Goal: Communication & Community: Answer question/provide support

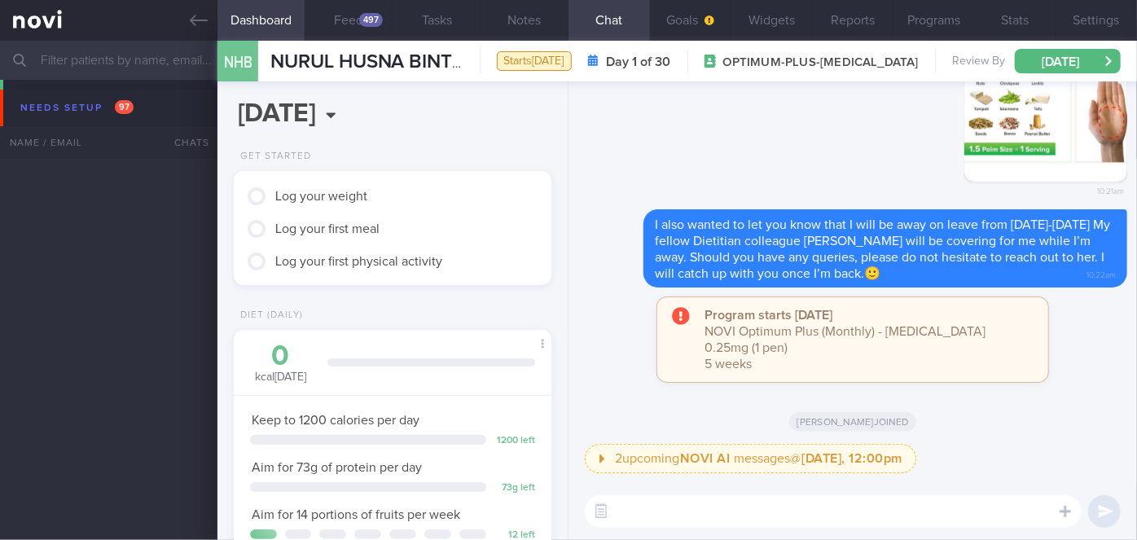
scroll to position [161, 278]
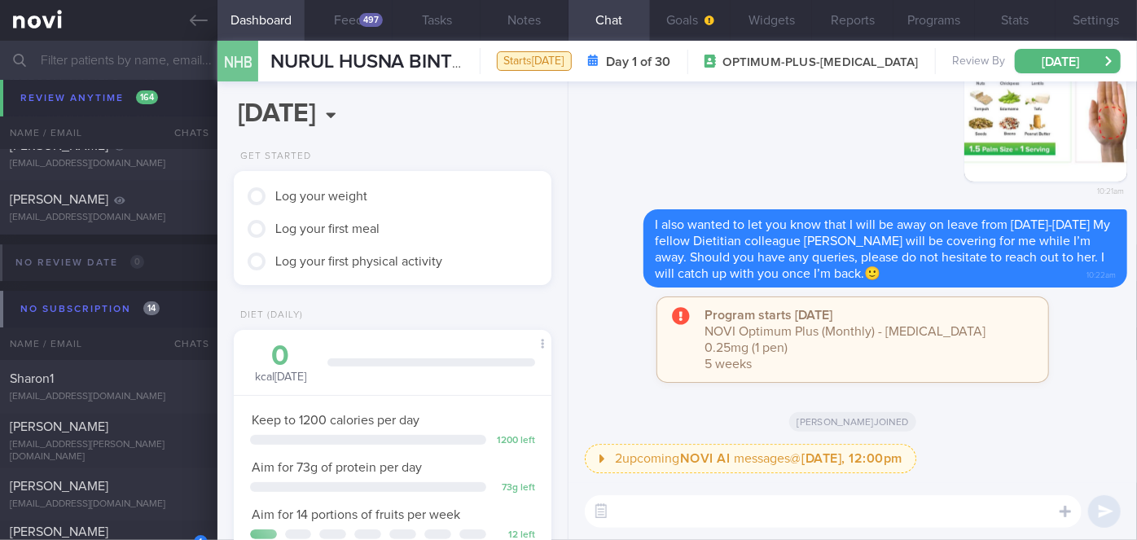
click at [129, 61] on input "text" at bounding box center [568, 60] width 1137 height 39
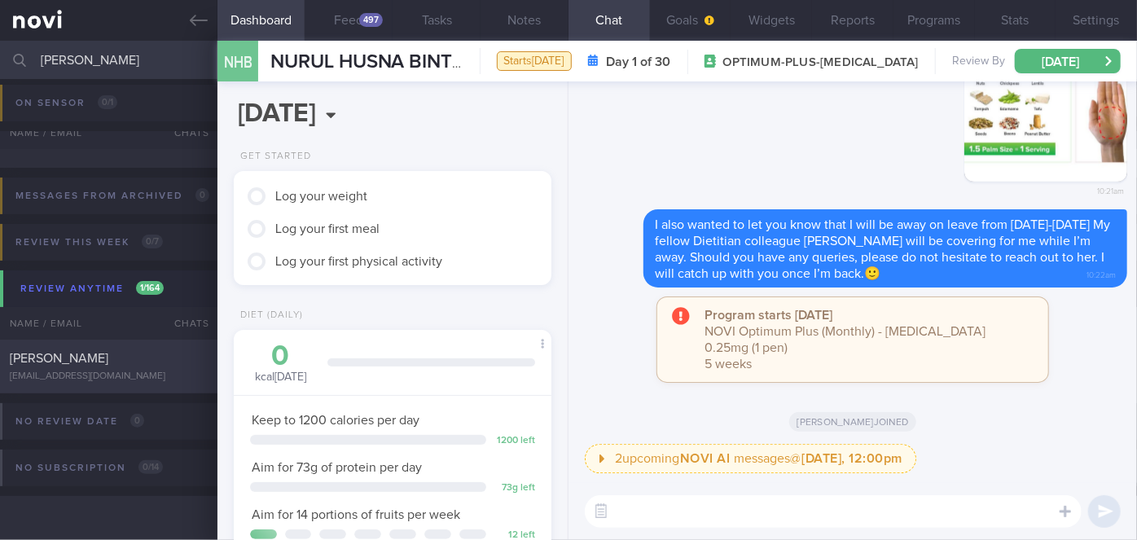
scroll to position [98, 0]
type input "[PERSON_NAME]"
click at [164, 379] on div "[EMAIL_ADDRESS][DOMAIN_NAME]" at bounding box center [109, 377] width 198 height 12
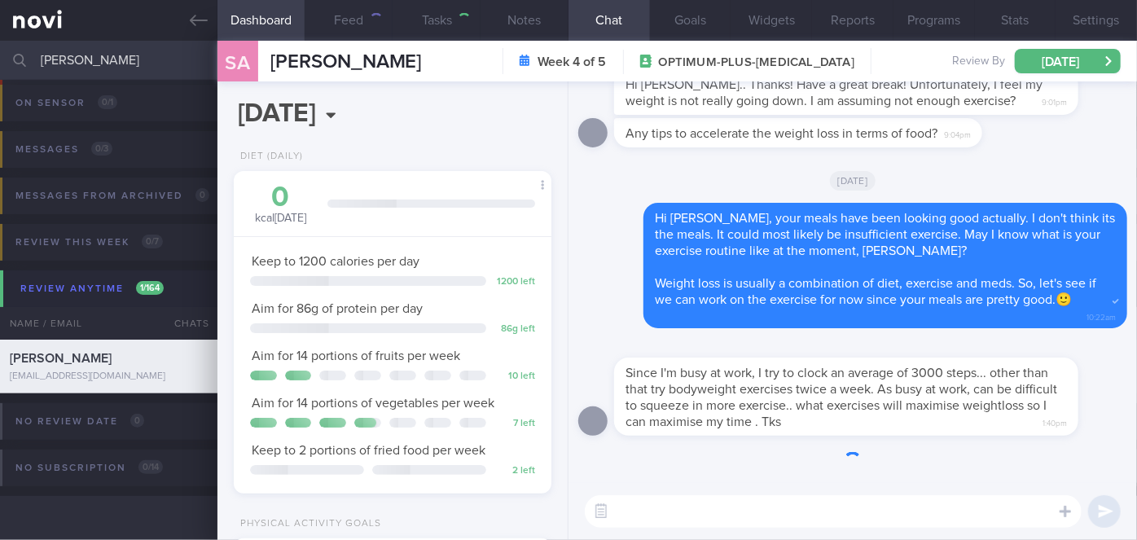
scroll to position [161, 278]
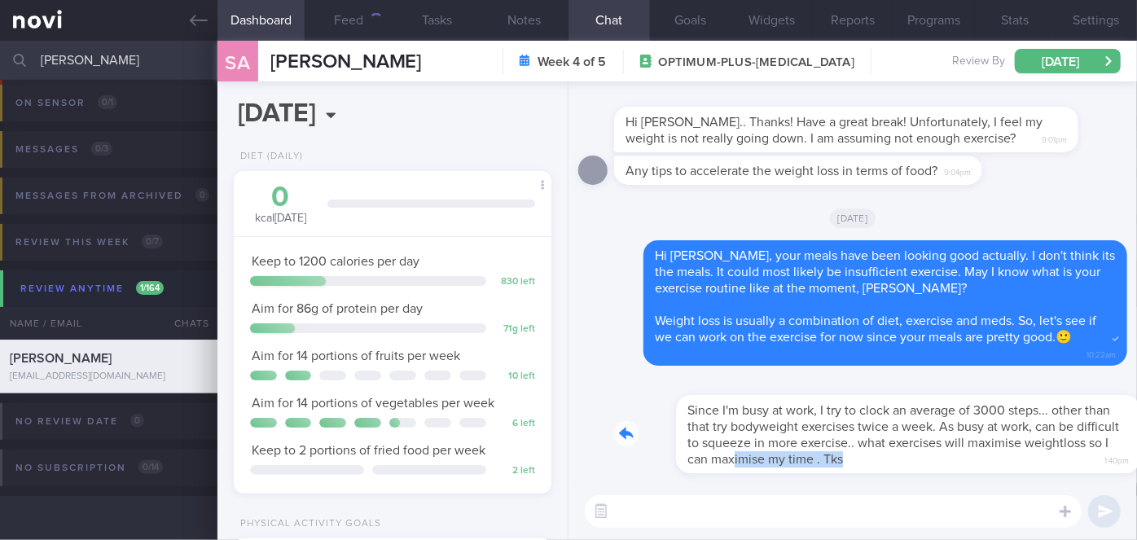
drag, startPoint x: 761, startPoint y: 468, endPoint x: 940, endPoint y: 464, distance: 179.3
click at [940, 464] on div "Since I'm busy at work, I try to clock an average of 3000 steps... other than t…" at bounding box center [870, 425] width 513 height 98
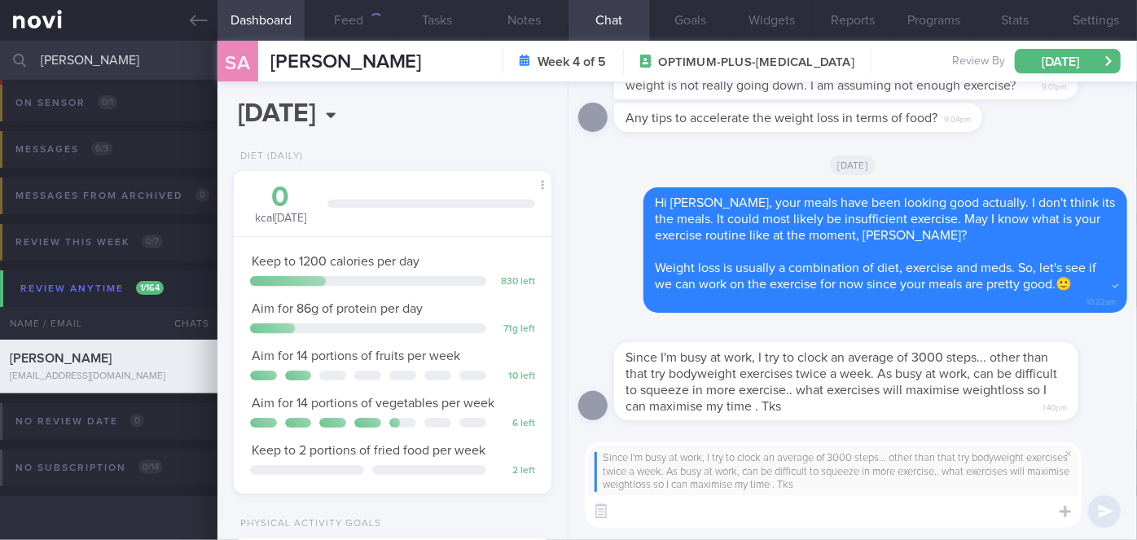
click at [684, 505] on textarea at bounding box center [833, 511] width 497 height 33
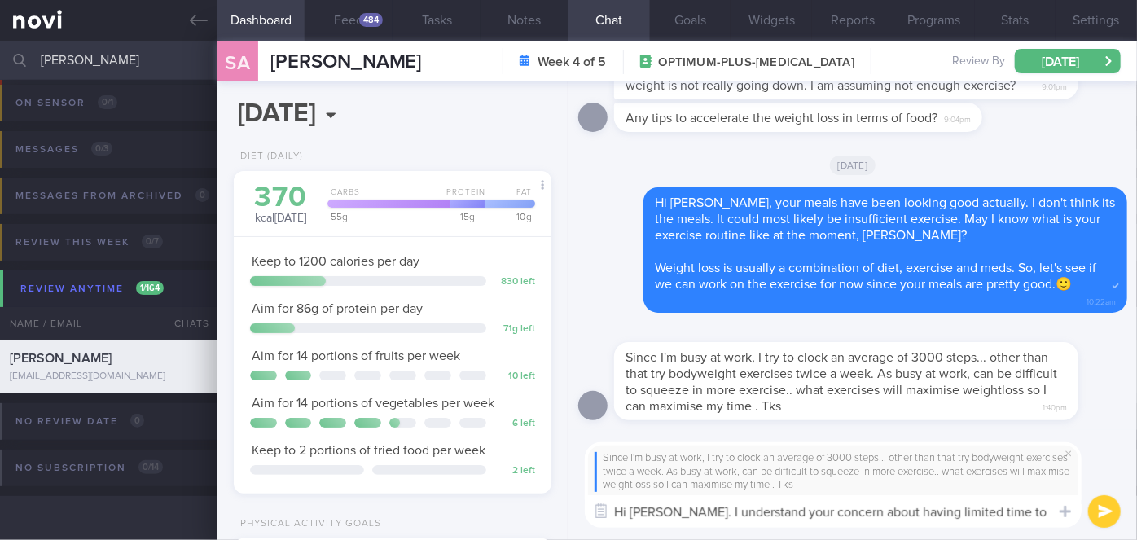
scroll to position [0, 0]
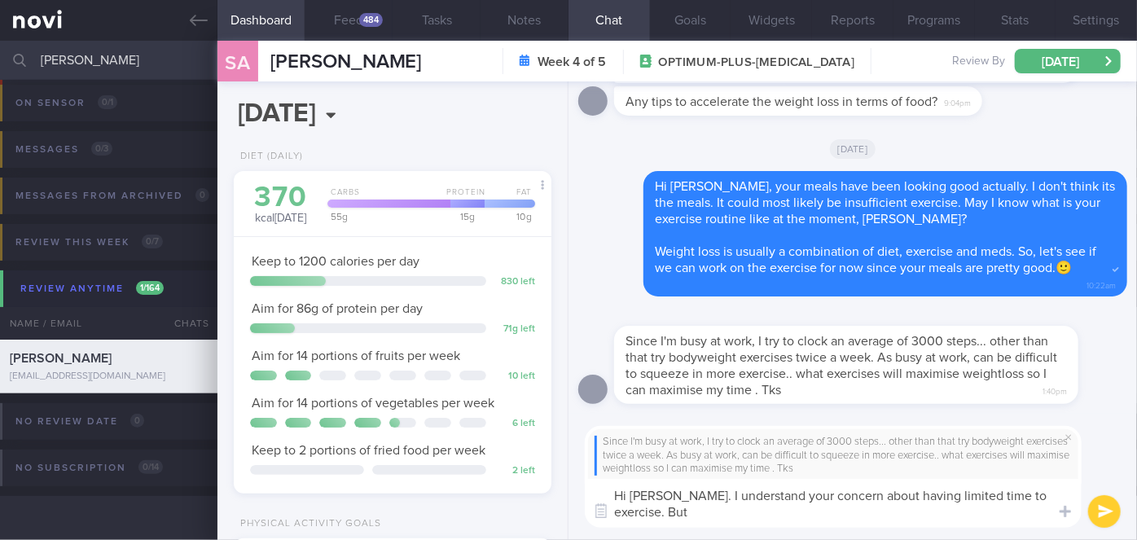
paste textarea "there is no particular exercise to accelerate fat loss"
paste textarea "The largest component is BMR which is largely influenced by muscle mass. So ins…"
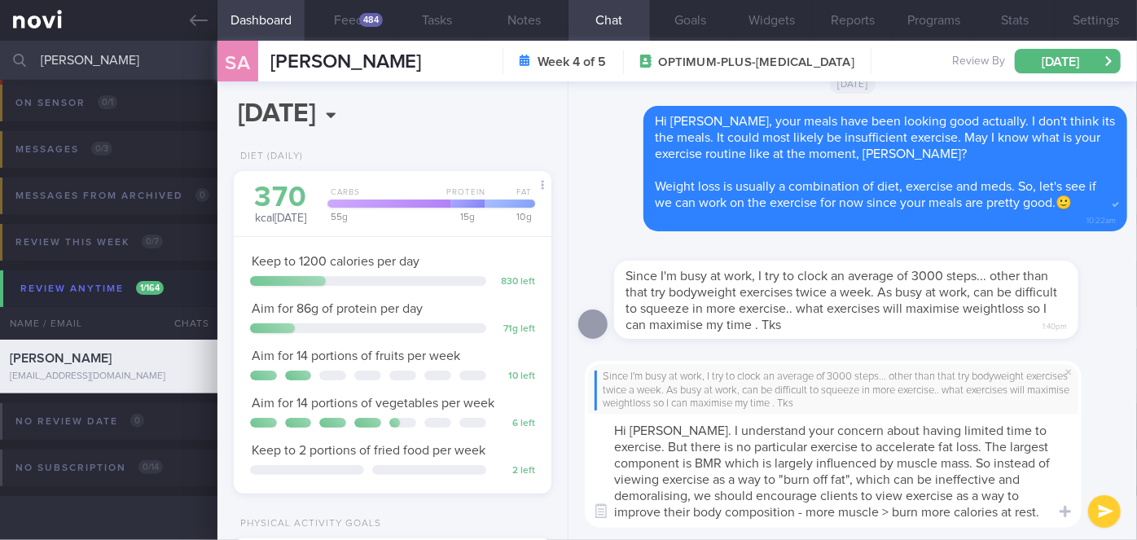
click at [762, 446] on textarea "Hi [PERSON_NAME]. I understand your concern about having limited time to exerci…" at bounding box center [833, 471] width 497 height 114
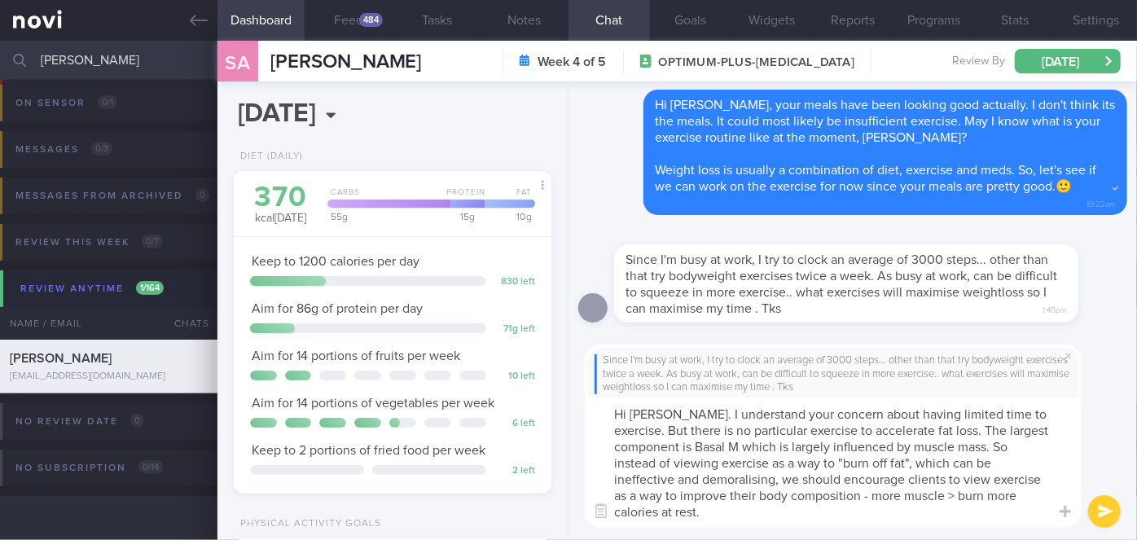
scroll to position [0, 0]
click at [839, 477] on textarea "Hi [PERSON_NAME]. I understand your concern about having limited time to exerci…" at bounding box center [833, 463] width 497 height 130
drag, startPoint x: 1025, startPoint y: 478, endPoint x: 881, endPoint y: 486, distance: 143.6
click at [881, 486] on textarea "Hi [PERSON_NAME]. I understand your concern about having limited time to exerci…" at bounding box center [833, 463] width 497 height 130
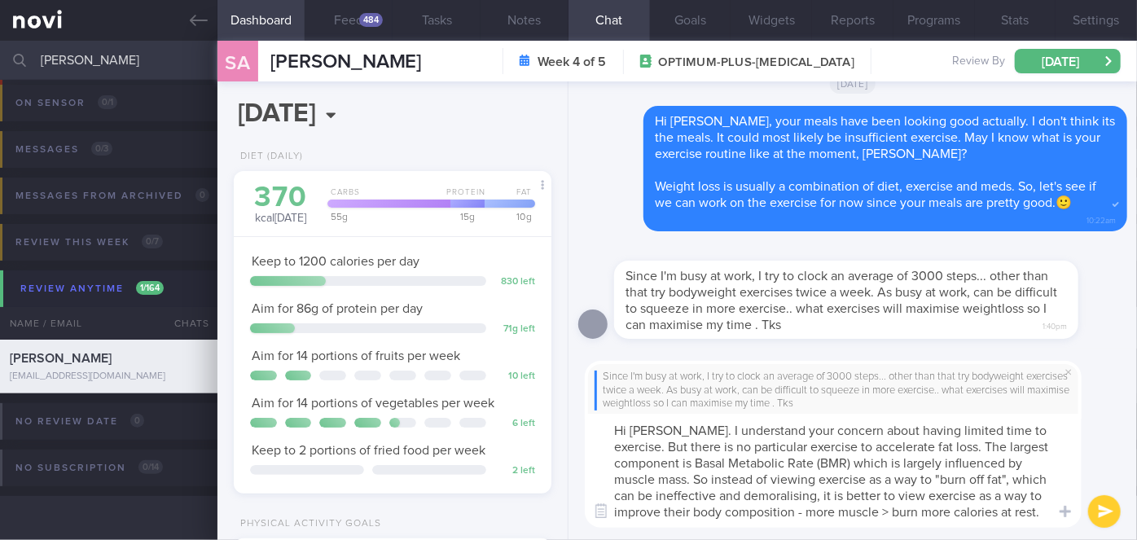
click at [690, 512] on textarea "Hi [PERSON_NAME]. I understand your concern about having limited time to exerci…" at bounding box center [833, 471] width 497 height 114
click at [1001, 448] on textarea "Hi [PERSON_NAME]. I understand your concern about having limited time to exerci…" at bounding box center [833, 471] width 497 height 114
click at [688, 465] on textarea "Hi [PERSON_NAME]. I understand your concern about having limited time to exerci…" at bounding box center [833, 471] width 497 height 114
click at [682, 463] on textarea "Hi [PERSON_NAME]. I understand your concern about having limited time to exerci…" at bounding box center [833, 471] width 497 height 114
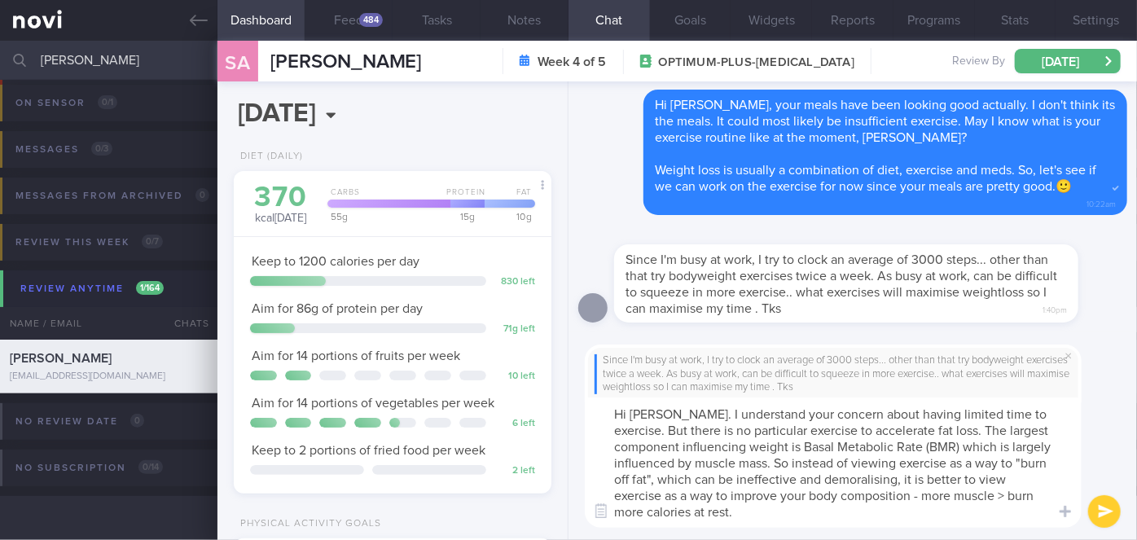
click at [742, 515] on textarea "Hi [PERSON_NAME]. I understand your concern about having limited time to exerci…" at bounding box center [833, 463] width 497 height 130
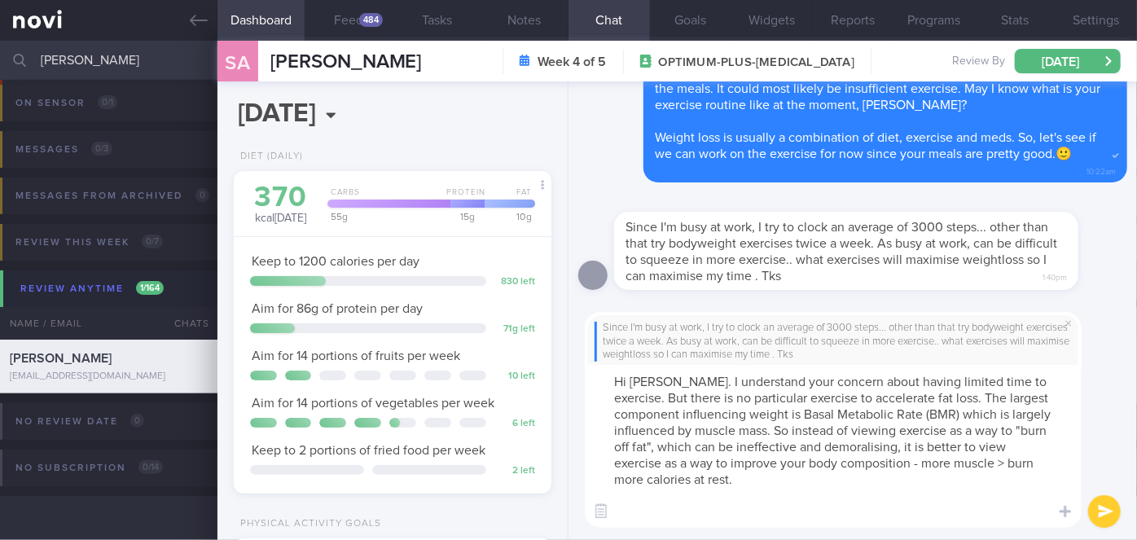
paste textarea "If time is a consideration, consider "exercise snacks" - small pockets of movem…"
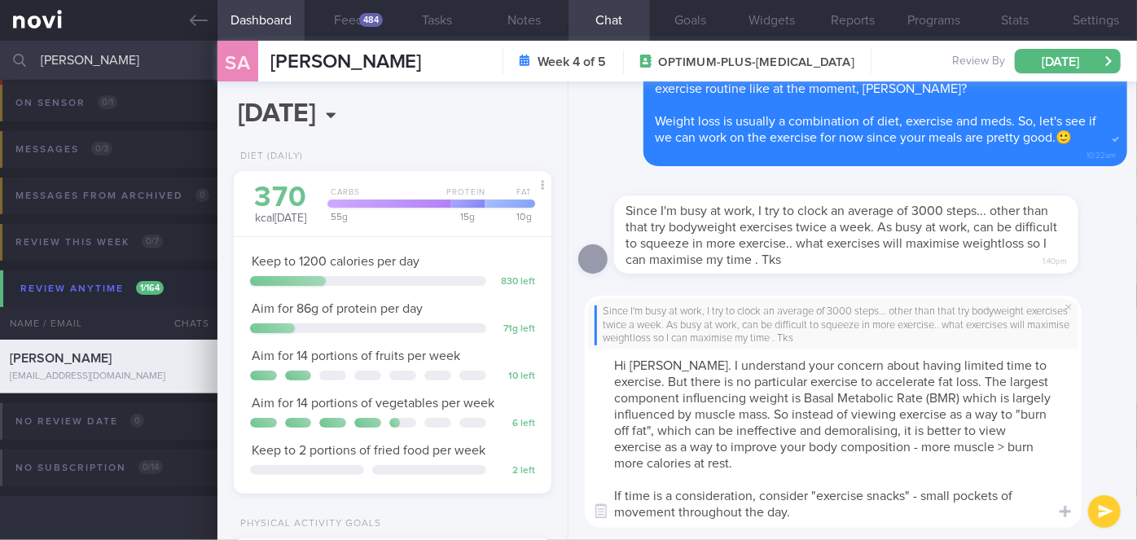
click at [738, 462] on textarea "Hi [PERSON_NAME]. I understand your concern about having limited time to exerci…" at bounding box center [833, 438] width 497 height 179
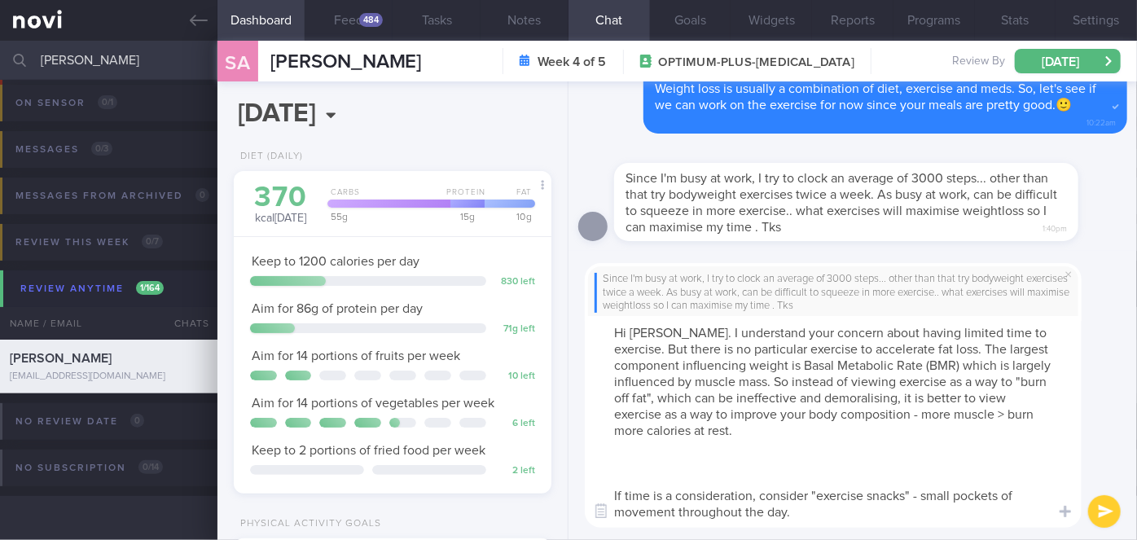
paste textarea "The only exception is if there are willing to spend a lot of time exercising (>…"
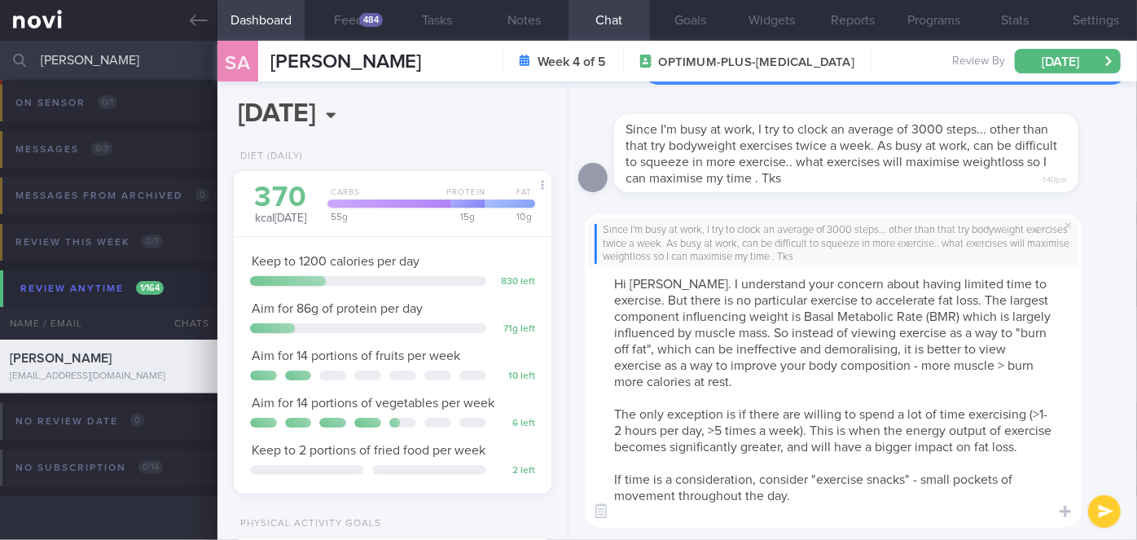
click at [721, 413] on textarea "Hi [PERSON_NAME]. I understand your concern about having limited time to exerci…" at bounding box center [833, 397] width 497 height 261
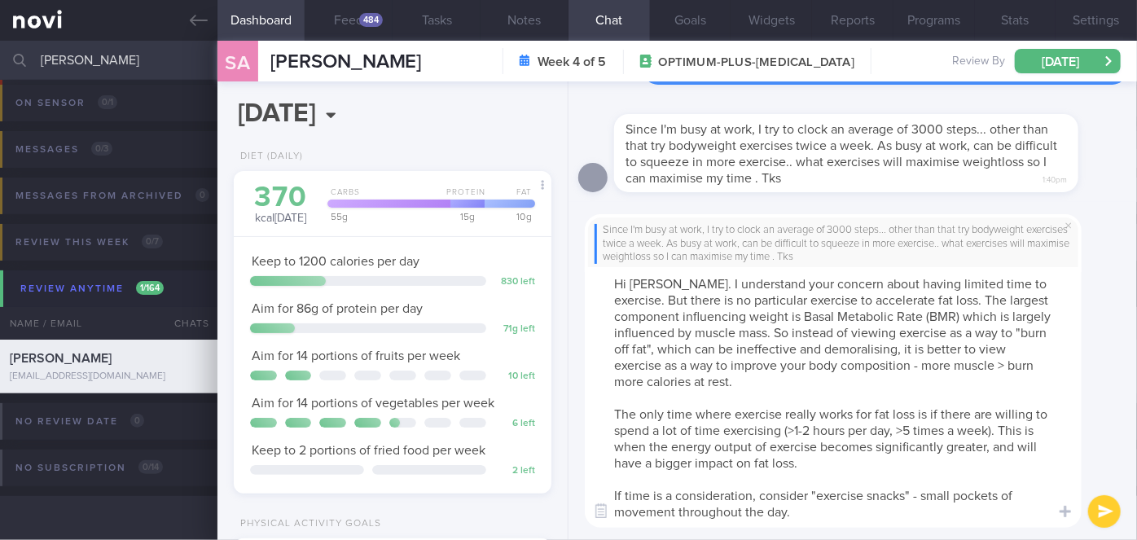
click at [971, 414] on textarea "Hi [PERSON_NAME]. I understand your concern about having limited time to exerci…" at bounding box center [833, 397] width 497 height 261
click at [1026, 411] on textarea "Hi [PERSON_NAME]. I understand your concern about having limited time to exerci…" at bounding box center [833, 397] width 497 height 261
click at [630, 429] on textarea "Hi [PERSON_NAME]. I understand your concern about having limited time to exerci…" at bounding box center [833, 397] width 497 height 261
click at [851, 413] on textarea "Hi [PERSON_NAME]. I understand your concern about having limited time to exerci…" at bounding box center [833, 397] width 497 height 261
click at [881, 415] on textarea "Hi [PERSON_NAME]. I understand your concern about having limited time to exerci…" at bounding box center [833, 397] width 497 height 261
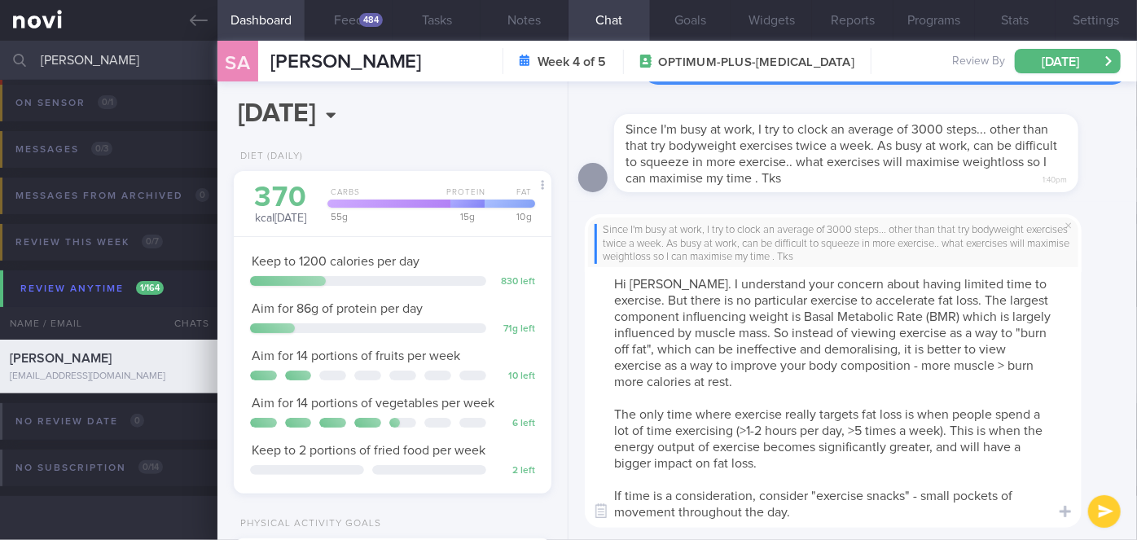
drag, startPoint x: 792, startPoint y: 512, endPoint x: 716, endPoint y: 500, distance: 76.6
click at [716, 500] on textarea "Hi [PERSON_NAME]. I understand your concern about having limited time to exerci…" at bounding box center [833, 397] width 497 height 261
drag, startPoint x: 729, startPoint y: 498, endPoint x: 741, endPoint y: 492, distance: 12.8
click at [729, 497] on textarea "Hi [PERSON_NAME]. I understand your concern about having limited time to exerci…" at bounding box center [833, 397] width 497 height 261
click at [758, 495] on textarea "Hi [PERSON_NAME]. I understand your concern about having limited time to exerci…" at bounding box center [833, 397] width 497 height 261
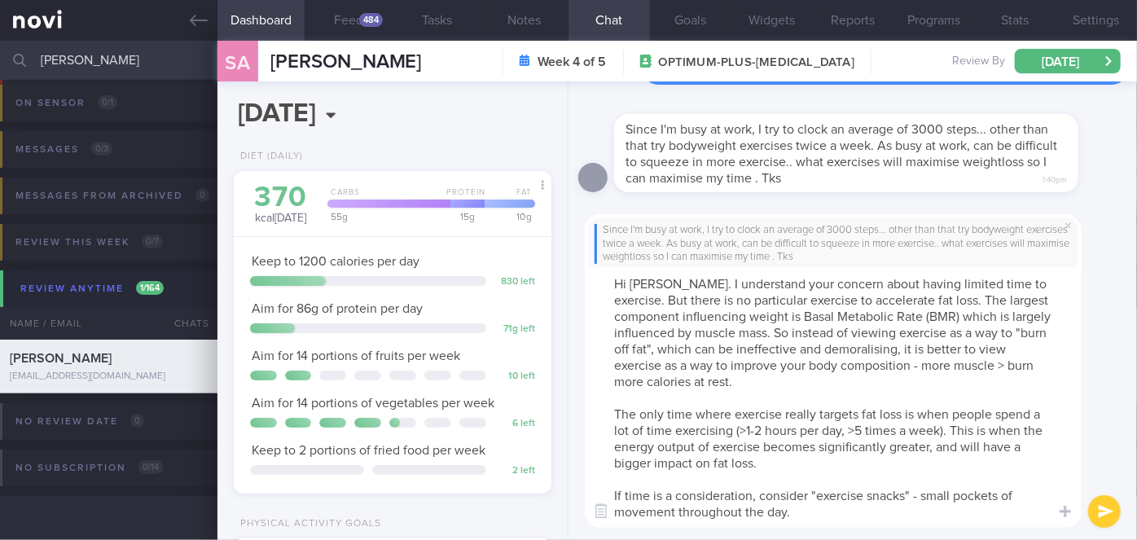
drag, startPoint x: 750, startPoint y: 493, endPoint x: 659, endPoint y: 494, distance: 90.4
click at [659, 494] on textarea "Hi [PERSON_NAME]. I understand your concern about having limited time to exerci…" at bounding box center [833, 397] width 497 height 261
click at [820, 511] on textarea "Hi [PERSON_NAME]. I understand your concern about having limited time to exerci…" at bounding box center [833, 397] width 497 height 261
paste textarea "it more manageable to have small bite sized time of movement/ exercise to incre…"
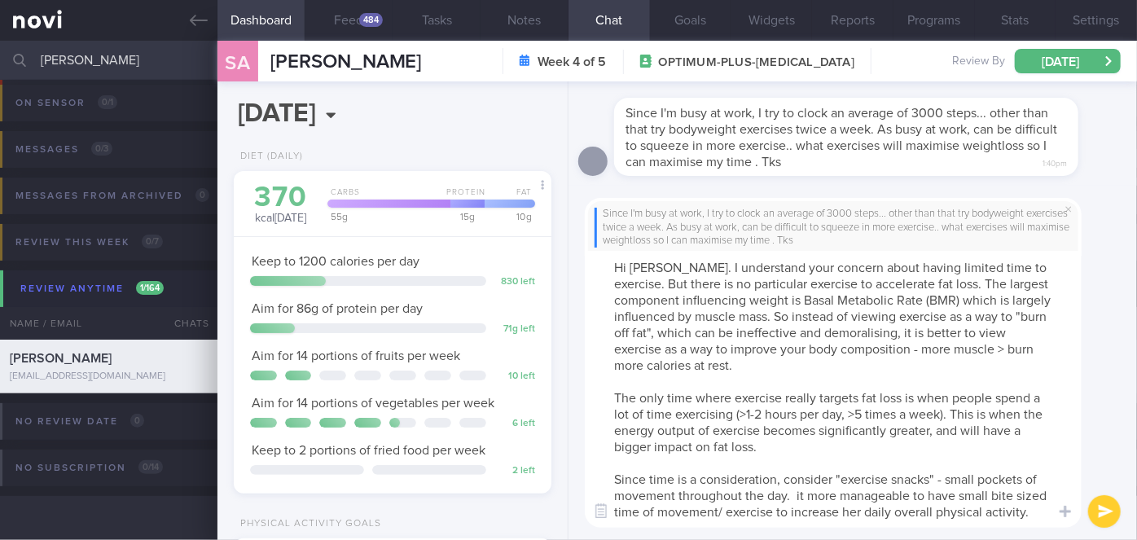
click at [803, 477] on textarea "Hi [PERSON_NAME]. I understand your concern about having limited time to exerci…" at bounding box center [833, 389] width 497 height 277
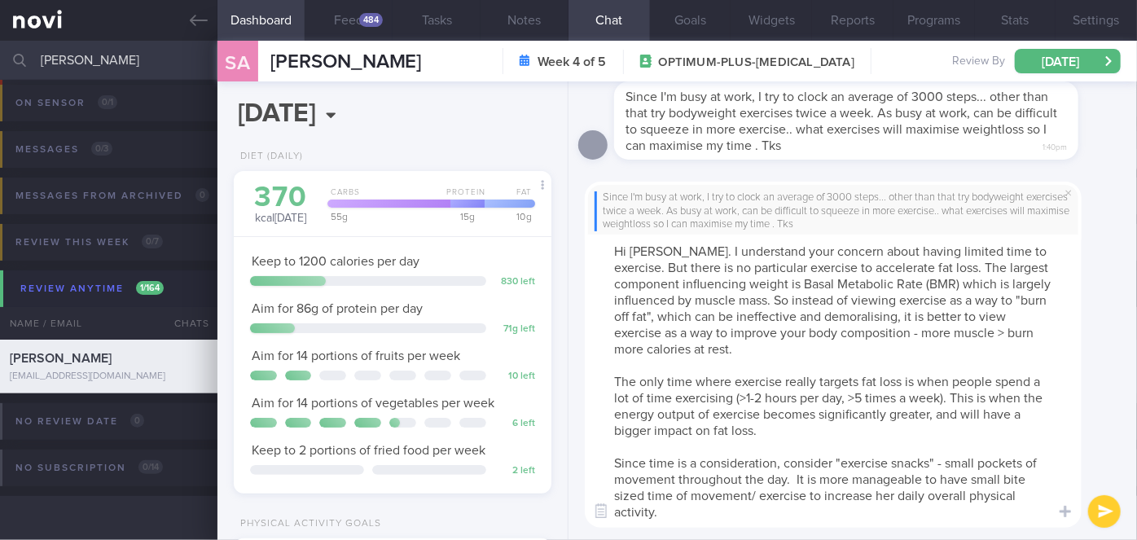
click at [897, 495] on textarea "Hi [PERSON_NAME]. I understand your concern about having limited time to exerci…" at bounding box center [833, 381] width 497 height 293
click at [895, 317] on textarea "Hi [PERSON_NAME]. I understand your concern about having limited time to exerci…" at bounding box center [833, 381] width 497 height 293
type textarea "Hi [PERSON_NAME]. I understand your concern about having limited time to exerci…"
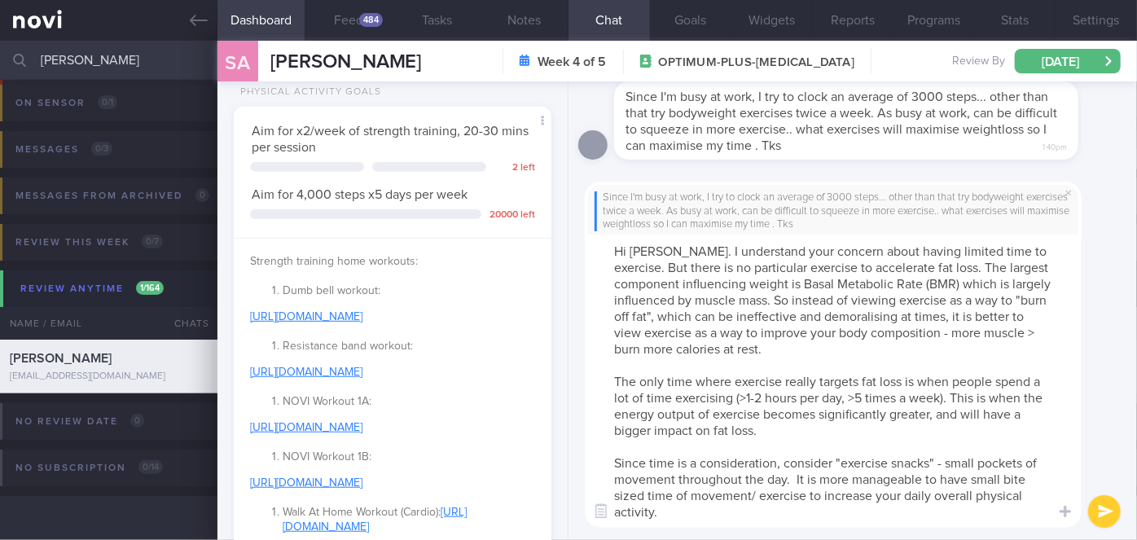
scroll to position [518, 0]
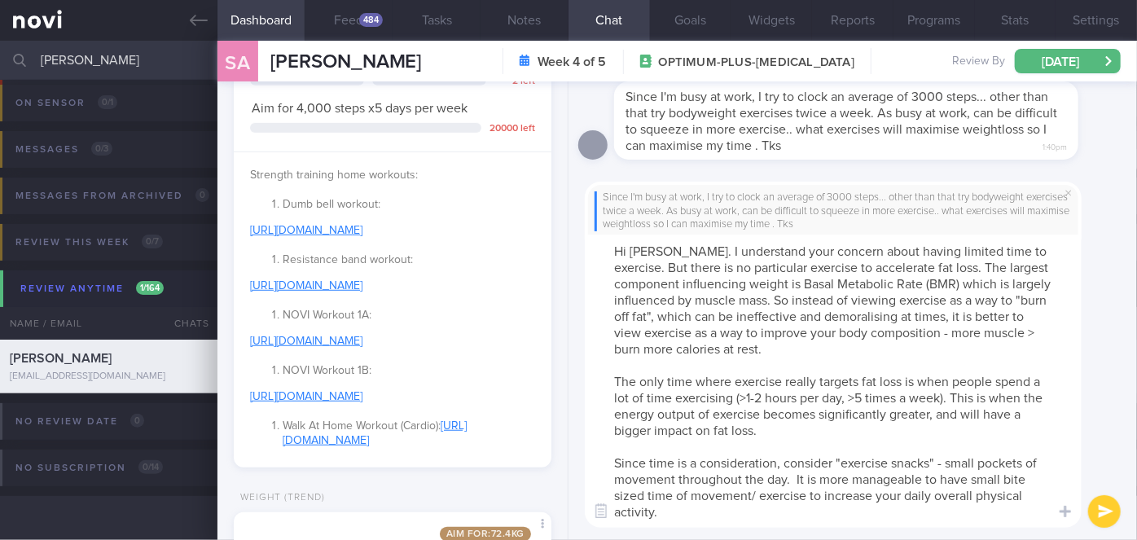
click at [1096, 509] on button "submit" at bounding box center [1104, 511] width 33 height 33
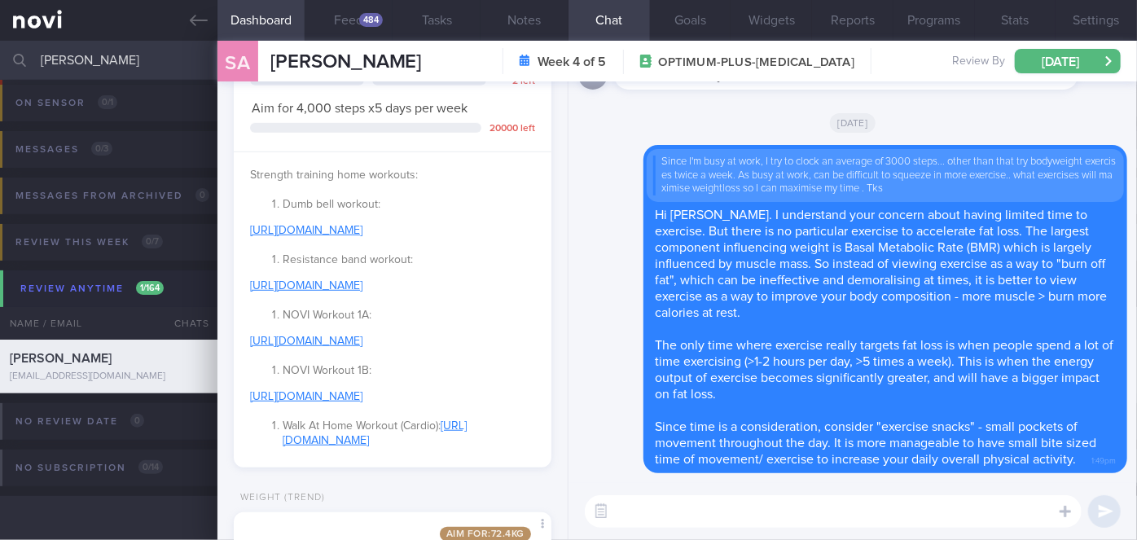
click at [831, 521] on textarea at bounding box center [833, 511] width 497 height 33
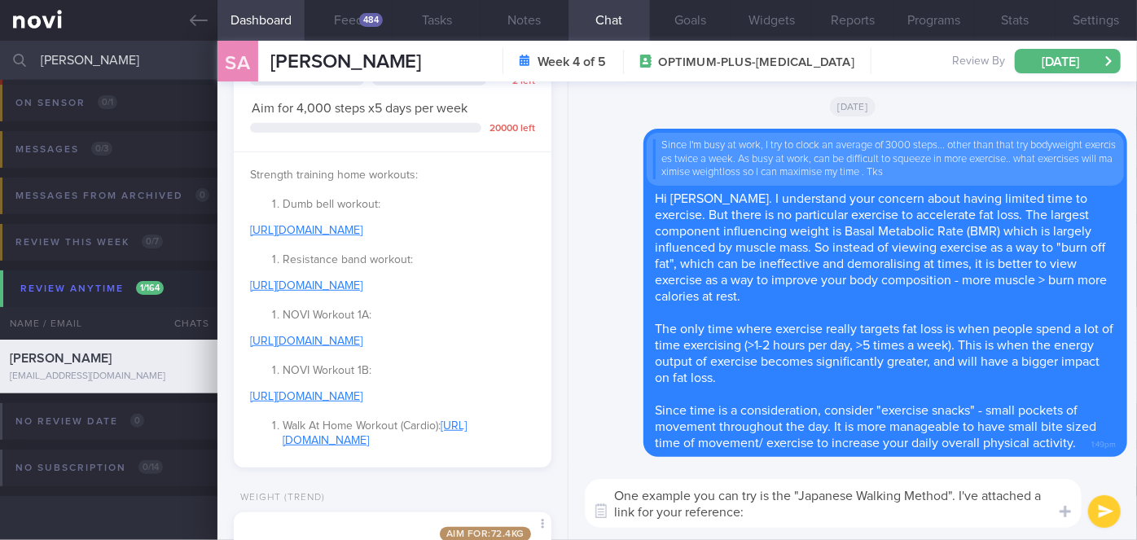
paste textarea "it more manageable to have small bite sized time of movement/ exercise to incre…"
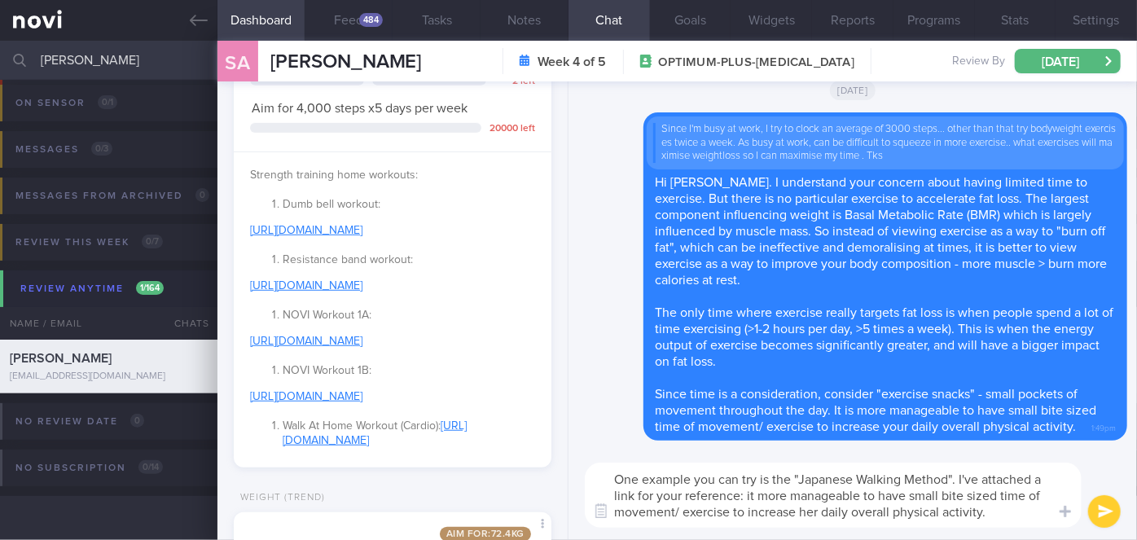
drag, startPoint x: 990, startPoint y: 520, endPoint x: 747, endPoint y: 495, distance: 244.0
click at [747, 495] on textarea "One example you can try is the "Japanese Walking Method". I've attached a link …" at bounding box center [833, 495] width 497 height 65
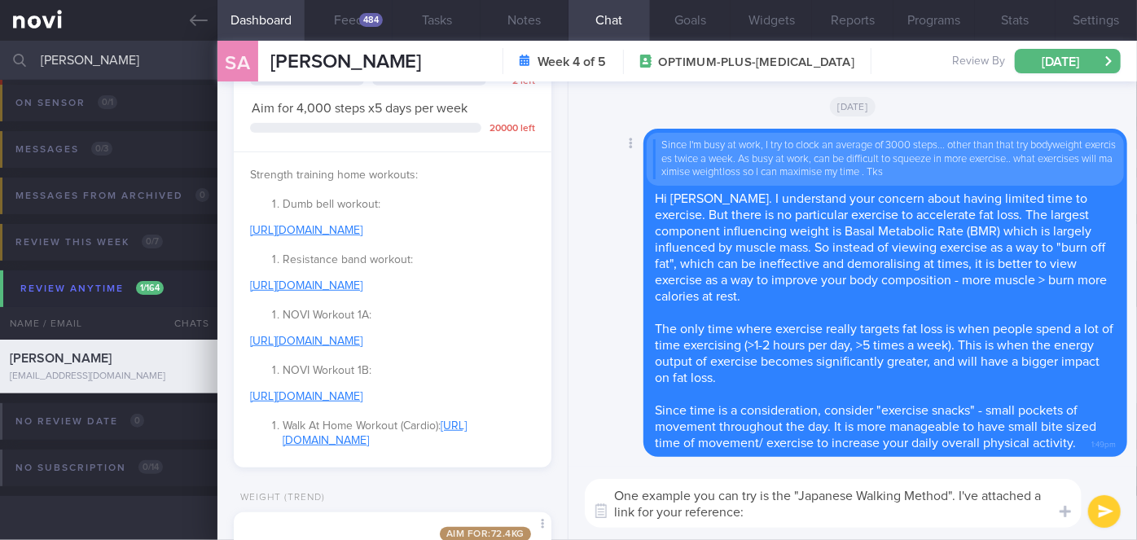
paste textarea "[URL][DOMAIN_NAME]"
type textarea "One example you can try is the "Japanese Walking Method". I've attached a link …"
click at [1108, 514] on button "submit" at bounding box center [1104, 511] width 33 height 33
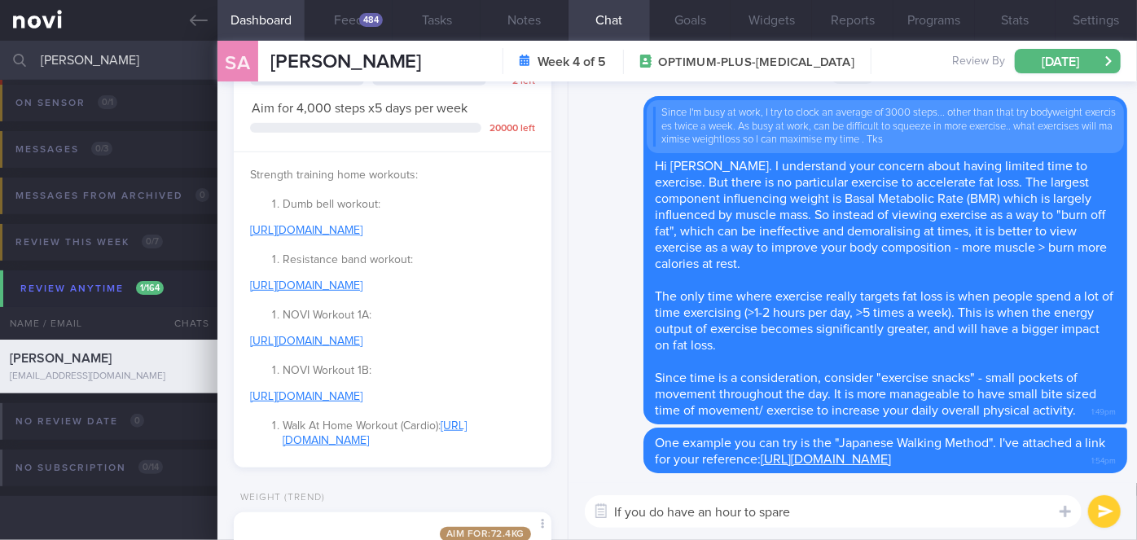
drag, startPoint x: 798, startPoint y: 513, endPoint x: 645, endPoint y: 511, distance: 153.2
click at [645, 511] on textarea "If you do have an hour to spare" at bounding box center [833, 511] width 497 height 33
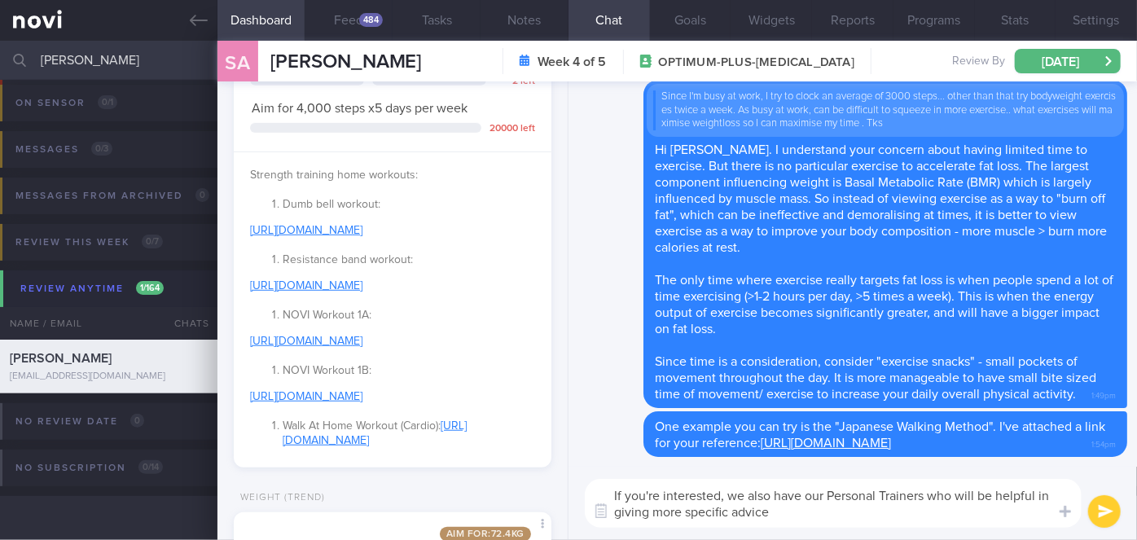
click at [881, 520] on textarea "If you're interested, we also have our Personal Trainers who will be helpful in…" at bounding box center [833, 503] width 497 height 49
click at [825, 499] on textarea "If you're interested, we also have our Personal Trainers who will be helpful in…" at bounding box center [833, 503] width 497 height 49
click at [947, 513] on textarea "If you're interested, we also have a program conducted by our Personal Trainers…" at bounding box center [833, 503] width 497 height 49
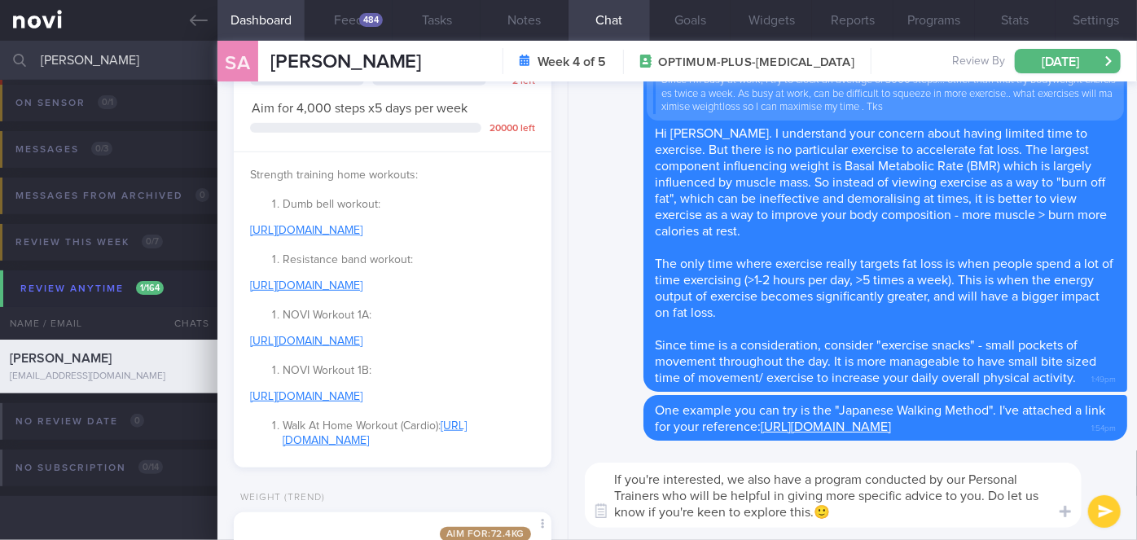
click at [708, 493] on textarea "If you're interested, we also have a program conducted by our Personal Trainers…" at bounding box center [833, 495] width 497 height 65
click at [732, 495] on textarea "If you're interested, we also have a program conducted by our Personal Trainers…" at bounding box center [833, 495] width 497 height 65
drag, startPoint x: 782, startPoint y: 494, endPoint x: 710, endPoint y: 495, distance: 72.5
click at [710, 495] on textarea "If you're interested, we also have a program conducted by our Personal Trainers…" at bounding box center [833, 495] width 497 height 65
click at [702, 498] on textarea "If you're interested, we also have a program conducted by our Personal Trainers…" at bounding box center [833, 495] width 497 height 65
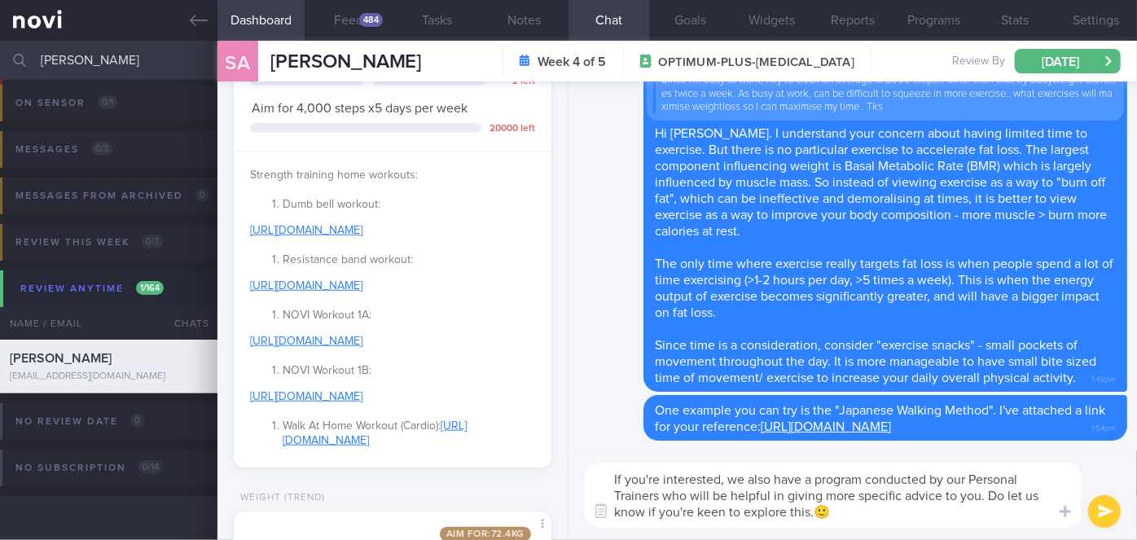
type textarea "If you're interested, we also have a program conducted by our Personal Trainers…"
click at [1108, 506] on button "submit" at bounding box center [1104, 511] width 33 height 33
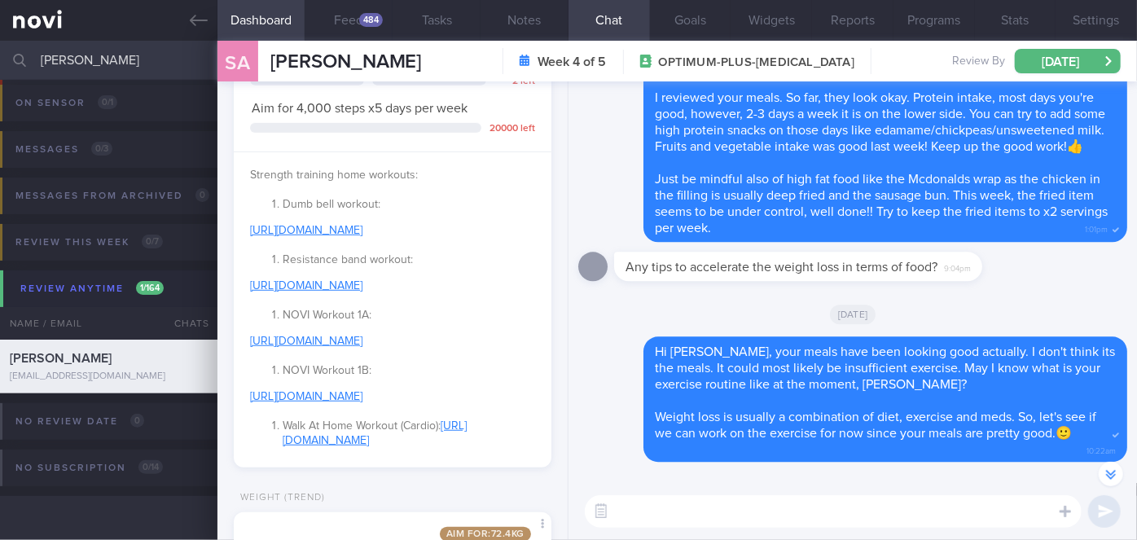
scroll to position [-1, 0]
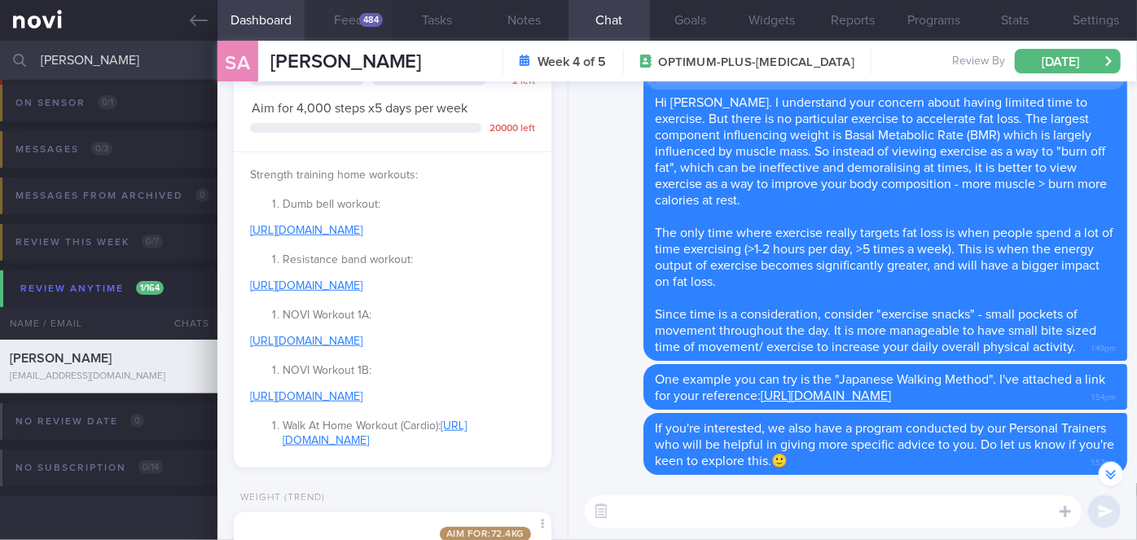
click at [375, 15] on div "484" at bounding box center [371, 20] width 24 height 14
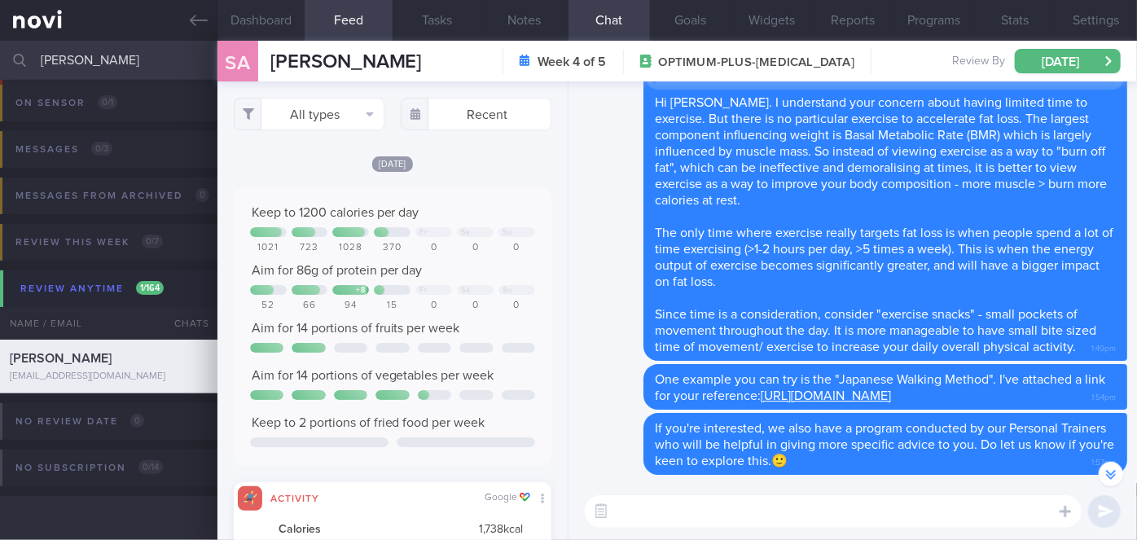
click at [115, 55] on input "[PERSON_NAME]" at bounding box center [568, 60] width 1137 height 39
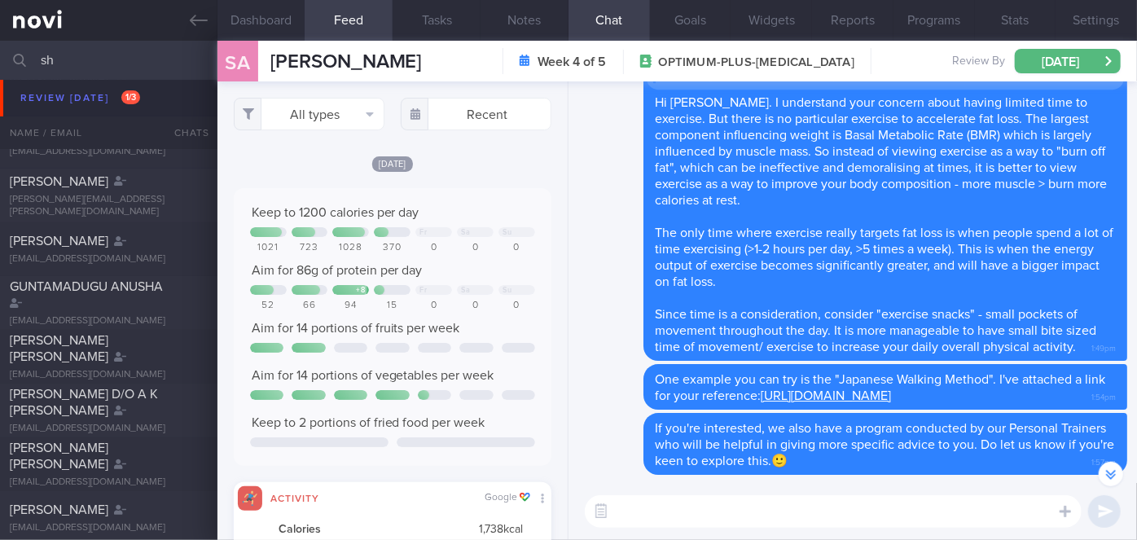
type input "s"
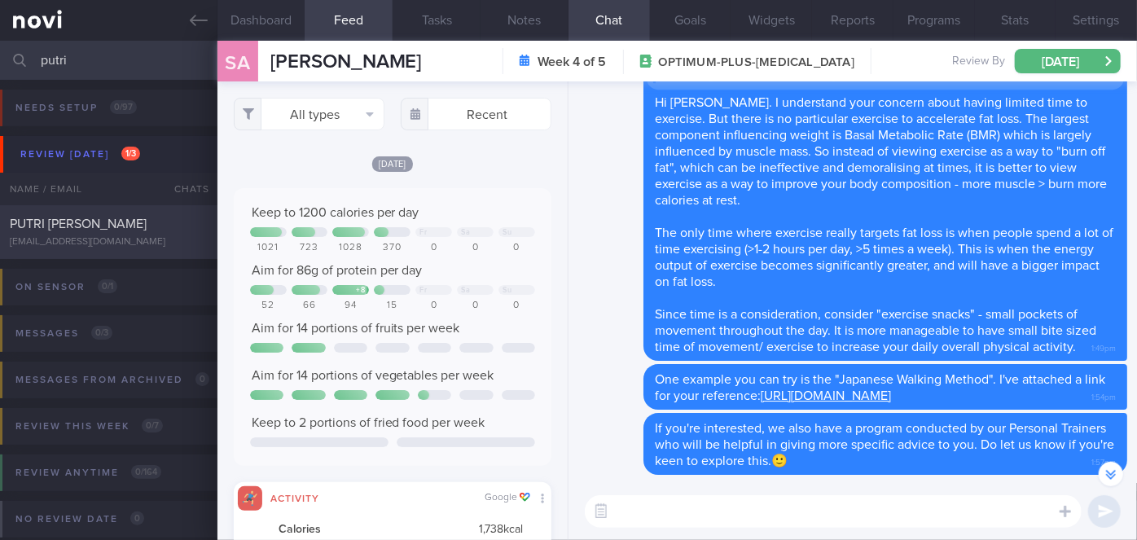
type input "putri"
click at [179, 241] on div "PUTRI [PERSON_NAME] [EMAIL_ADDRESS][DOMAIN_NAME]" at bounding box center [109, 232] width 218 height 33
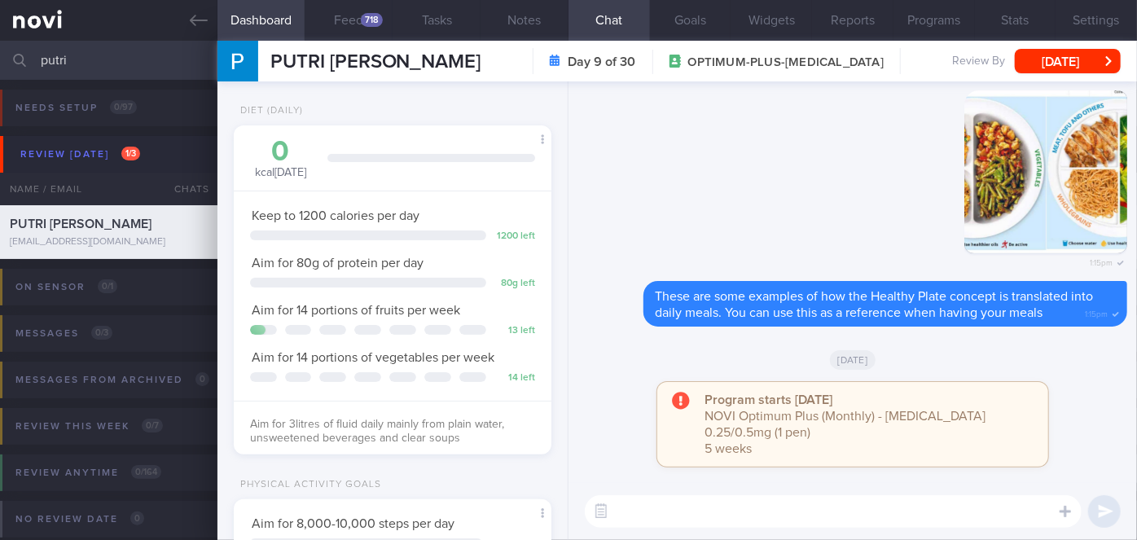
click at [367, 32] on button "Feed 718" at bounding box center [349, 20] width 88 height 41
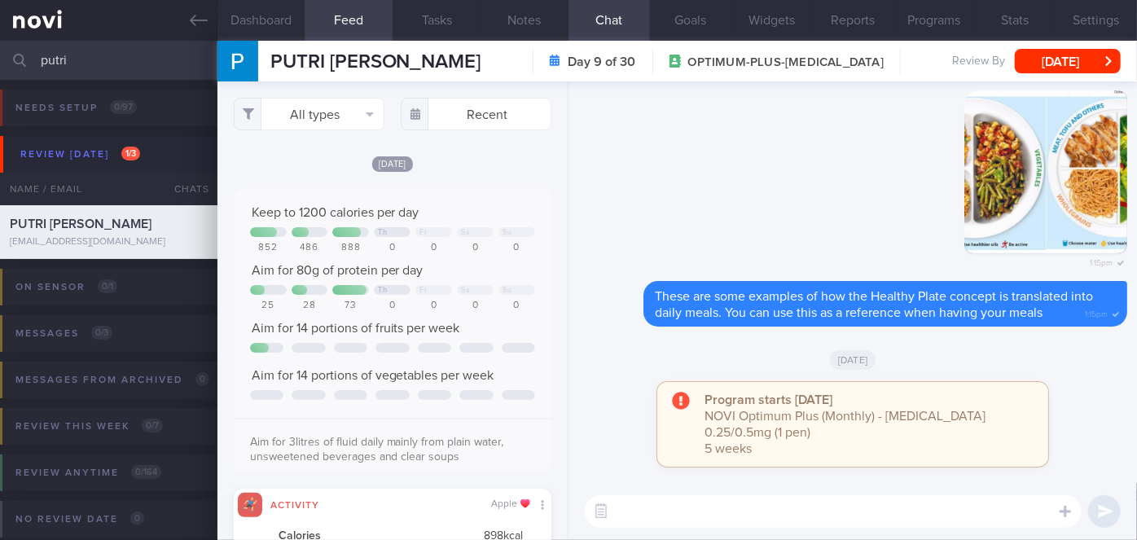
scroll to position [814603, 814388]
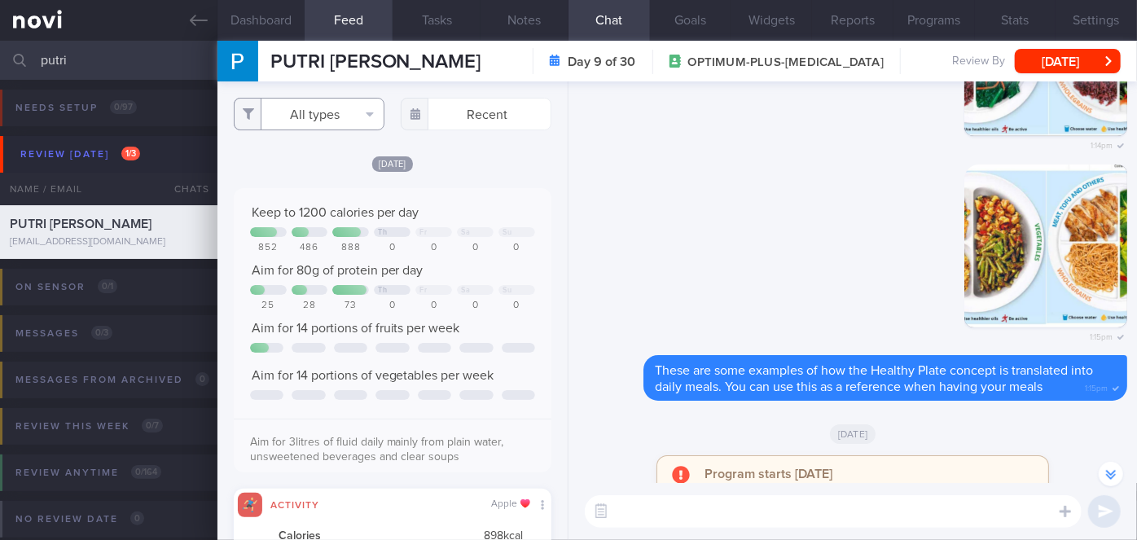
click at [266, 124] on button "All types" at bounding box center [309, 114] width 151 height 33
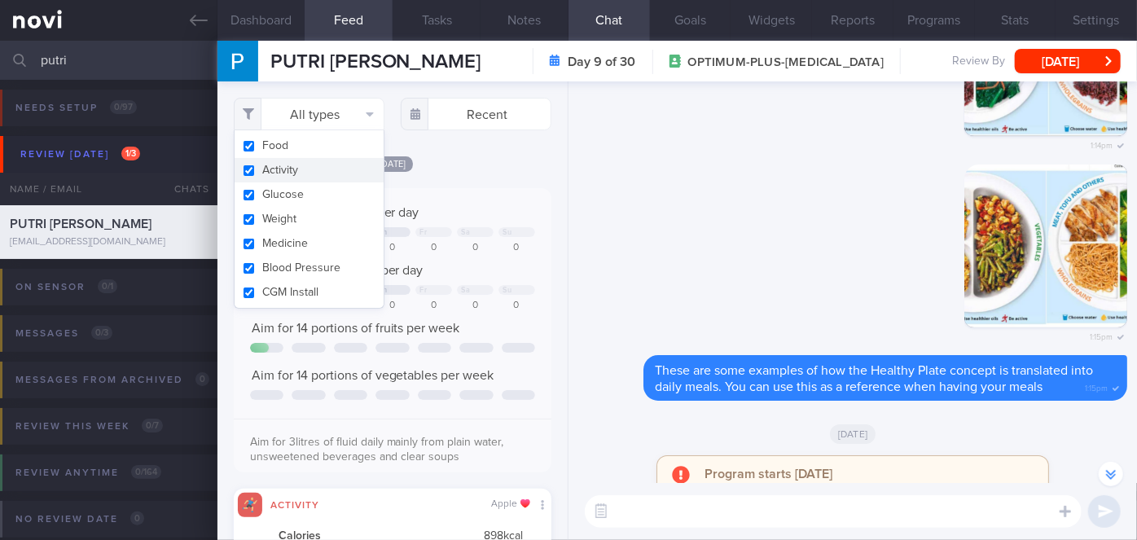
click at [271, 169] on button "Activity" at bounding box center [309, 170] width 149 height 24
checkbox input "false"
click at [465, 182] on div "[DATE] Keep to 1200 calories per day Th Fr Sa Su 852 486 888 0 0 0 0 Aim for 80…" at bounding box center [393, 509] width 318 height 708
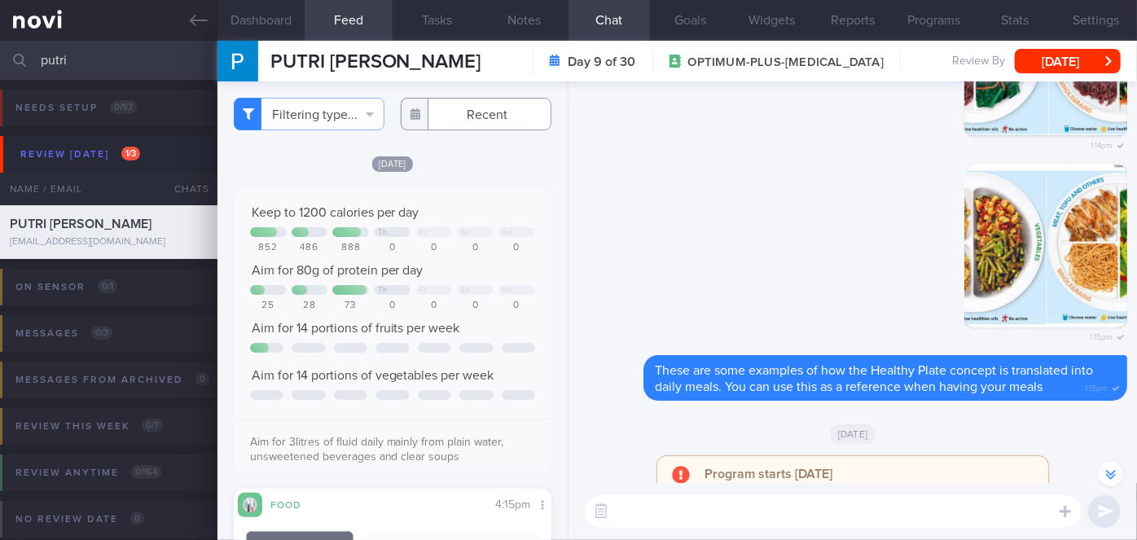
click at [494, 114] on input "text" at bounding box center [476, 114] width 151 height 33
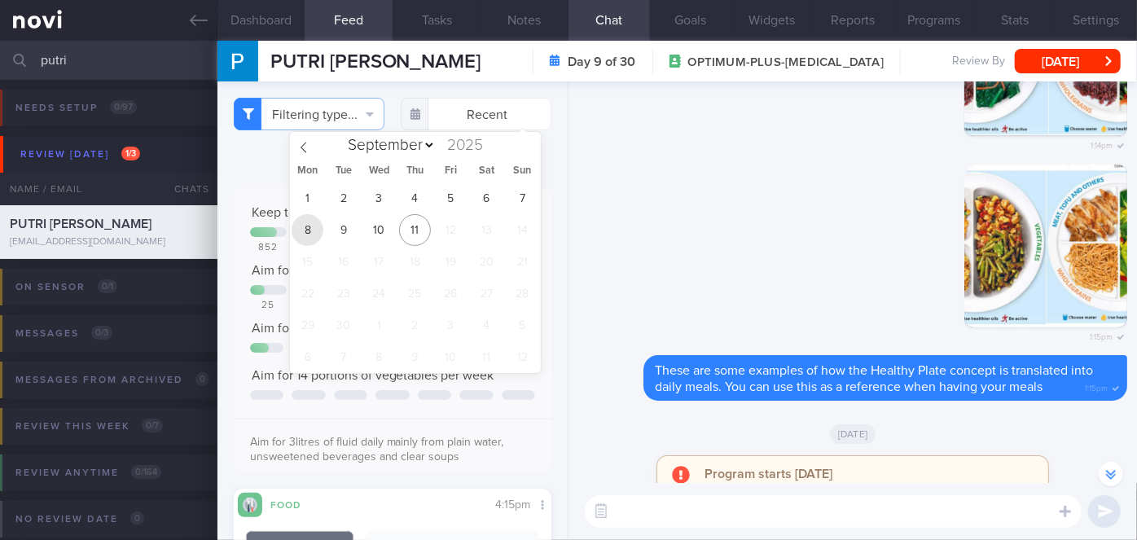
click at [312, 224] on span "8" at bounding box center [308, 230] width 32 height 32
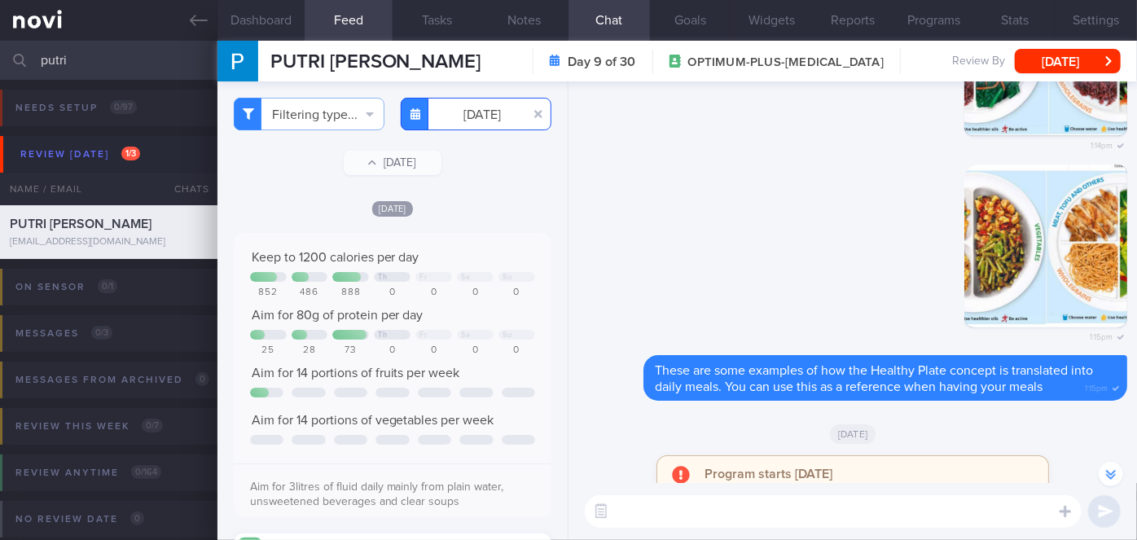
click at [468, 121] on input "[DATE]" at bounding box center [476, 114] width 151 height 33
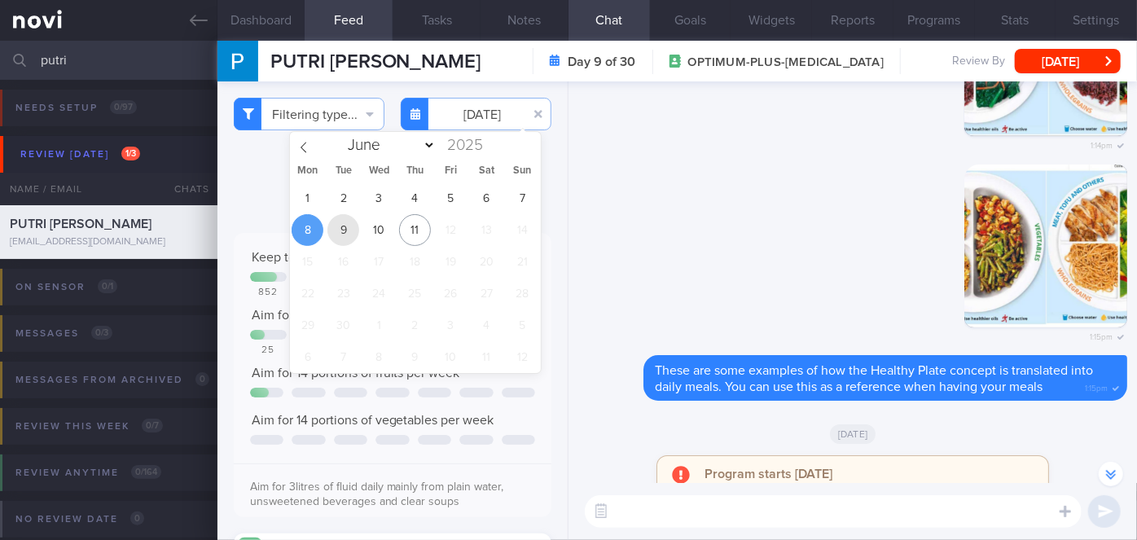
click at [334, 233] on span "9" at bounding box center [343, 230] width 32 height 32
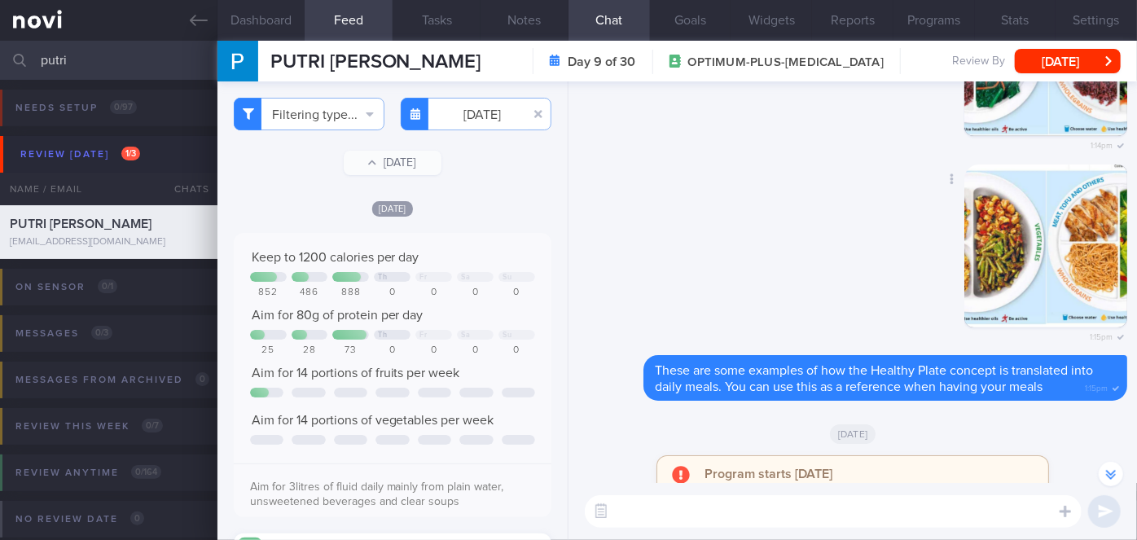
click at [846, 235] on div "Delete 1:15pm" at bounding box center [852, 260] width 549 height 191
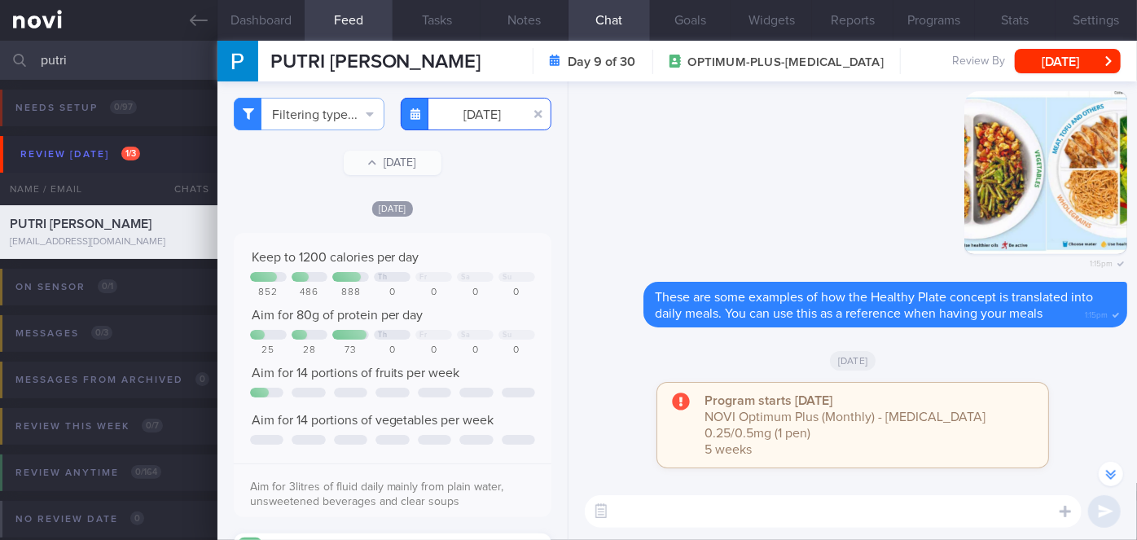
click at [475, 114] on input "[DATE]" at bounding box center [476, 114] width 151 height 33
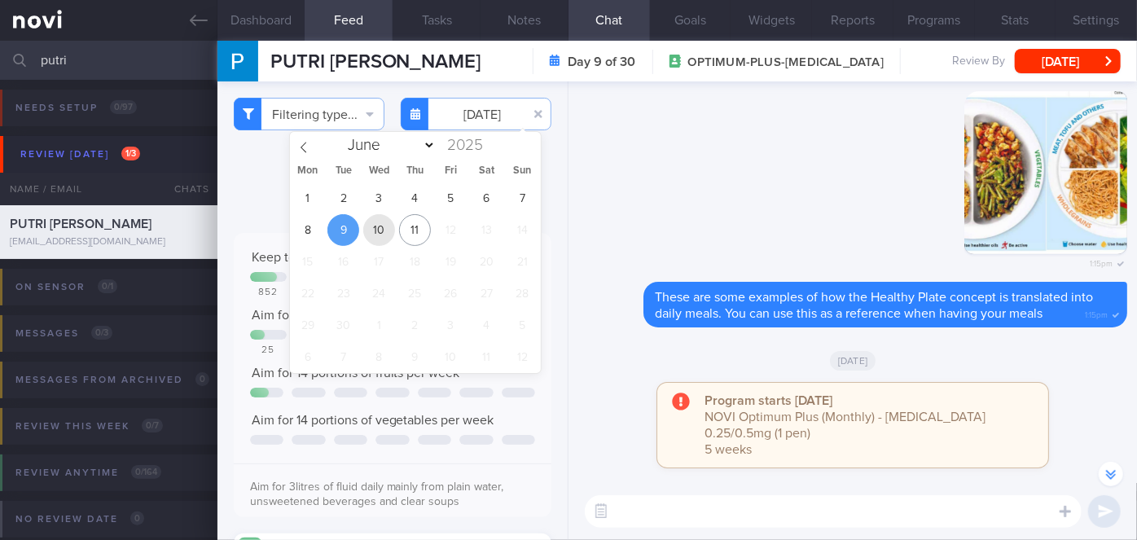
click at [372, 231] on span "10" at bounding box center [379, 230] width 32 height 32
type input "[DATE]"
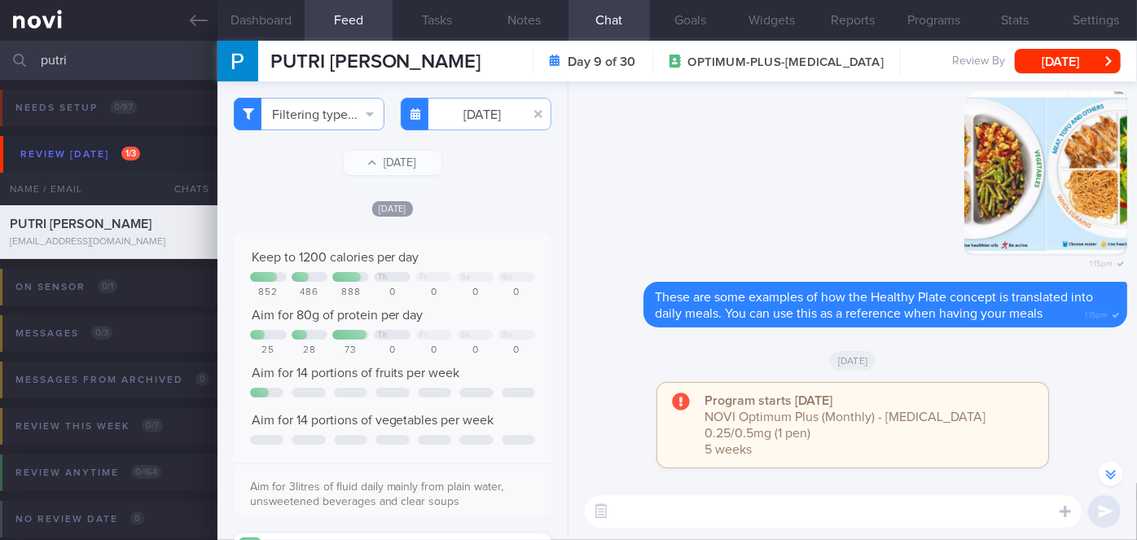
click at [684, 516] on textarea at bounding box center [833, 511] width 497 height 33
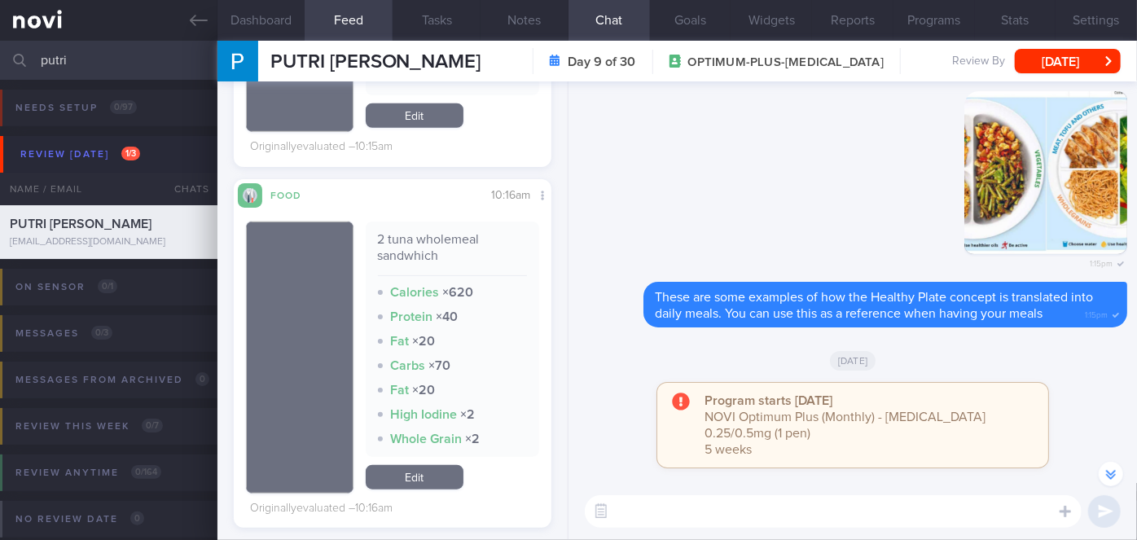
click at [326, 346] on button "button" at bounding box center [300, 358] width 108 height 272
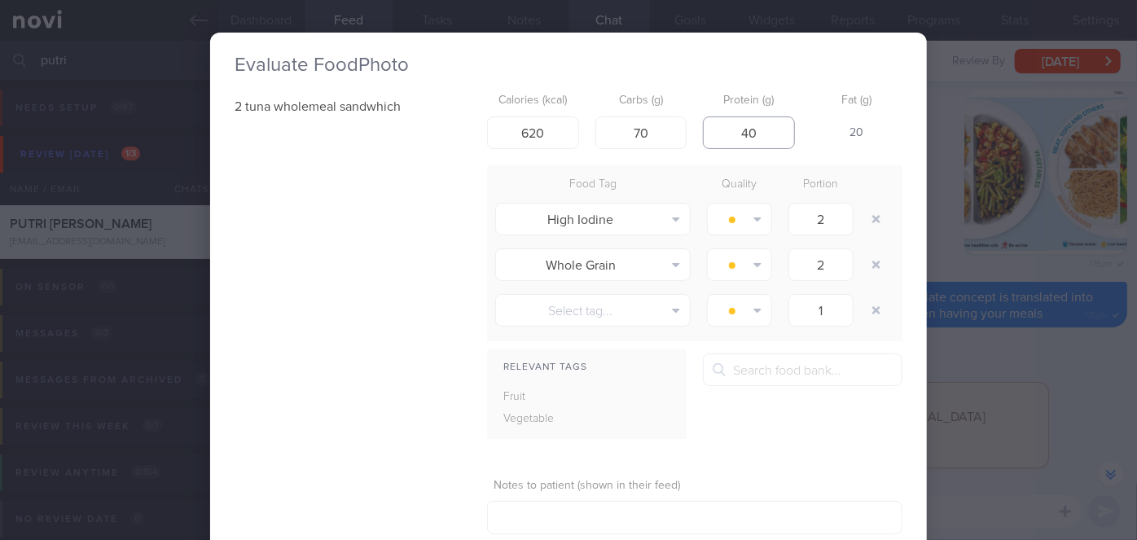
click at [754, 133] on input "40" at bounding box center [749, 132] width 92 height 33
type input "4"
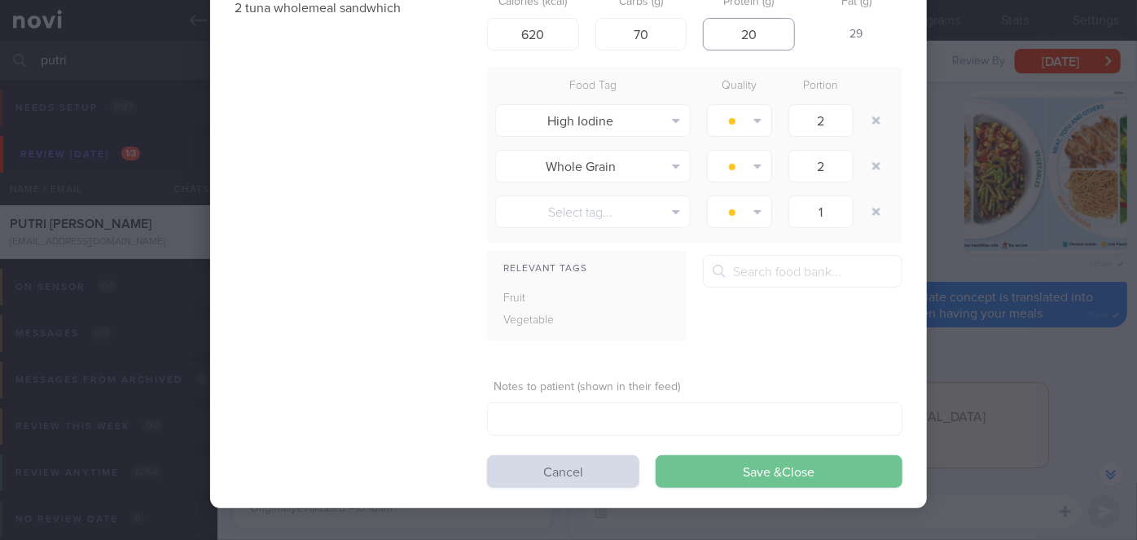
type input "20"
click at [743, 465] on button "Save & Close" at bounding box center [779, 471] width 247 height 33
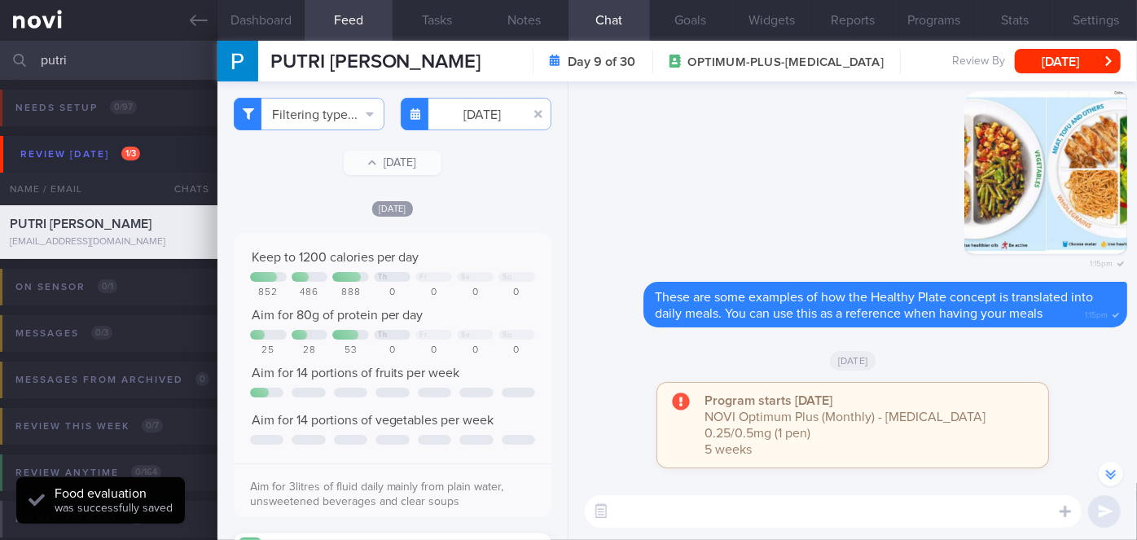
click at [656, 509] on textarea at bounding box center [833, 511] width 497 height 33
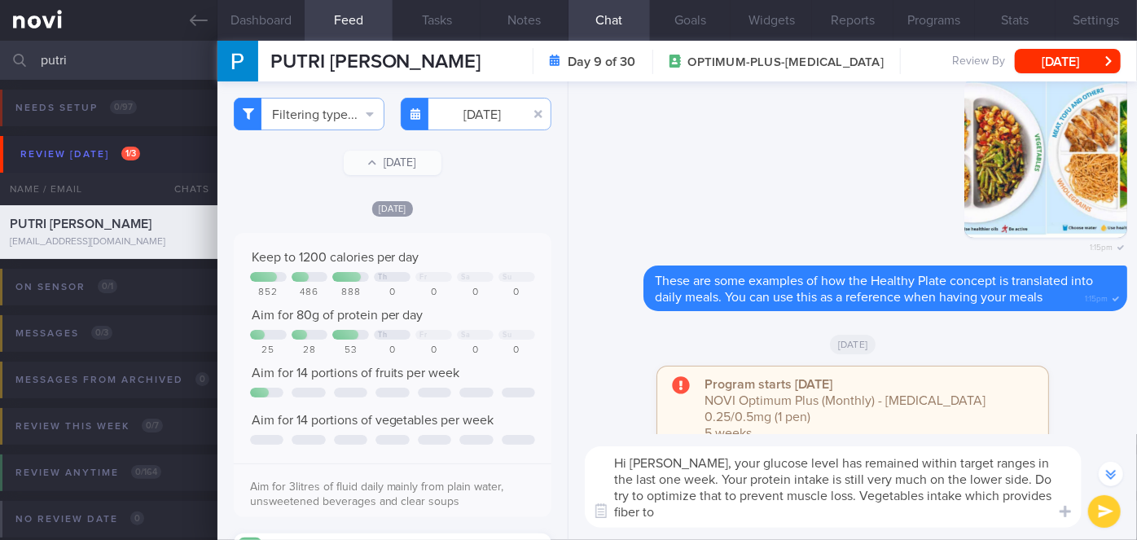
scroll to position [-50, 0]
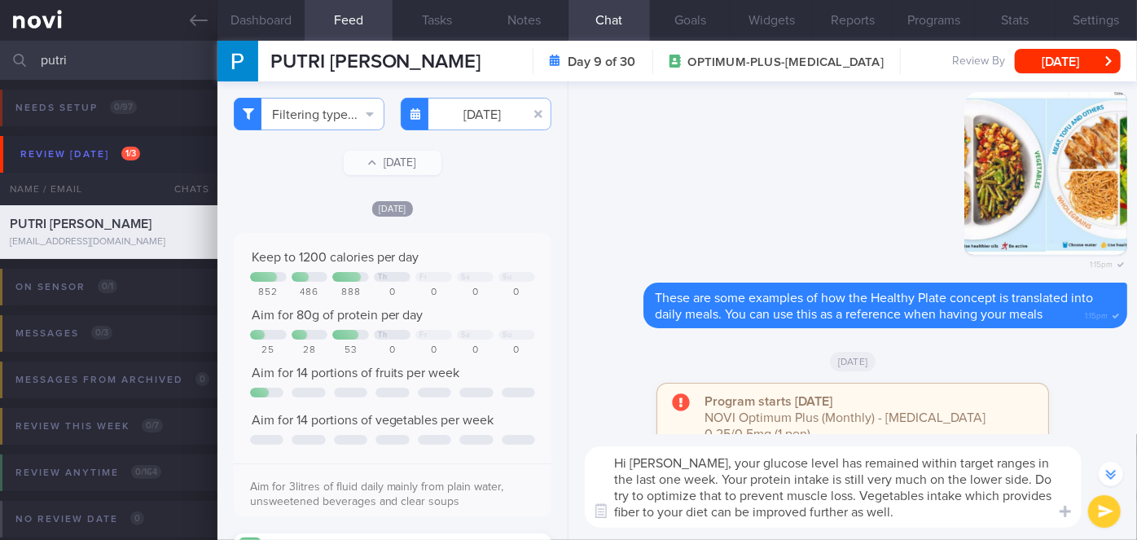
click at [652, 474] on textarea "Hi [PERSON_NAME], your glucose level has remained within target ranges in the l…" at bounding box center [833, 486] width 497 height 81
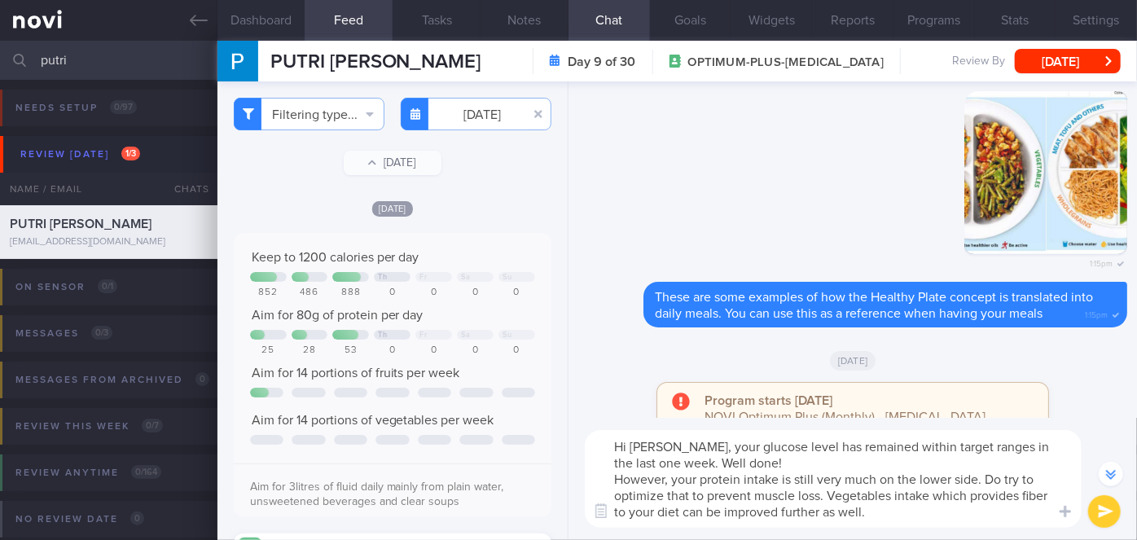
click at [682, 511] on textarea "Hi [PERSON_NAME], your glucose level has remained within target ranges in the l…" at bounding box center [833, 479] width 497 height 98
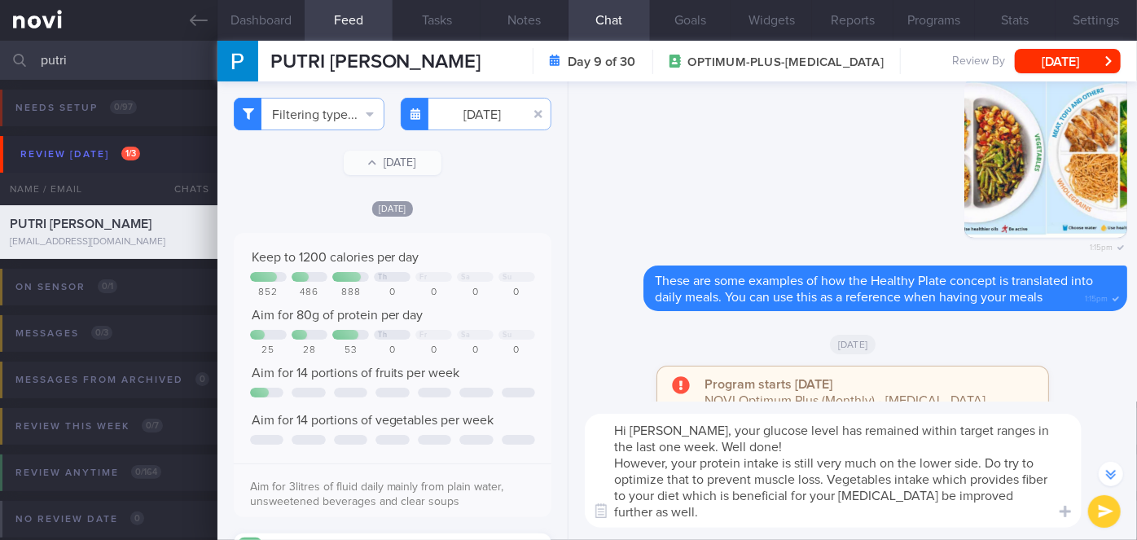
scroll to position [-82, 0]
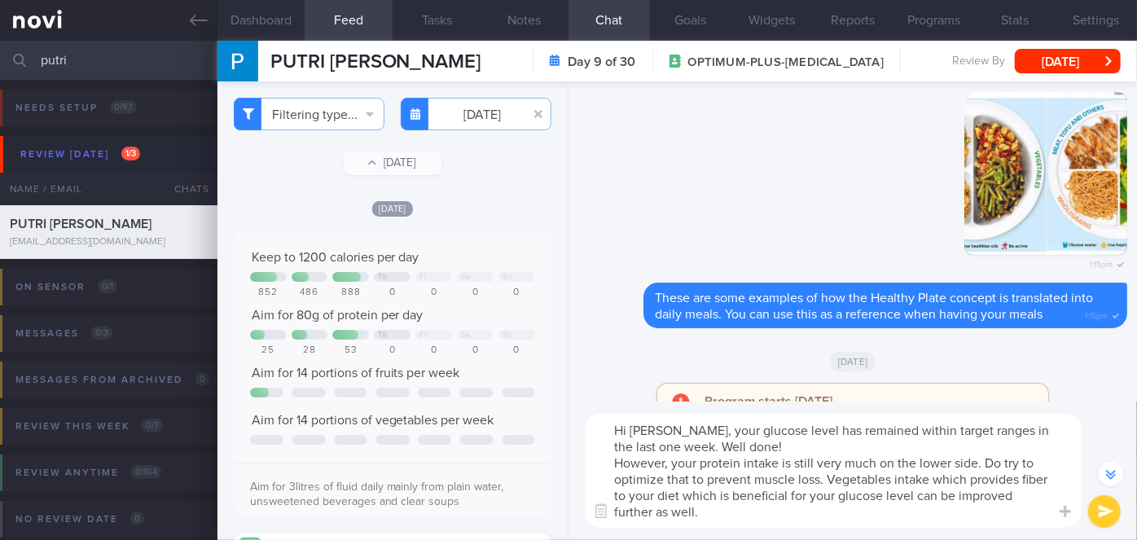
type textarea "Hi [PERSON_NAME], your glucose level has remained within target ranges in the l…"
click at [1103, 517] on button "submit" at bounding box center [1104, 511] width 33 height 33
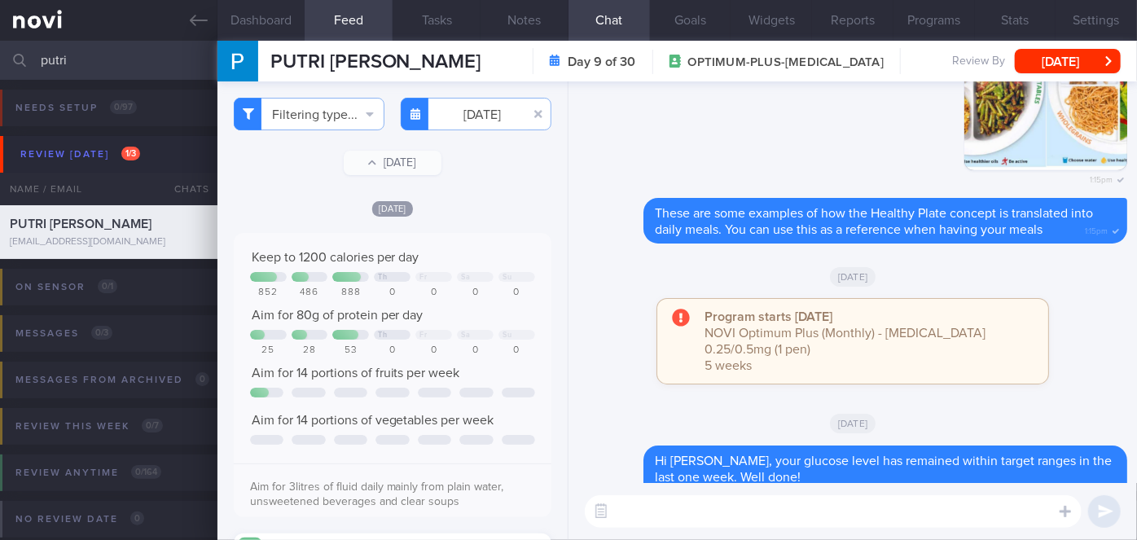
scroll to position [0, 0]
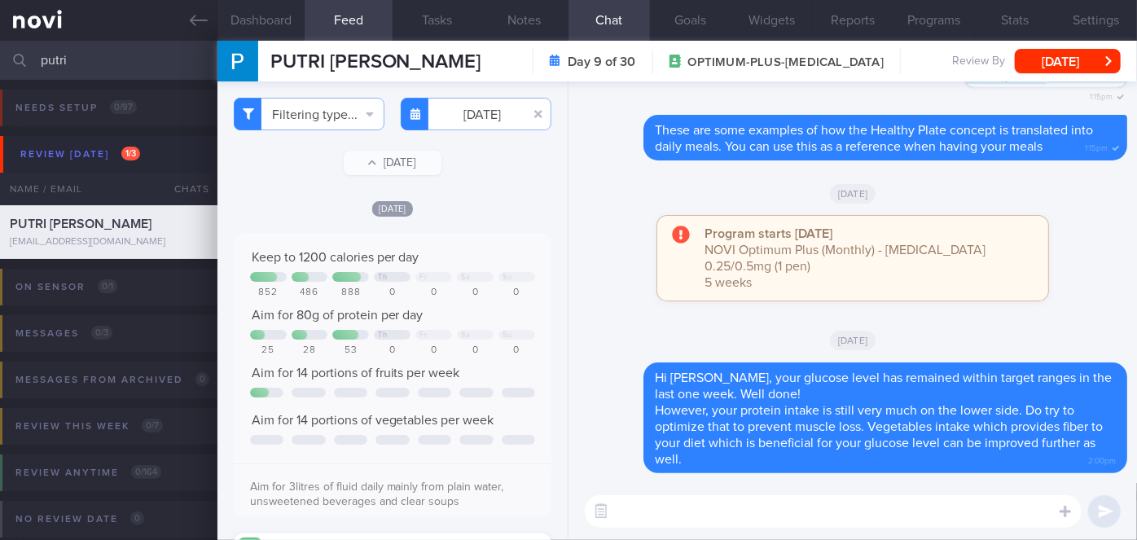
click at [719, 503] on textarea at bounding box center [833, 511] width 497 height 33
paste textarea "I also wanted to let you know that I will be away on leave from [DATE]-[DATE] M…"
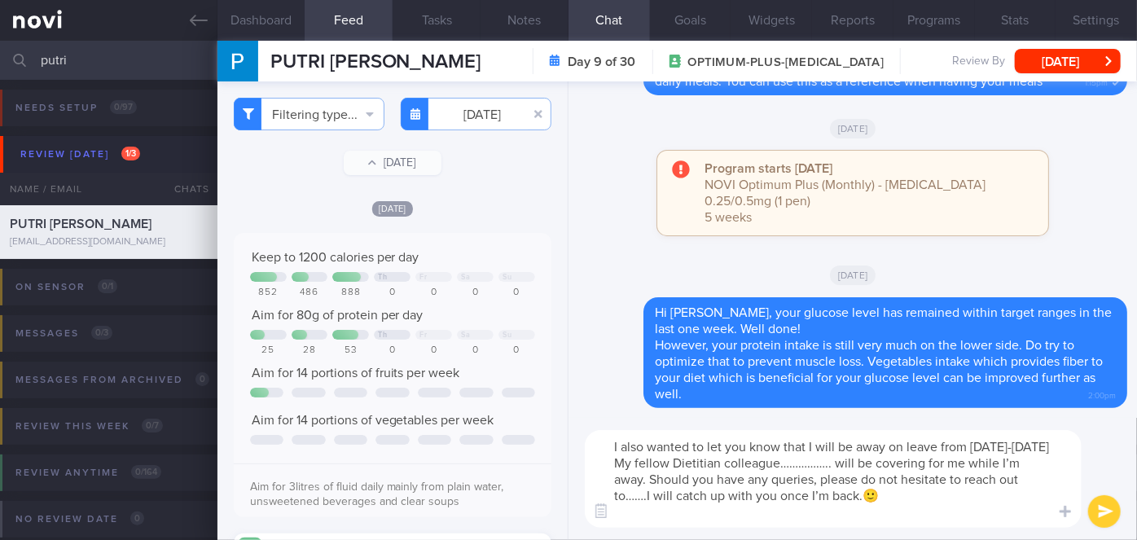
drag, startPoint x: 895, startPoint y: 464, endPoint x: 855, endPoint y: 464, distance: 40.7
click at [855, 464] on textarea "I also wanted to let you know that I will be away on leave from [DATE]-[DATE] M…" at bounding box center [833, 479] width 497 height 98
click at [665, 499] on textarea "I also wanted to let you know that I will be away on leave from [DATE]-[DATE] M…" at bounding box center [833, 479] width 497 height 98
type textarea "I also wanted to let you know that I will be away on leave from [DATE]-[DATE] M…"
click at [1105, 507] on button "submit" at bounding box center [1104, 511] width 33 height 33
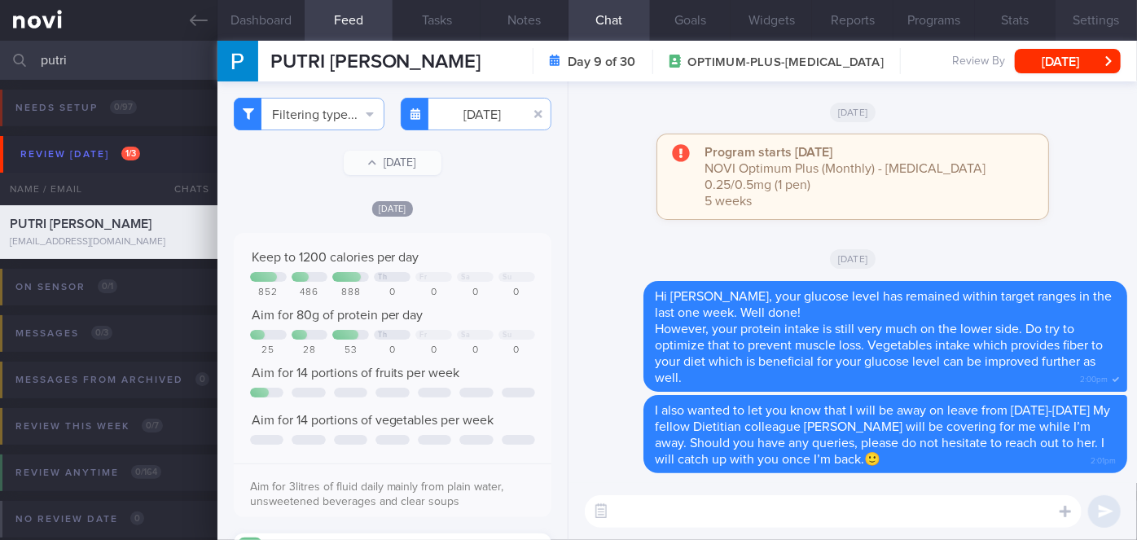
click at [1101, 19] on button "Settings" at bounding box center [1096, 20] width 81 height 41
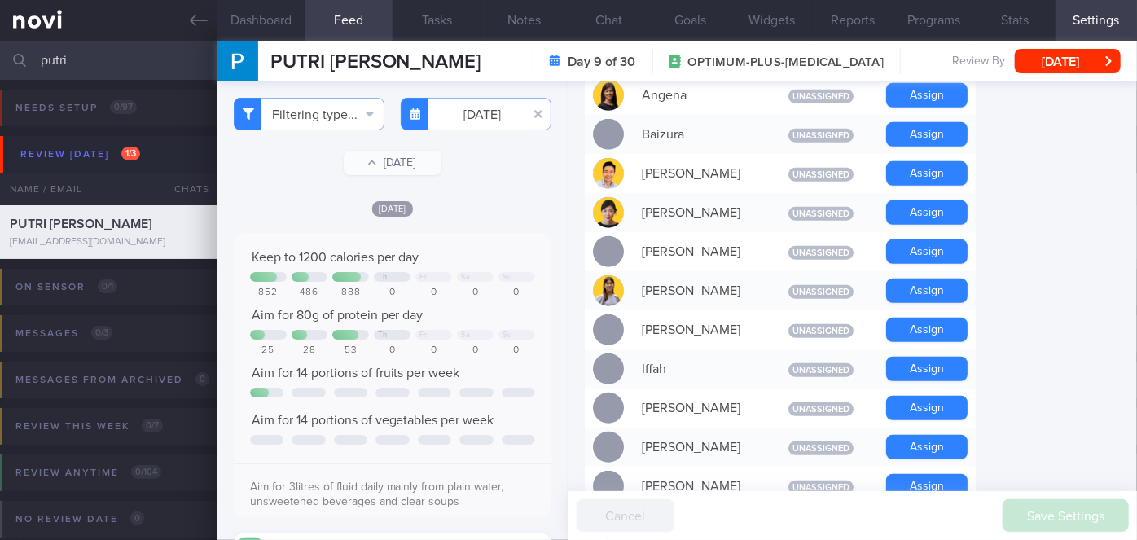
scroll to position [592, 0]
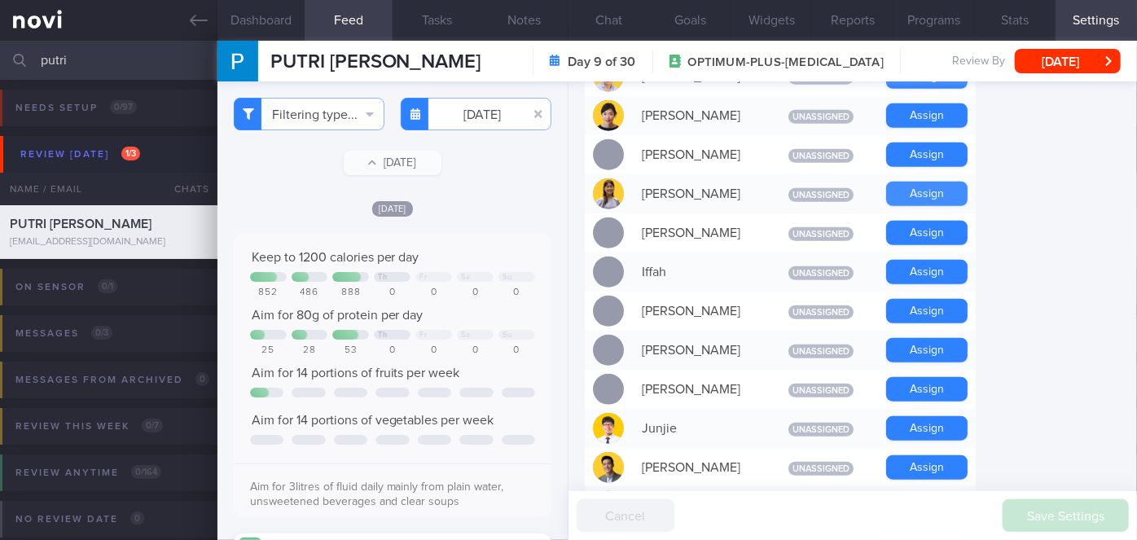
click at [947, 193] on button "Assign" at bounding box center [926, 194] width 81 height 24
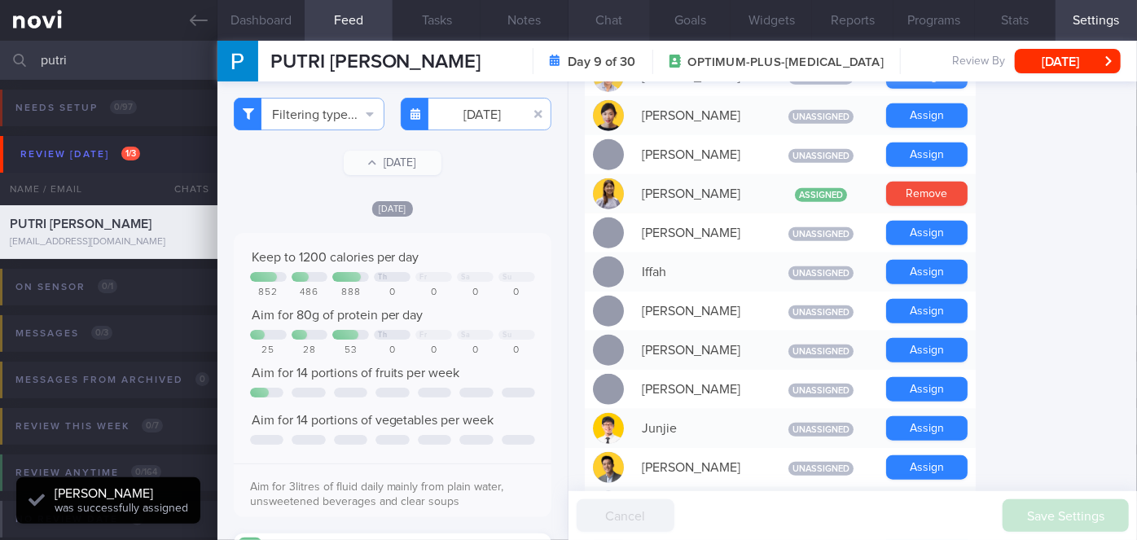
click at [617, 21] on button "Chat" at bounding box center [609, 20] width 81 height 41
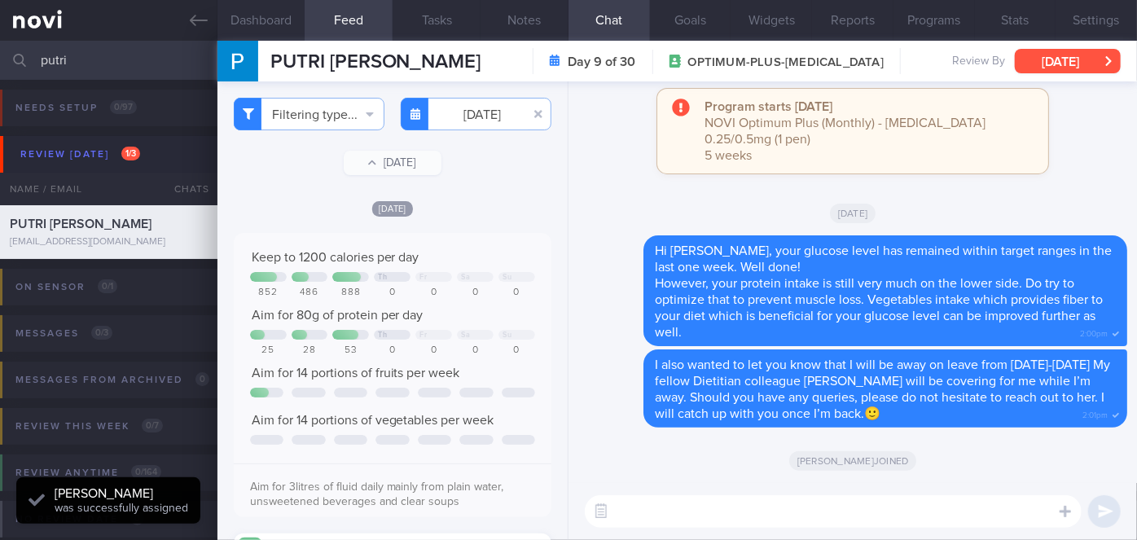
click at [1054, 67] on button "[DATE]" at bounding box center [1068, 61] width 106 height 24
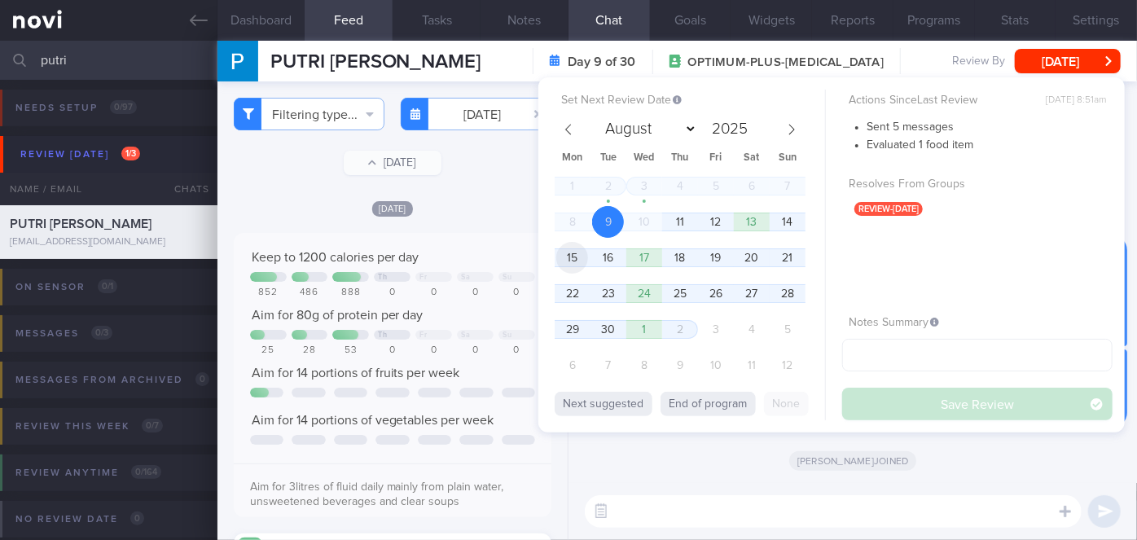
click at [584, 257] on span "15" at bounding box center [572, 258] width 32 height 32
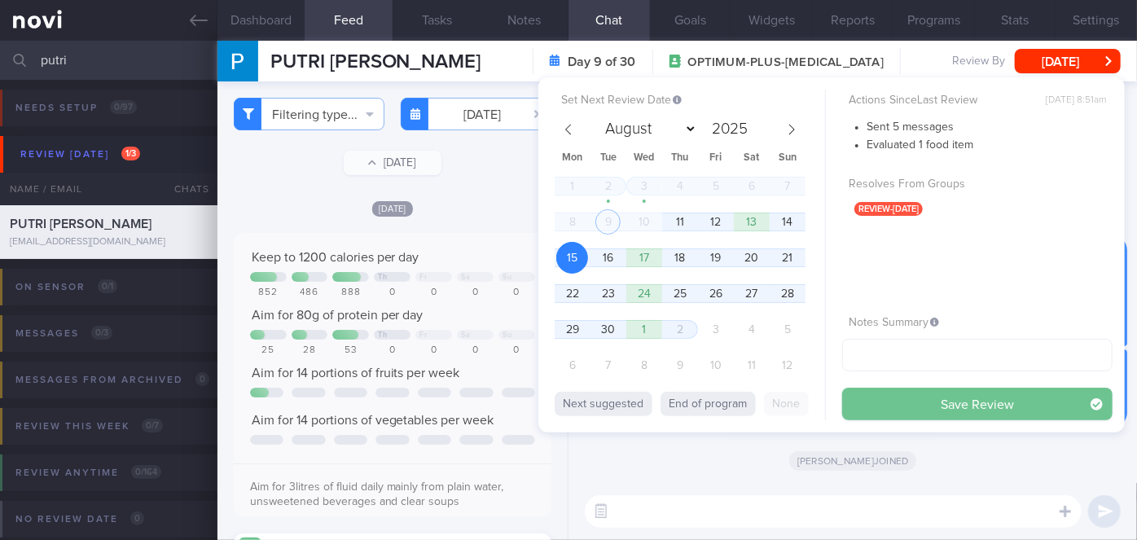
click at [939, 405] on button "Save Review" at bounding box center [977, 404] width 270 height 33
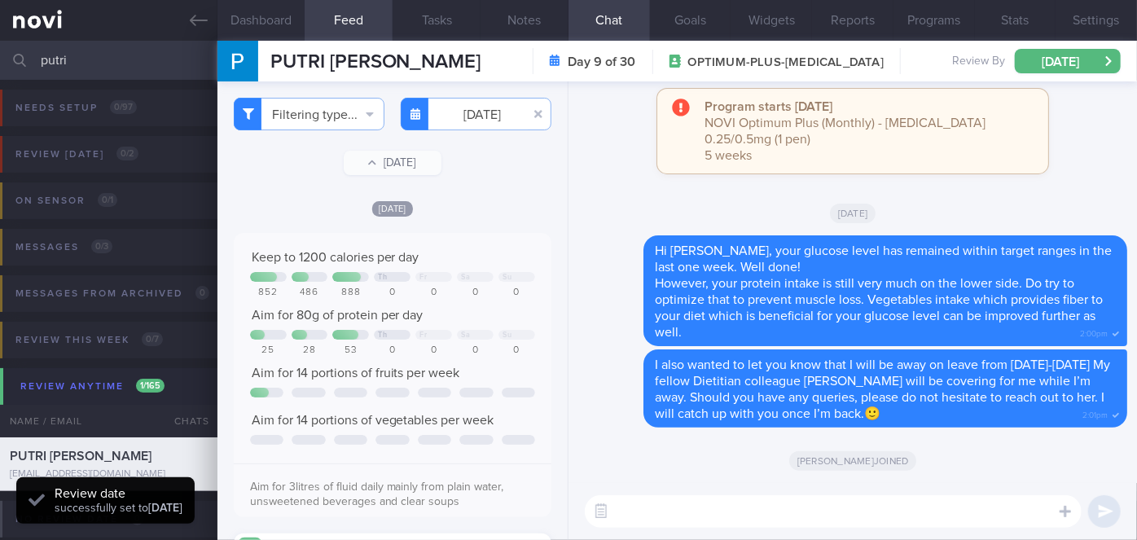
click at [137, 47] on input "putri" at bounding box center [568, 60] width 1137 height 39
type input "p"
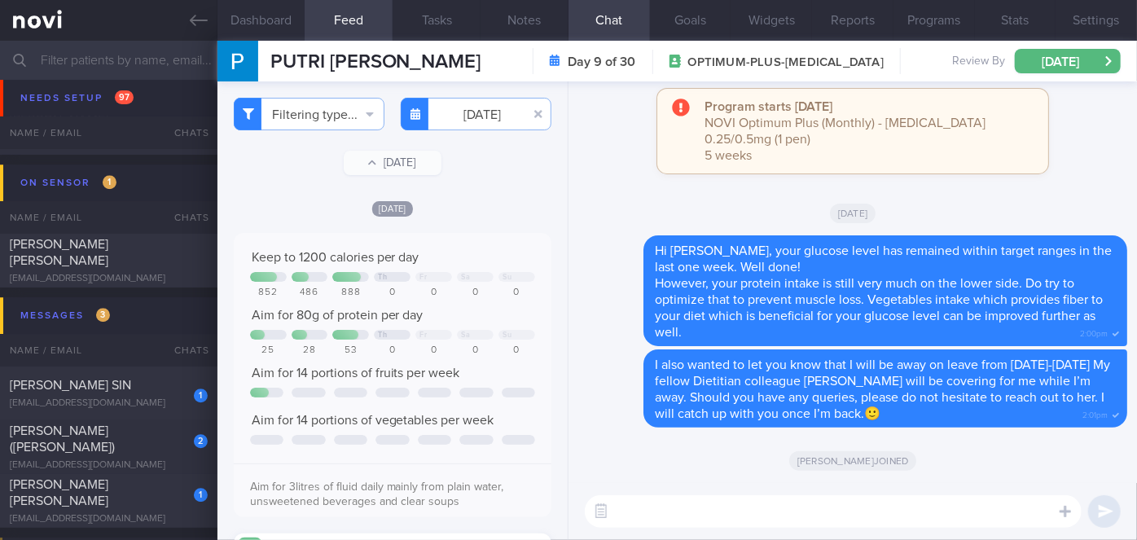
scroll to position [5258, 0]
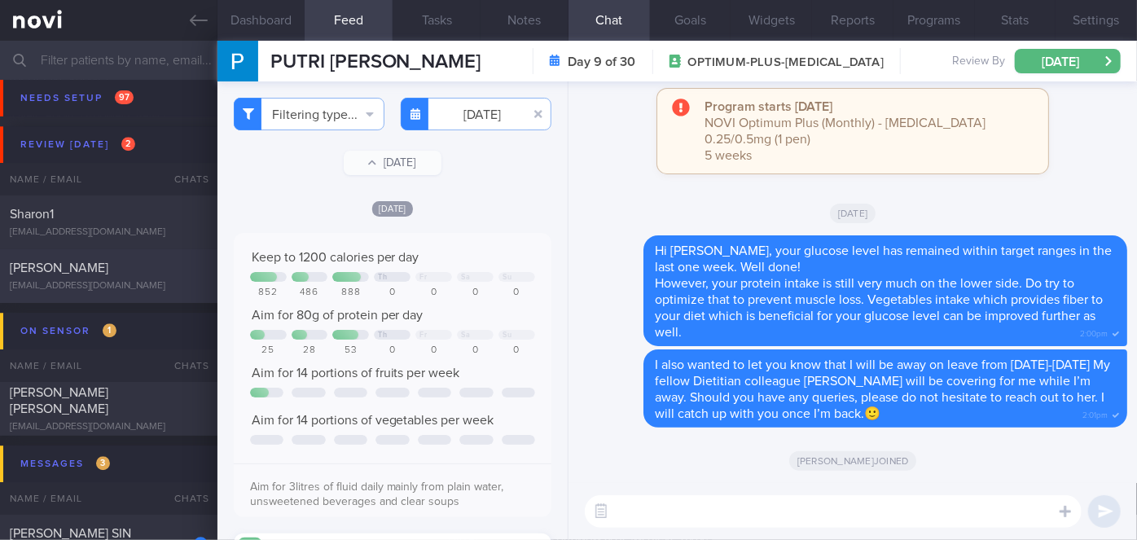
click at [127, 267] on div "[PERSON_NAME]" at bounding box center [107, 268] width 194 height 16
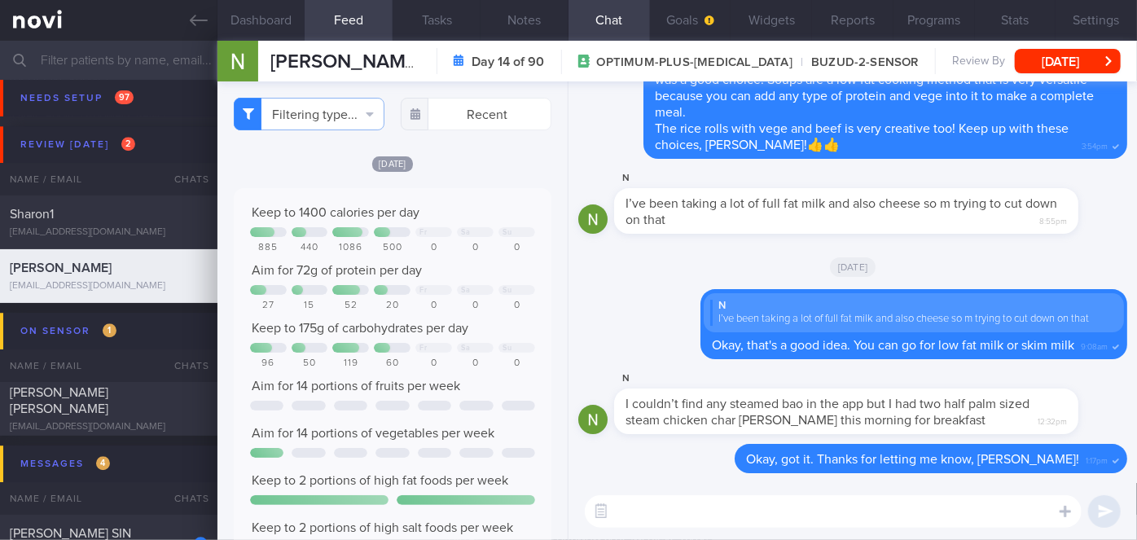
click at [459, 200] on div "Keep to 1400 calories per day Fr Sa Su 885 440 1086 500 0 0 0 Aim for 72g of pr…" at bounding box center [393, 403] width 318 height 430
click at [940, 15] on button "Programs" at bounding box center [934, 20] width 81 height 41
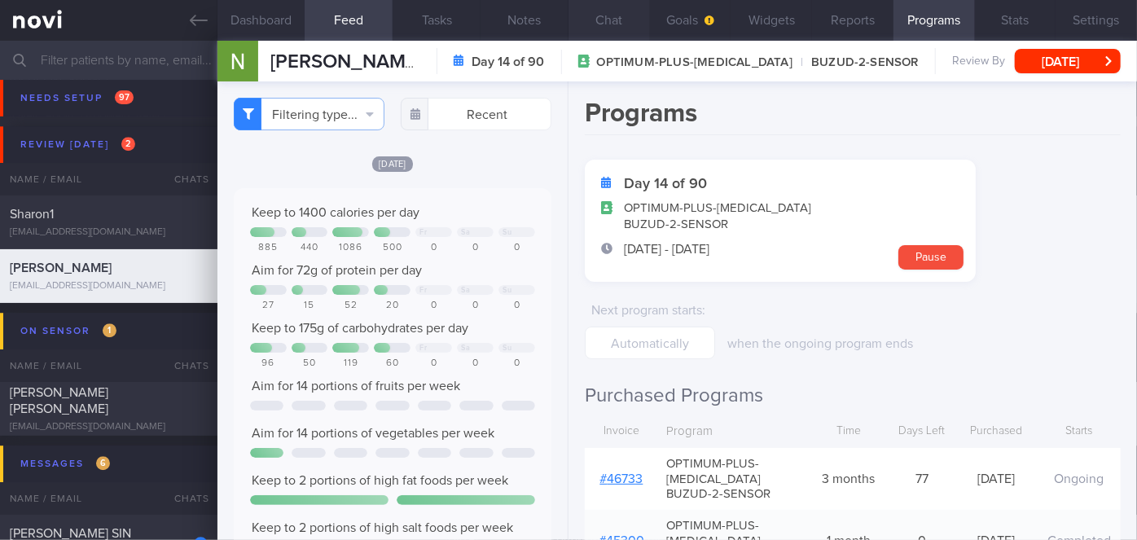
click at [617, 25] on button "Chat" at bounding box center [609, 20] width 81 height 41
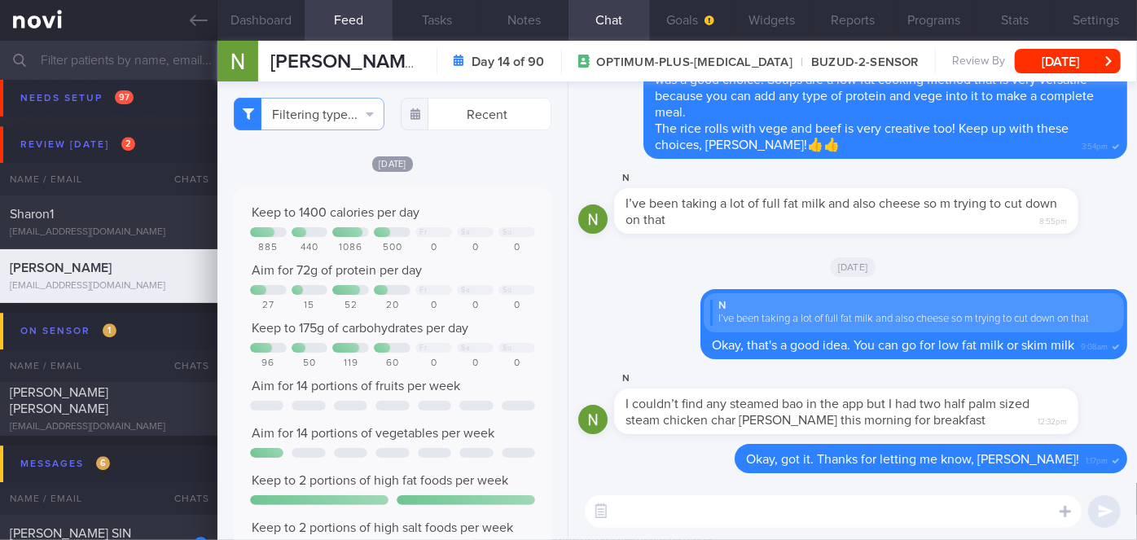
click at [769, 520] on textarea at bounding box center [833, 511] width 497 height 33
paste textarea "I also wanted to let you know that I will be away on leave from [DATE]-[DATE] M…"
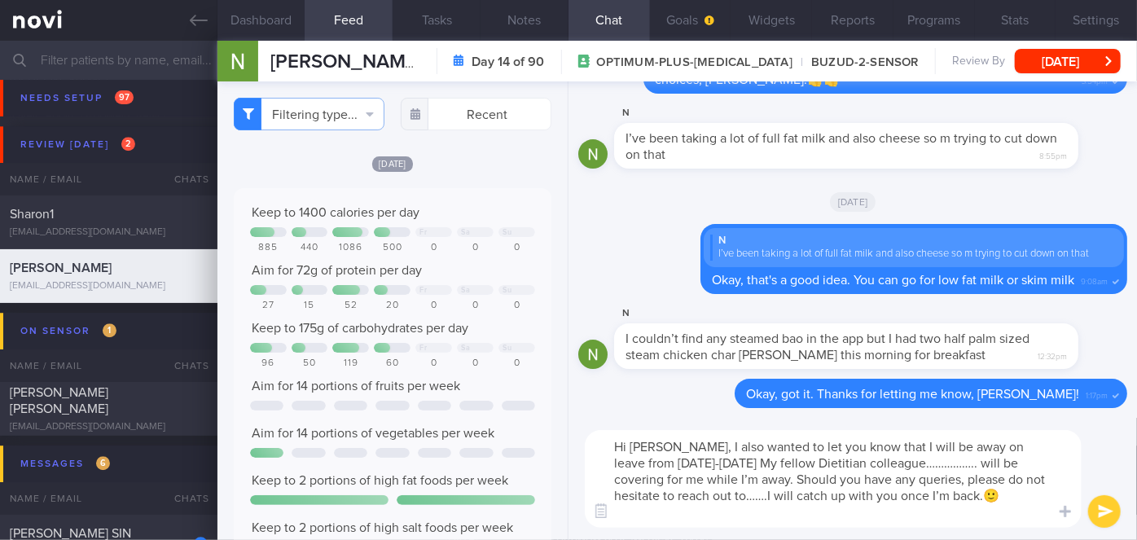
click at [712, 446] on textarea "Hi [PERSON_NAME], I also wanted to let you know that I will be away on leave fr…" at bounding box center [833, 479] width 497 height 98
drag, startPoint x: 925, startPoint y: 464, endPoint x: 870, endPoint y: 463, distance: 54.6
click at [870, 463] on textarea "Hi [PERSON_NAME], I wanted to let you know that I will be away on leave from [D…" at bounding box center [833, 479] width 497 height 98
click at [895, 463] on textarea "Hi [PERSON_NAME], I wanted to let you know that I will be away on leave from [D…" at bounding box center [833, 479] width 497 height 98
drag, startPoint x: 925, startPoint y: 462, endPoint x: 881, endPoint y: 462, distance: 44.0
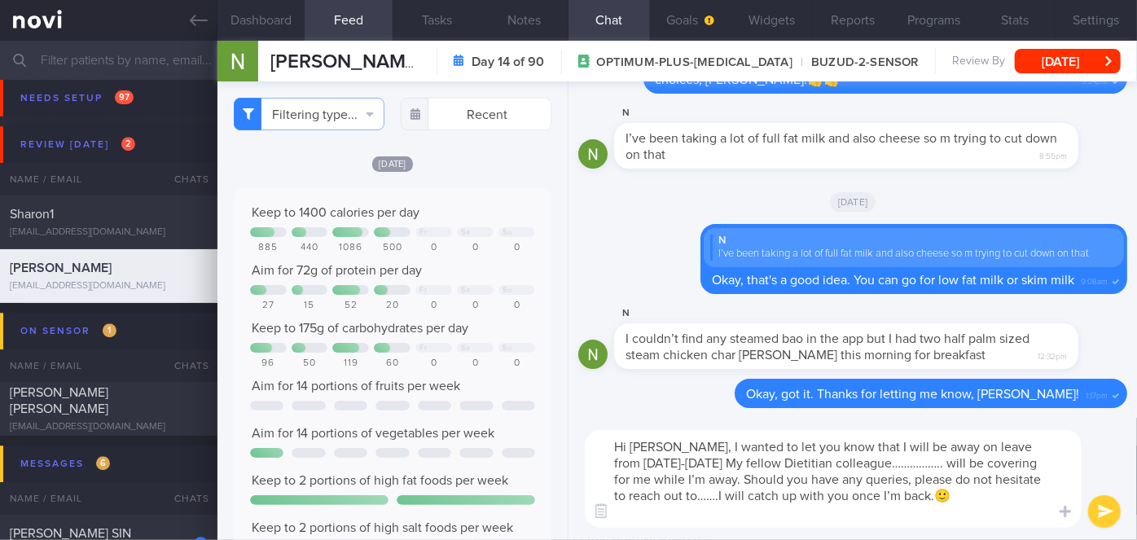
click at [881, 462] on textarea "Hi [PERSON_NAME], I wanted to let you know that I will be away on leave from [D…" at bounding box center [833, 479] width 497 height 98
click at [666, 495] on textarea "Hi [PERSON_NAME], I wanted to let you know that I will be away on leave from [D…" at bounding box center [833, 479] width 497 height 98
type textarea "Hi [PERSON_NAME], I wanted to let you know that I will be away on leave from [D…"
click at [1090, 505] on button "submit" at bounding box center [1104, 511] width 33 height 33
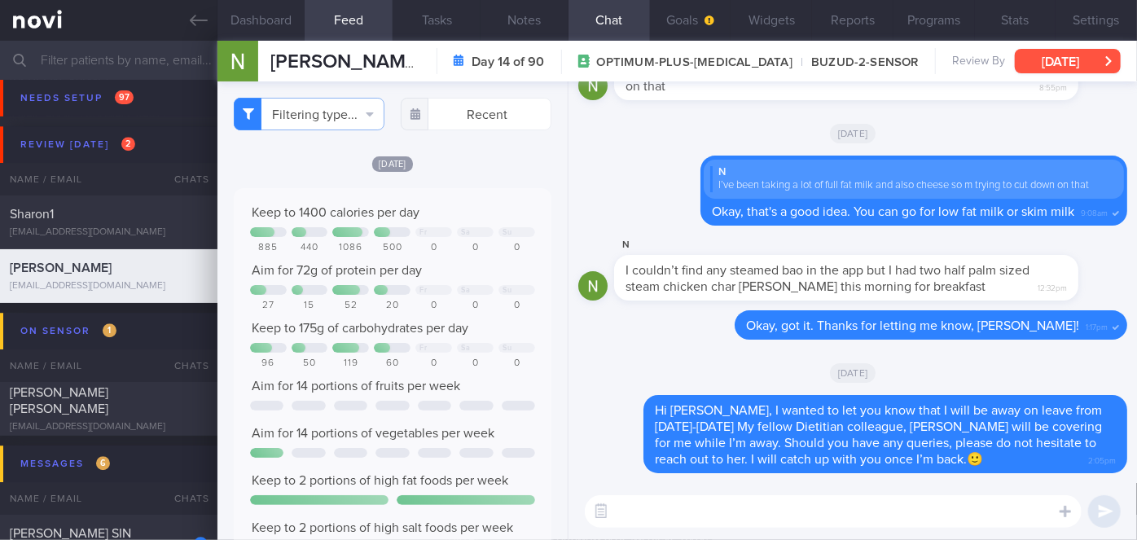
click at [1066, 50] on button "[DATE]" at bounding box center [1068, 61] width 106 height 24
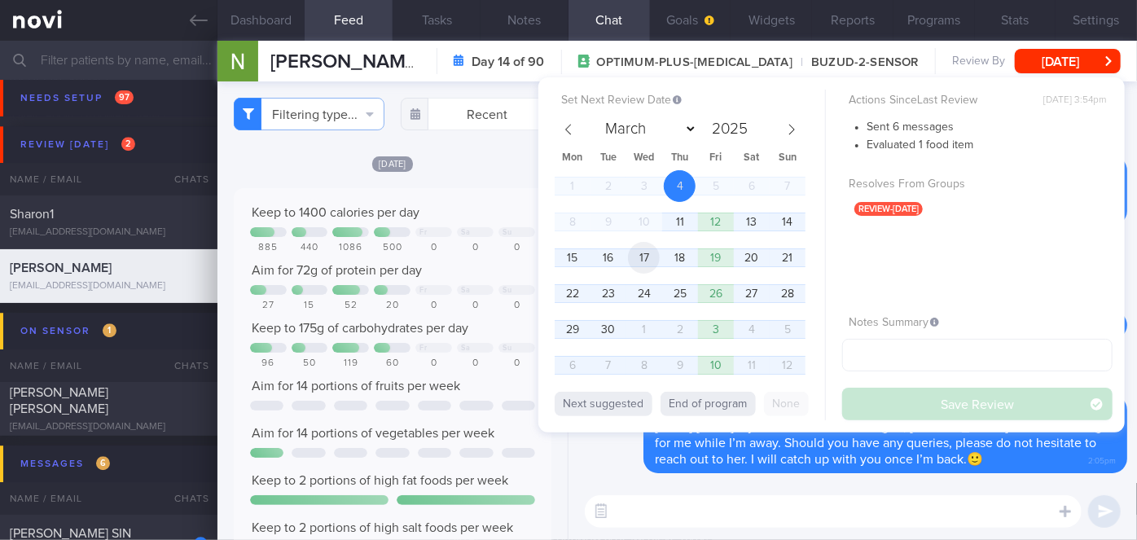
click at [645, 254] on span "17" at bounding box center [644, 258] width 32 height 32
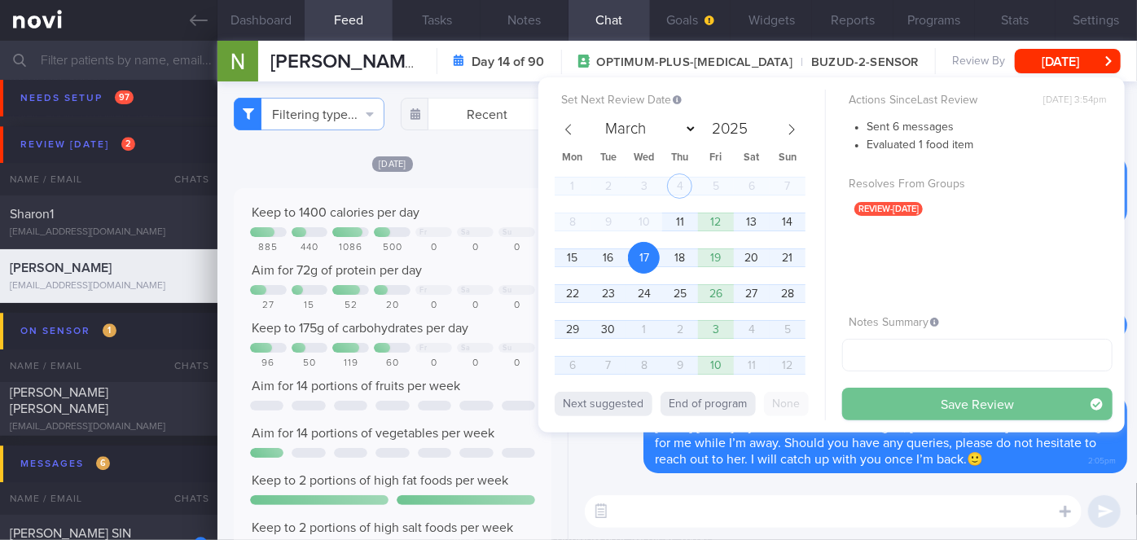
click at [923, 407] on button "Save Review" at bounding box center [977, 404] width 270 height 33
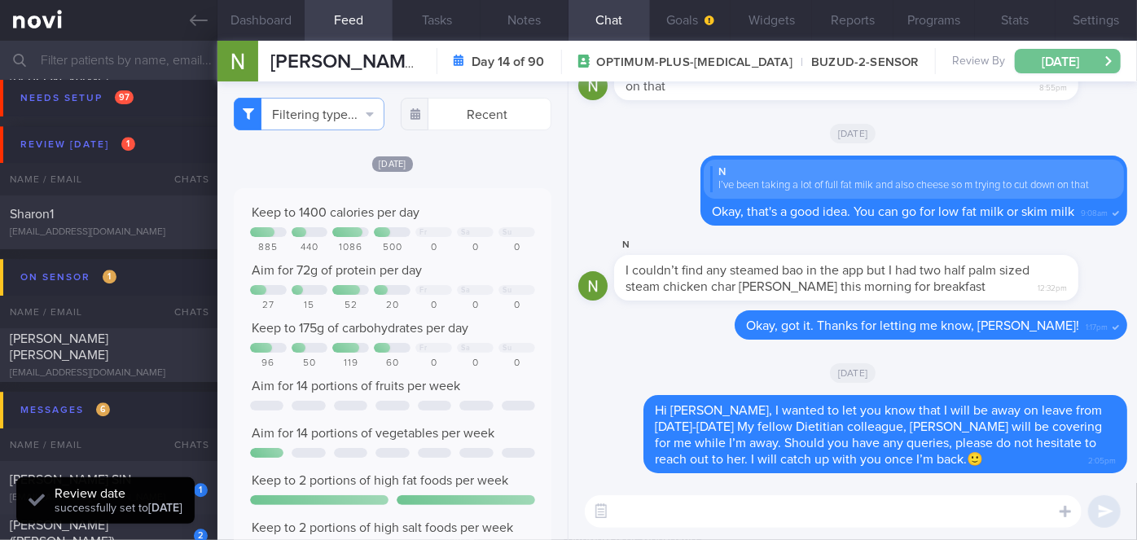
click at [1046, 71] on button "[DATE]" at bounding box center [1068, 61] width 106 height 24
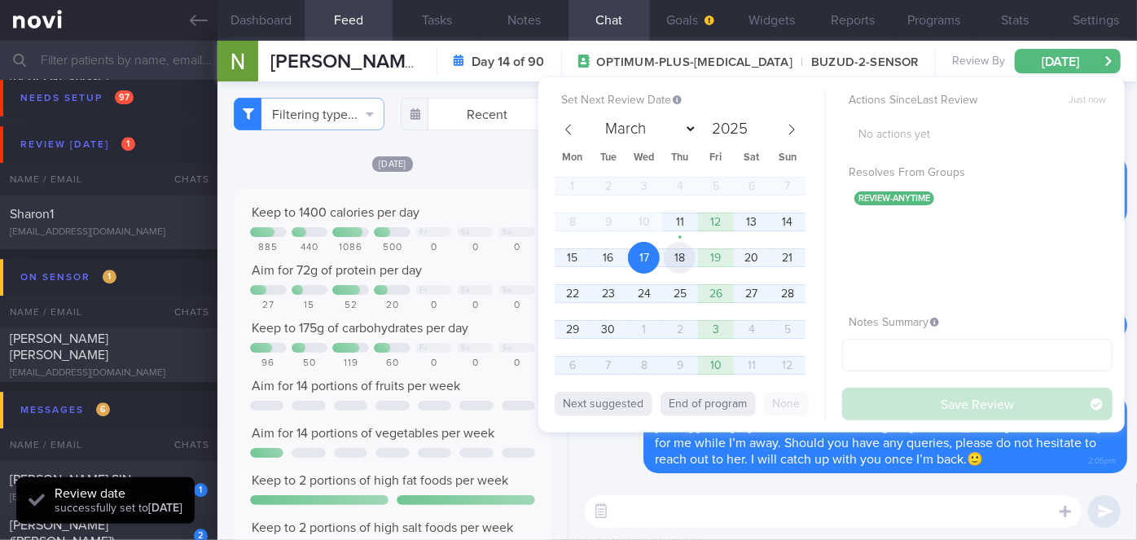
click at [669, 257] on span "18" at bounding box center [680, 258] width 32 height 32
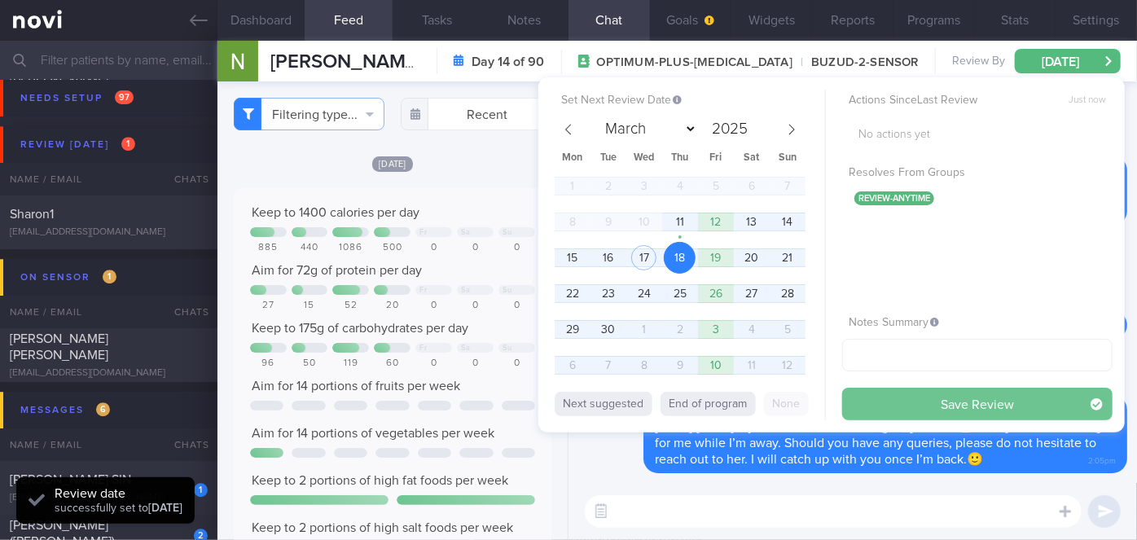
click at [886, 415] on button "Save Review" at bounding box center [977, 404] width 270 height 33
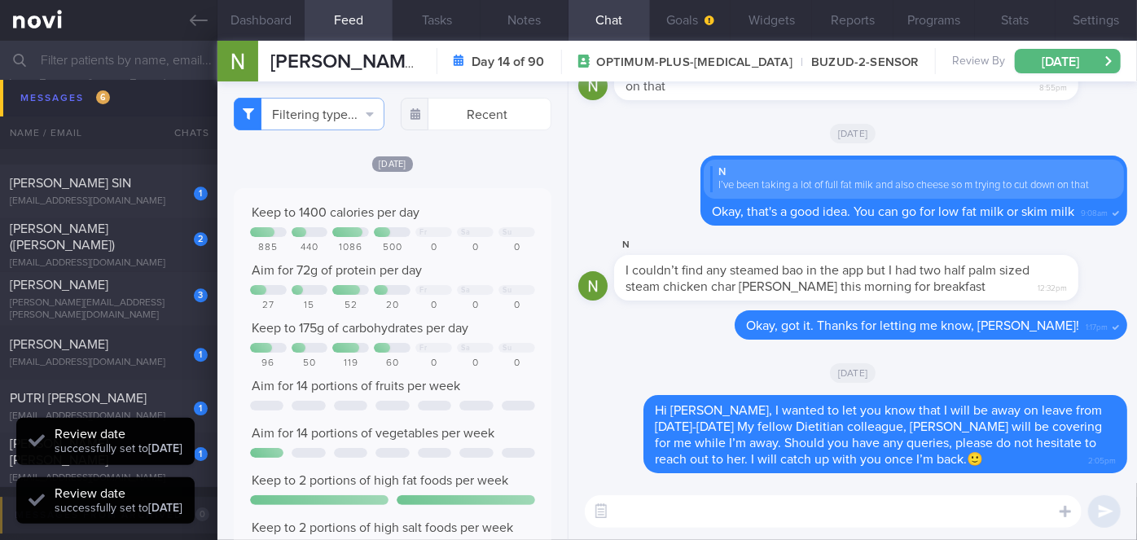
scroll to position [5629, 0]
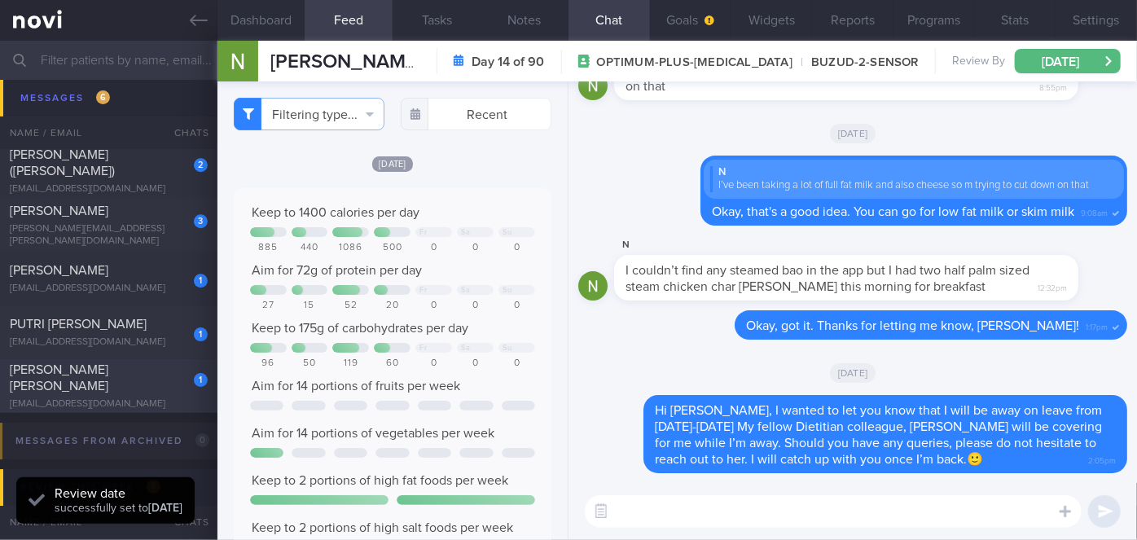
click at [178, 400] on div "[EMAIL_ADDRESS][DOMAIN_NAME]" at bounding box center [109, 404] width 198 height 12
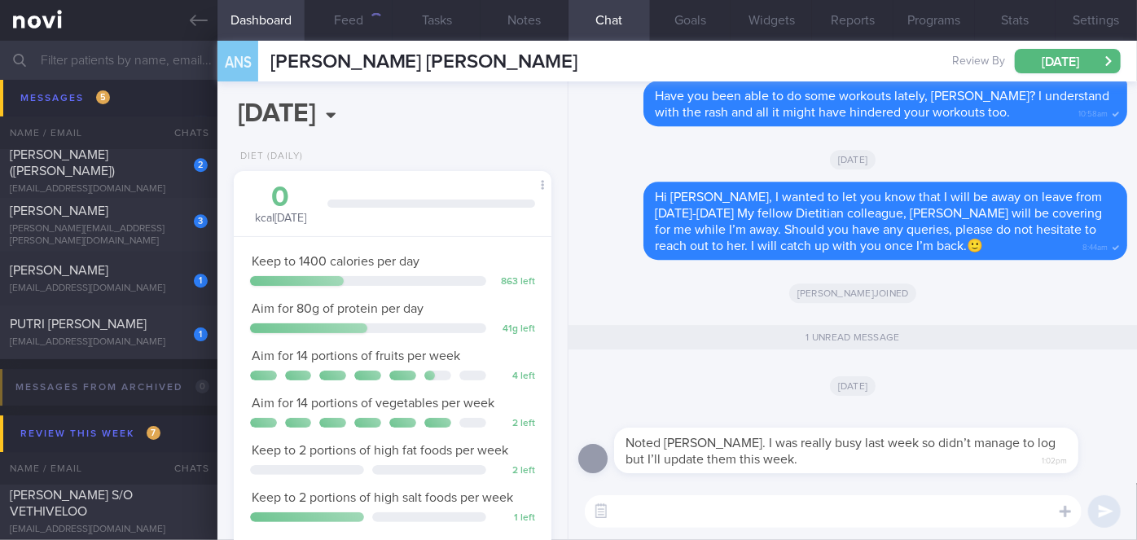
click at [659, 505] on textarea at bounding box center [833, 511] width 497 height 33
type textarea "Sure, sounds good, [PERSON_NAME]! Take care!"
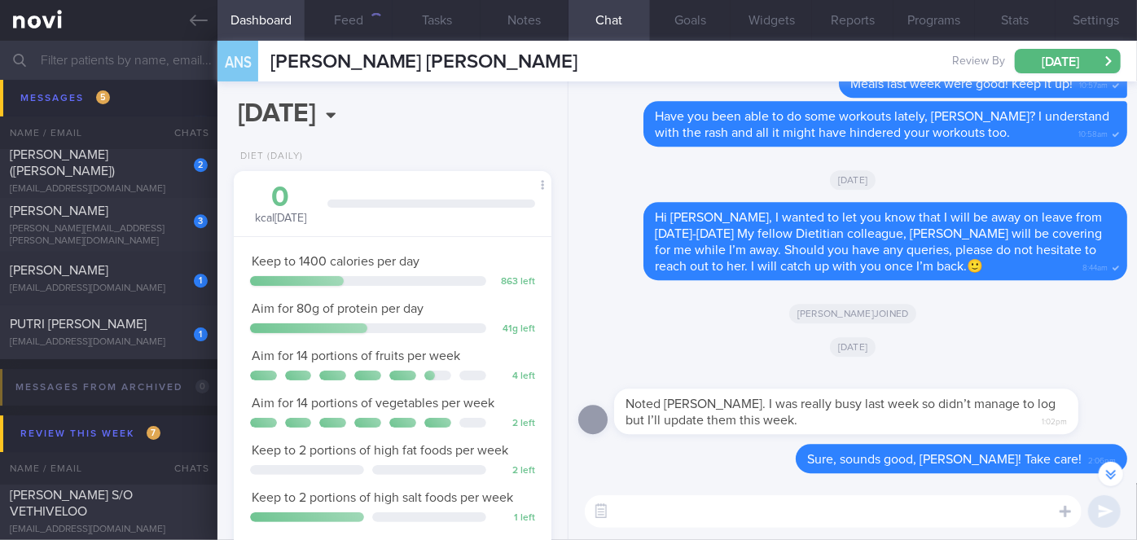
scroll to position [-1, 0]
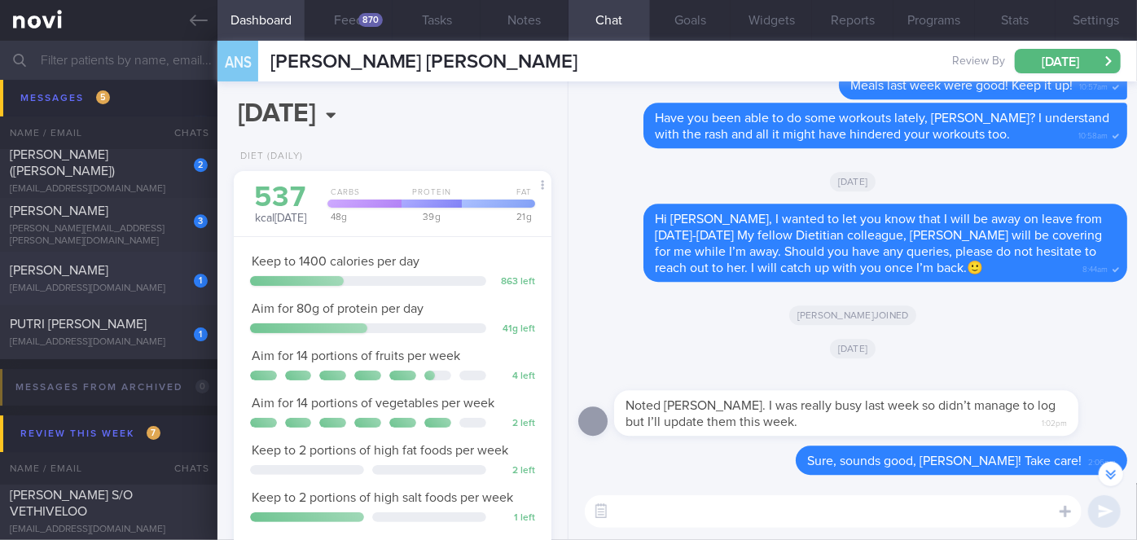
click at [172, 280] on div "1" at bounding box center [190, 274] width 36 height 25
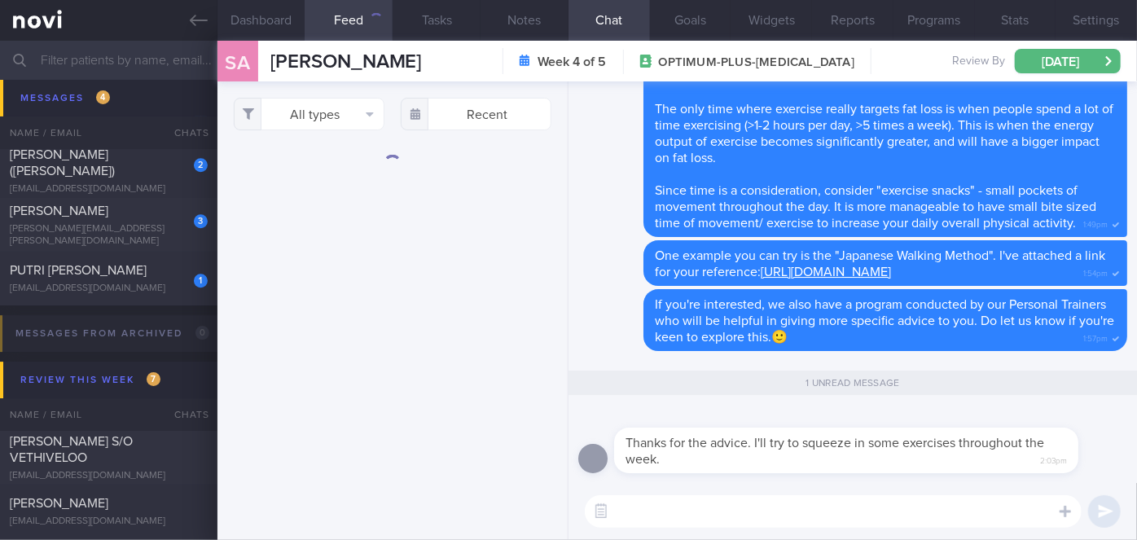
click at [779, 519] on textarea at bounding box center [833, 511] width 497 height 33
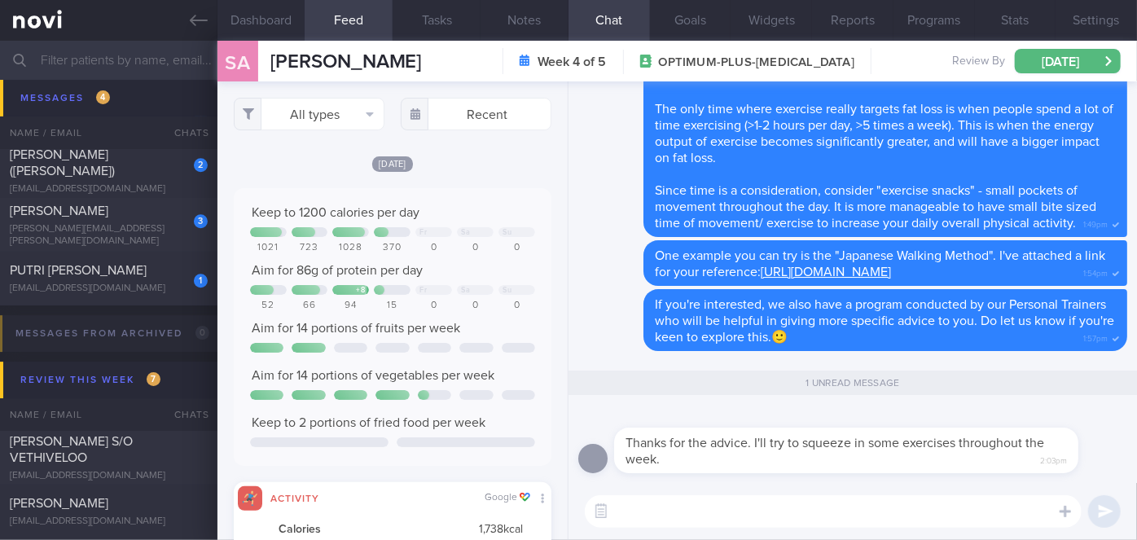
scroll to position [70, 285]
type textarea "Sure, small pockets of exercises works as well!"
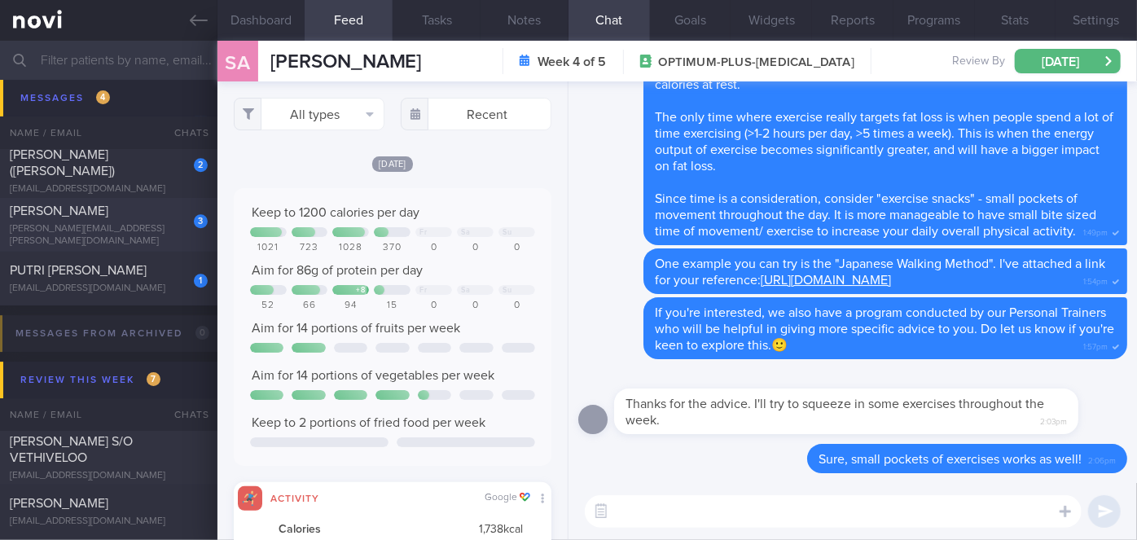
click at [145, 242] on div "3 [PERSON_NAME] [PERSON_NAME][EMAIL_ADDRESS][PERSON_NAME][DOMAIN_NAME] [DATE] O…" at bounding box center [568, 225] width 1137 height 54
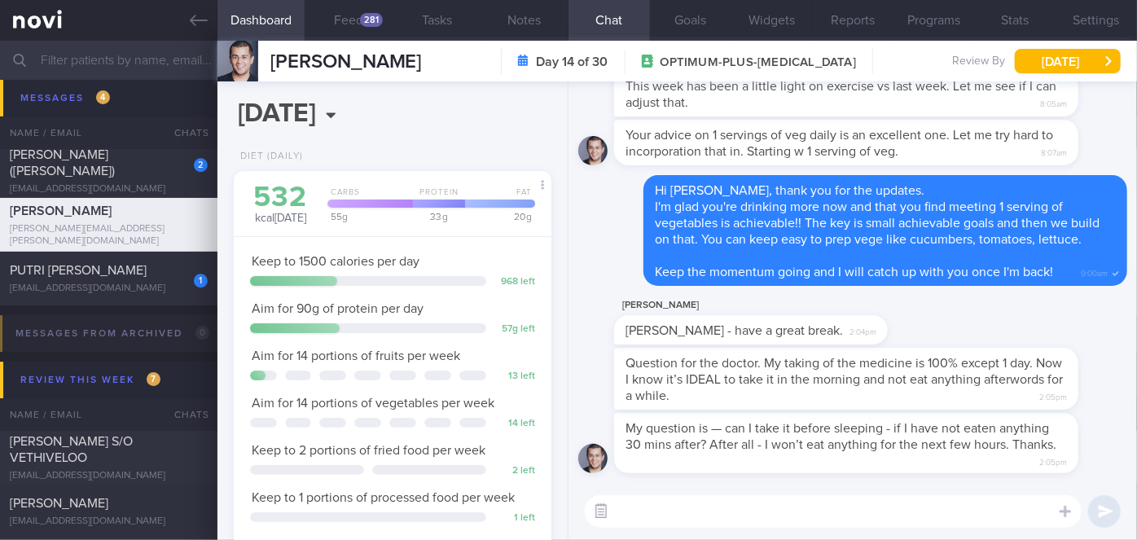
click at [599, 517] on button "button" at bounding box center [601, 511] width 29 height 29
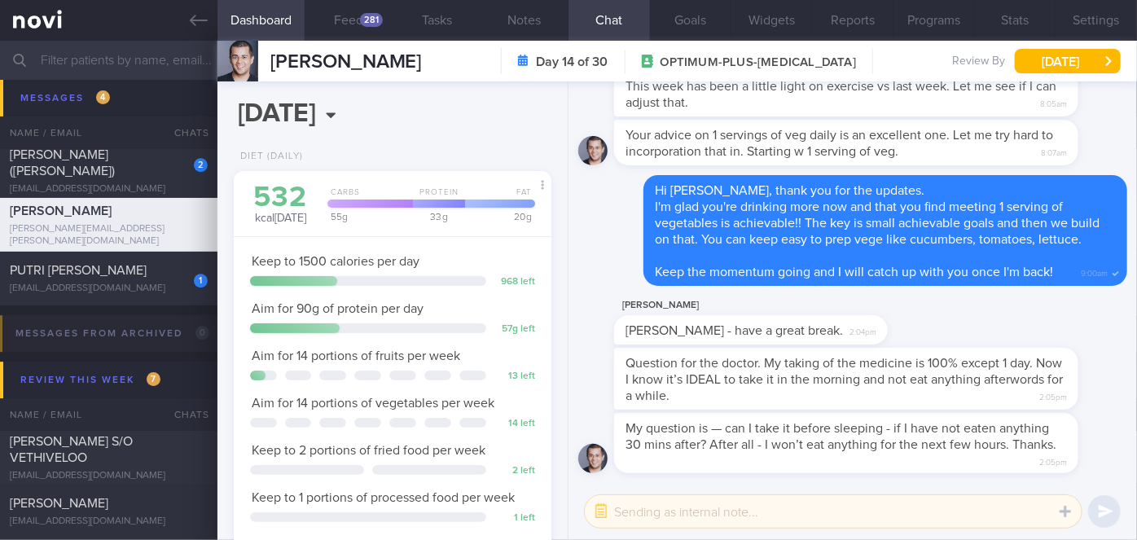
click at [633, 515] on textarea at bounding box center [833, 511] width 497 height 33
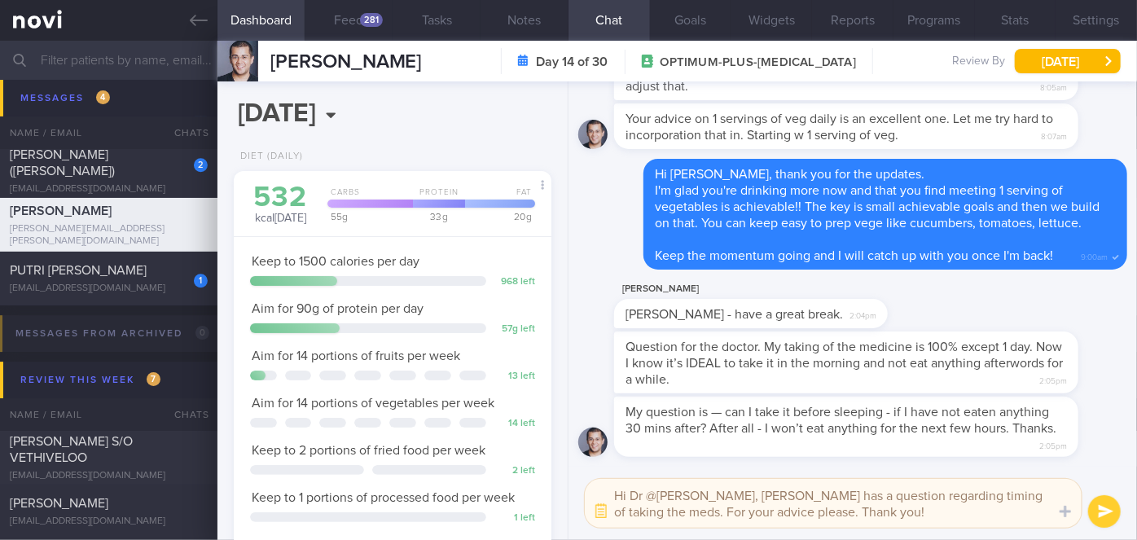
type textarea "Hi Dr @[PERSON_NAME], [PERSON_NAME] has a question regarding timing of taking t…"
click at [1108, 513] on button "submit" at bounding box center [1104, 511] width 33 height 33
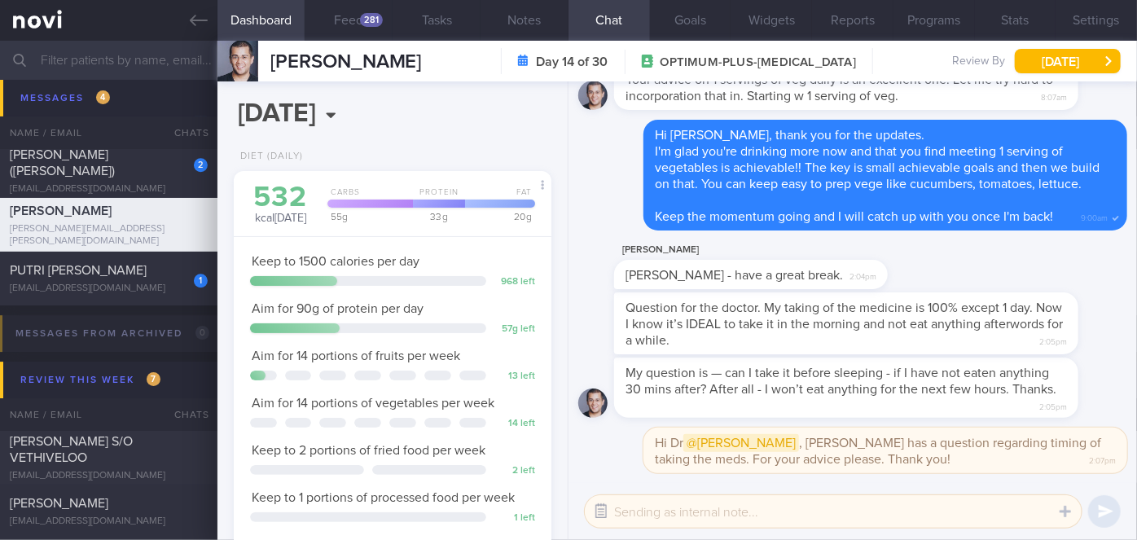
click at [602, 508] on button "button" at bounding box center [601, 511] width 29 height 29
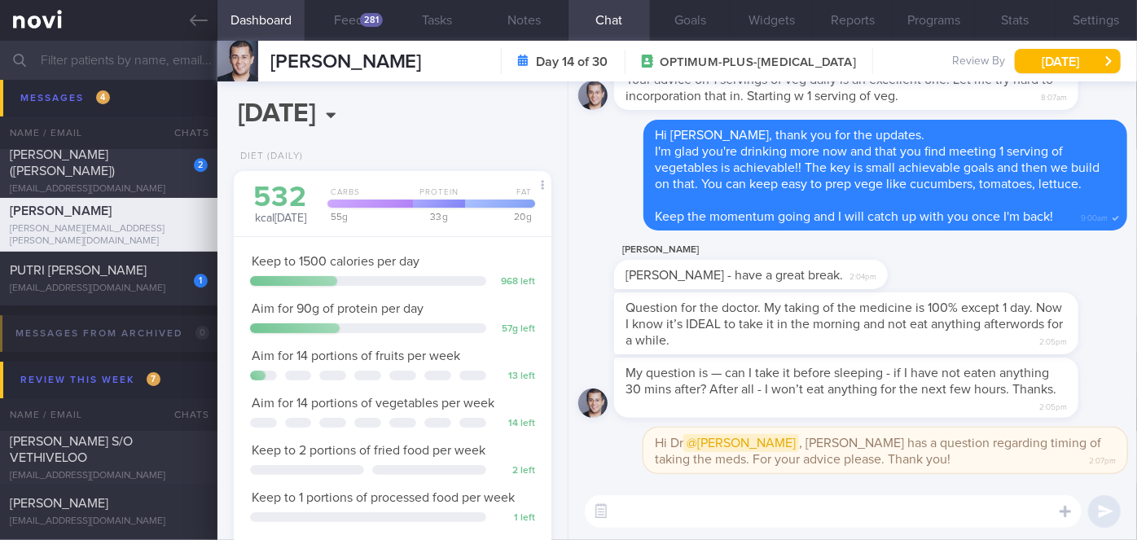
click at [159, 161] on div "[PERSON_NAME] ([PERSON_NAME])" at bounding box center [107, 163] width 194 height 33
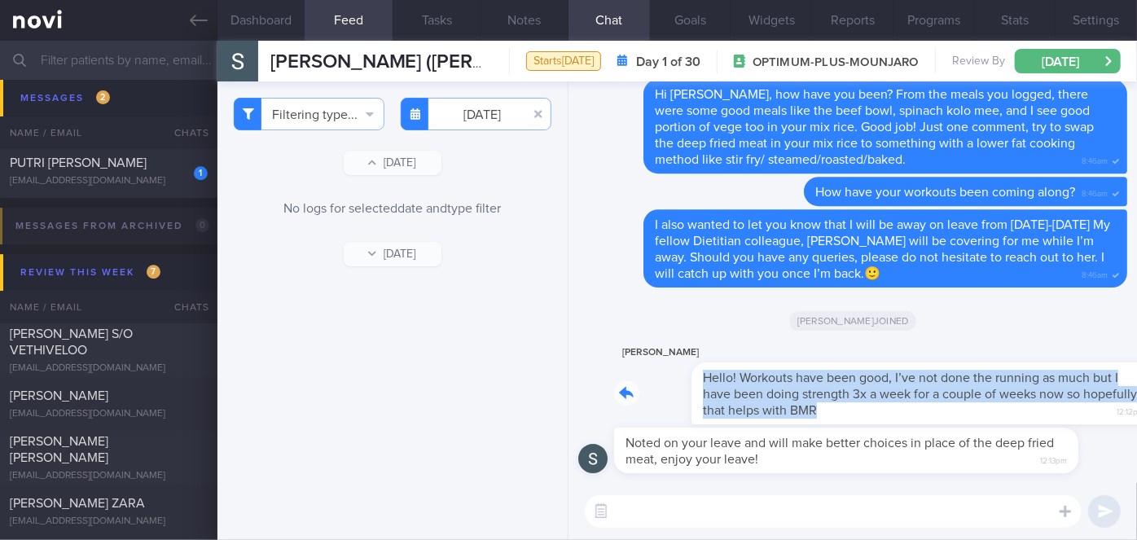
drag, startPoint x: 812, startPoint y: 407, endPoint x: 1097, endPoint y: 391, distance: 284.7
click at [1097, 391] on div "[PERSON_NAME] Hello! Workouts have been good, I’ve not done the running as much…" at bounding box center [870, 383] width 513 height 81
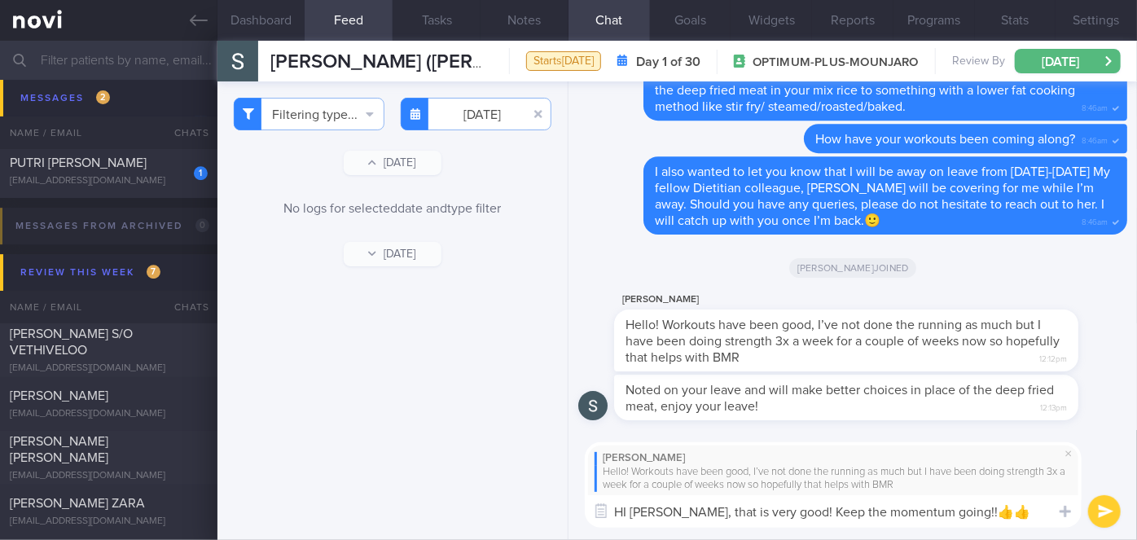
type textarea "HI [PERSON_NAME], that is very good! Keep the momentum going!!👍👍"
click at [1101, 517] on icon "submit" at bounding box center [1105, 512] width 15 height 14
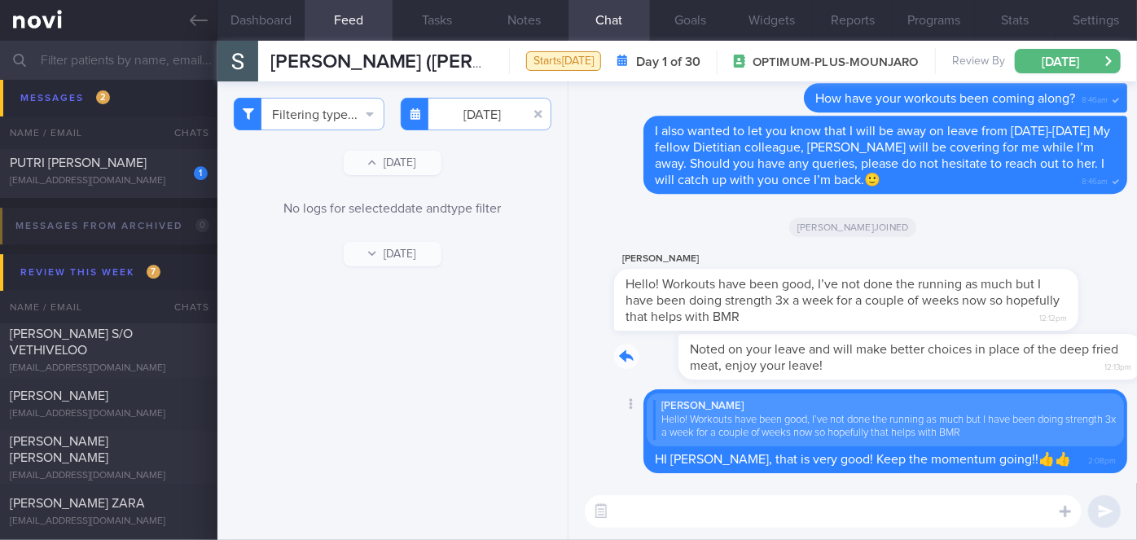
drag, startPoint x: 847, startPoint y: 371, endPoint x: 978, endPoint y: 369, distance: 130.4
click at [978, 369] on div "Noted on your leave and will make better choices in place of the deep fried mea…" at bounding box center [870, 357] width 513 height 46
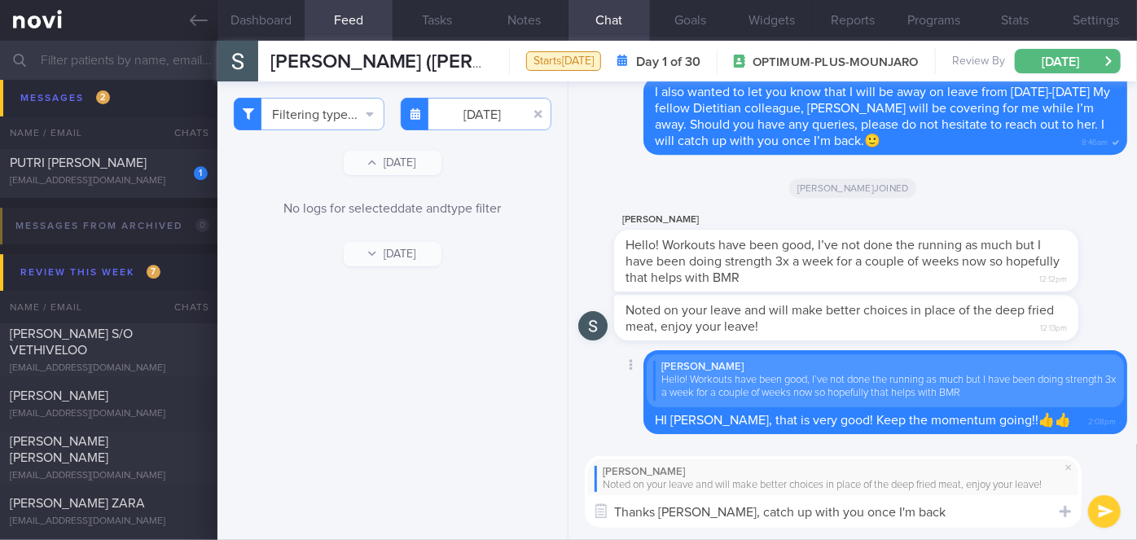
type textarea "Thanks [PERSON_NAME], catch up with you once I'm back!"
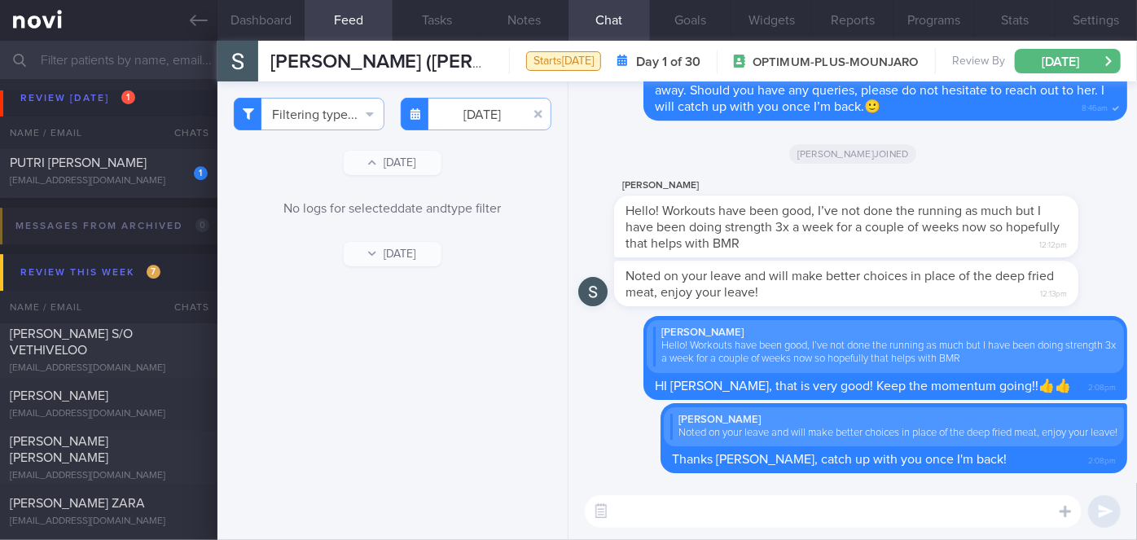
scroll to position [5406, 0]
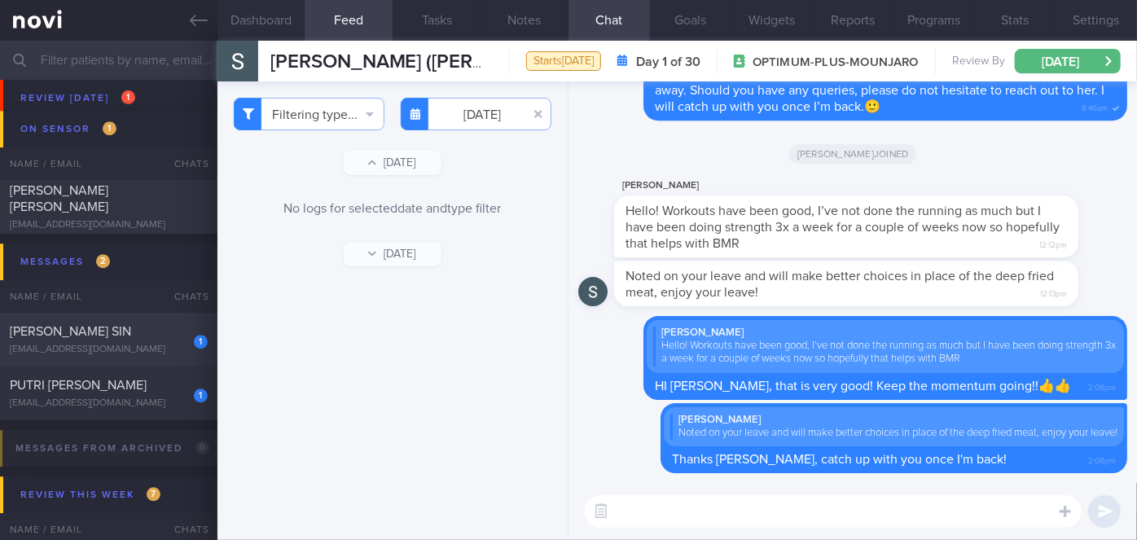
click at [152, 332] on div "[PERSON_NAME] SIN" at bounding box center [107, 331] width 194 height 16
checkbox input "true"
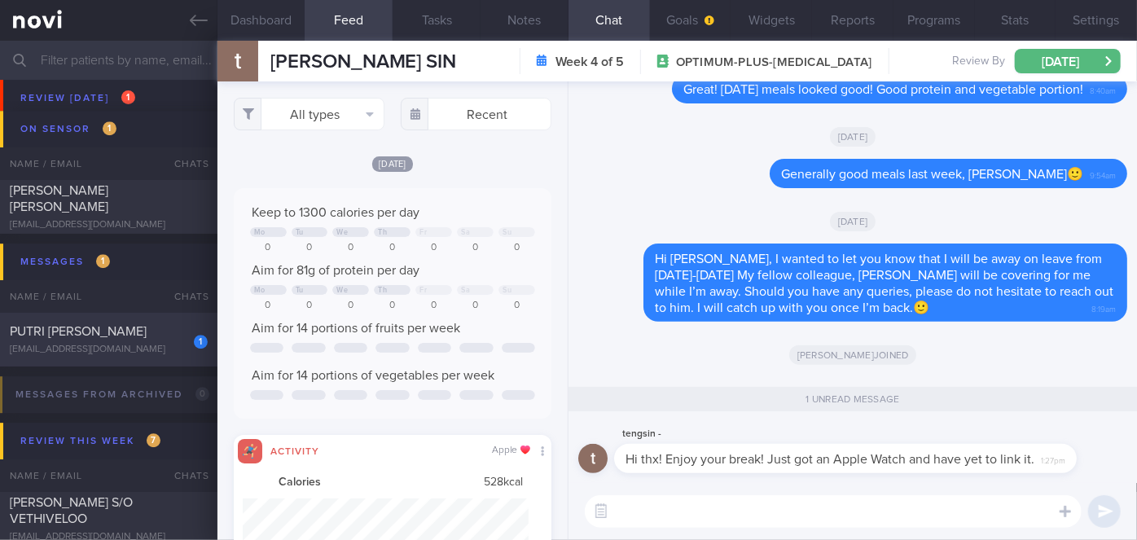
scroll to position [70, 285]
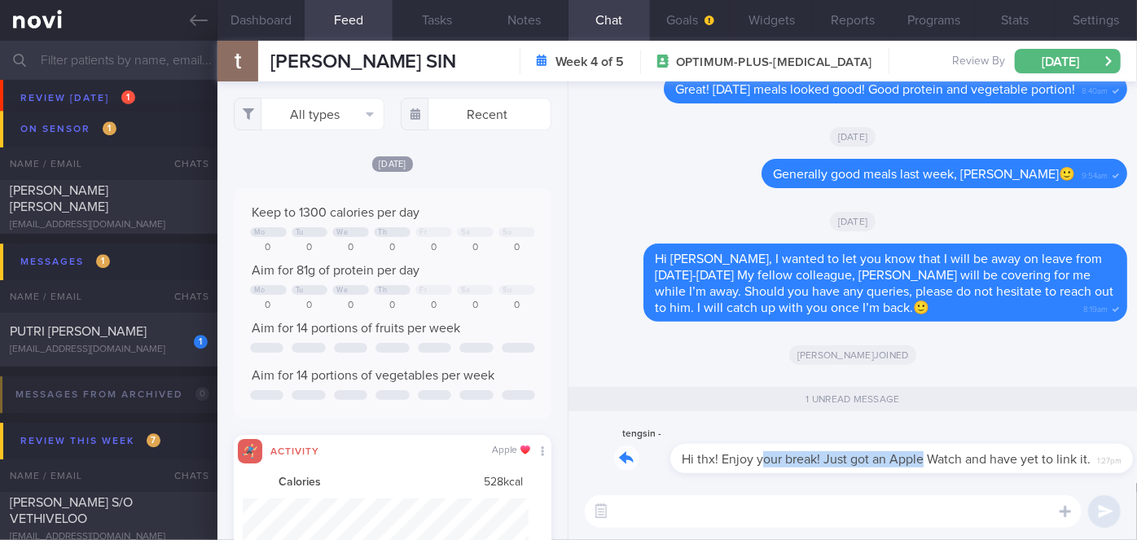
drag, startPoint x: 704, startPoint y: 463, endPoint x: 864, endPoint y: 454, distance: 160.7
click at [864, 454] on div "tengsin - Hi thx! Enjoy your break! Just got an Apple Watch and have yet to lin…" at bounding box center [870, 448] width 512 height 49
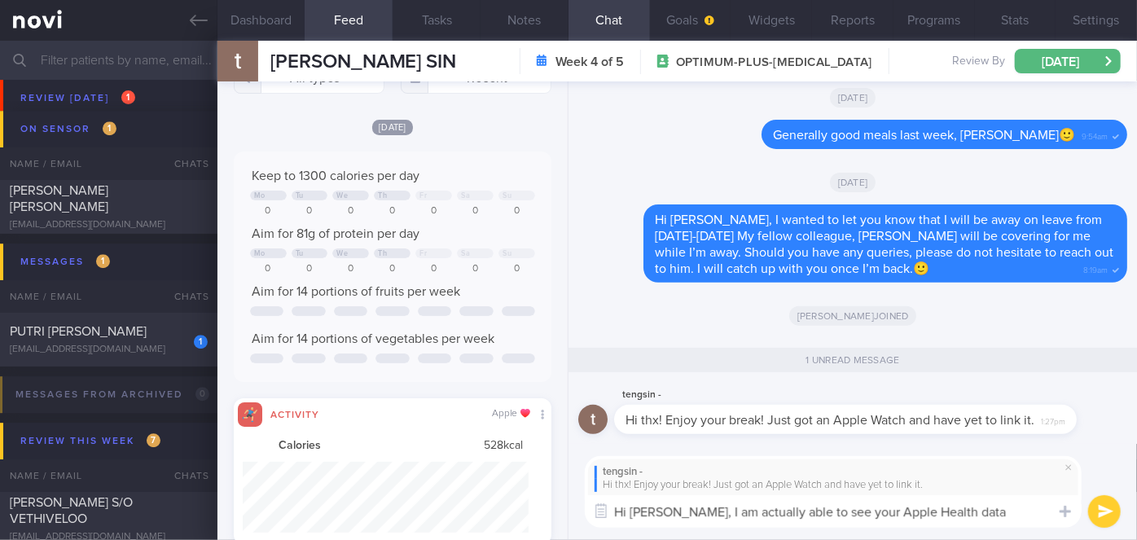
click at [678, 512] on textarea "Hi [PERSON_NAME], I am actually able to see your Apple Health data already!" at bounding box center [833, 511] width 497 height 33
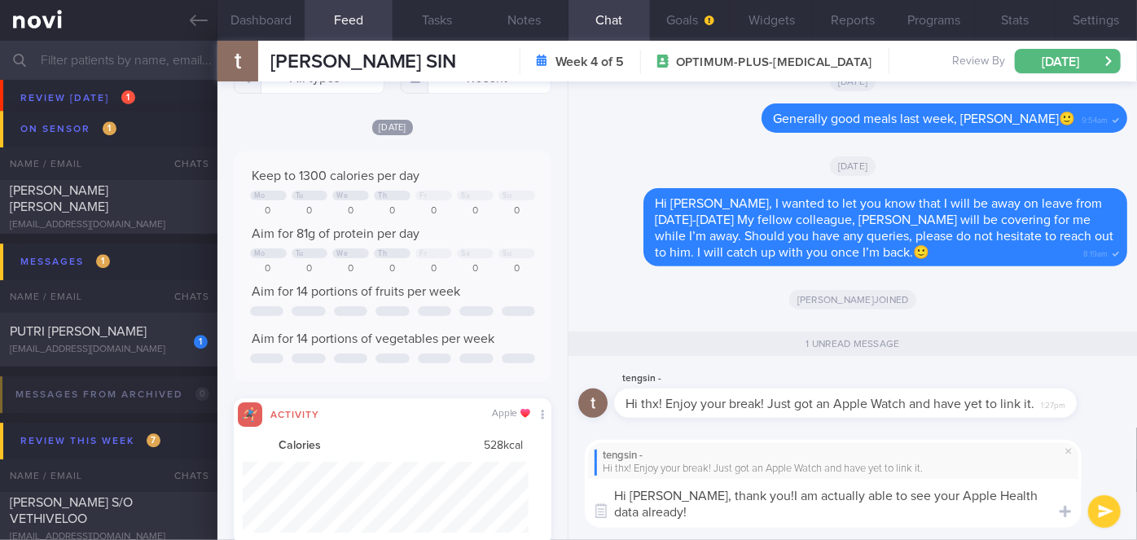
type textarea "Hi [PERSON_NAME], thank you! I am actually able to see your Apple Health data a…"
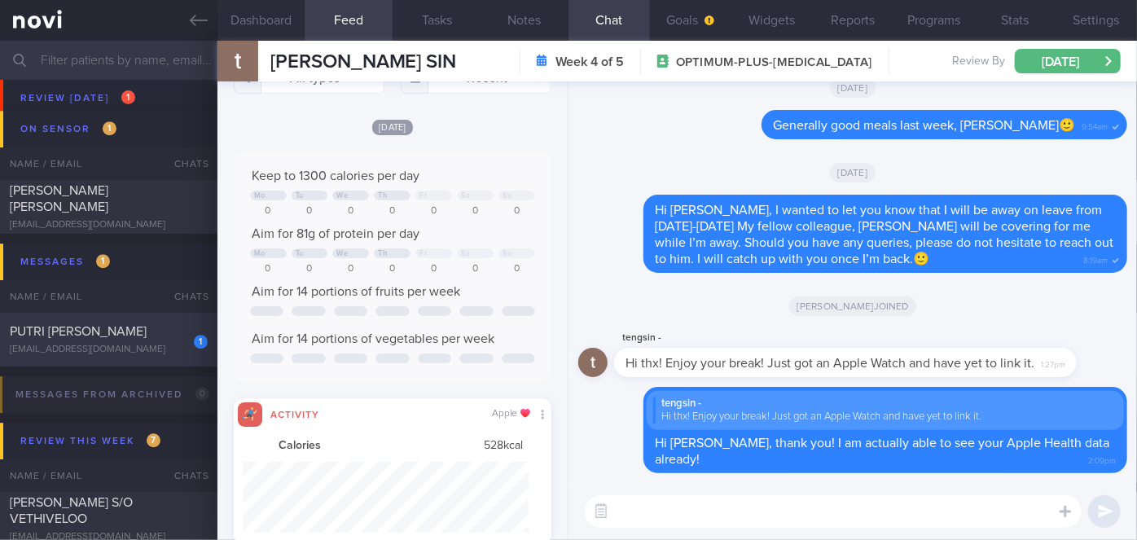
click at [138, 332] on div "PUTRI [PERSON_NAME]" at bounding box center [107, 331] width 194 height 16
checkbox input "false"
type input "[DATE]"
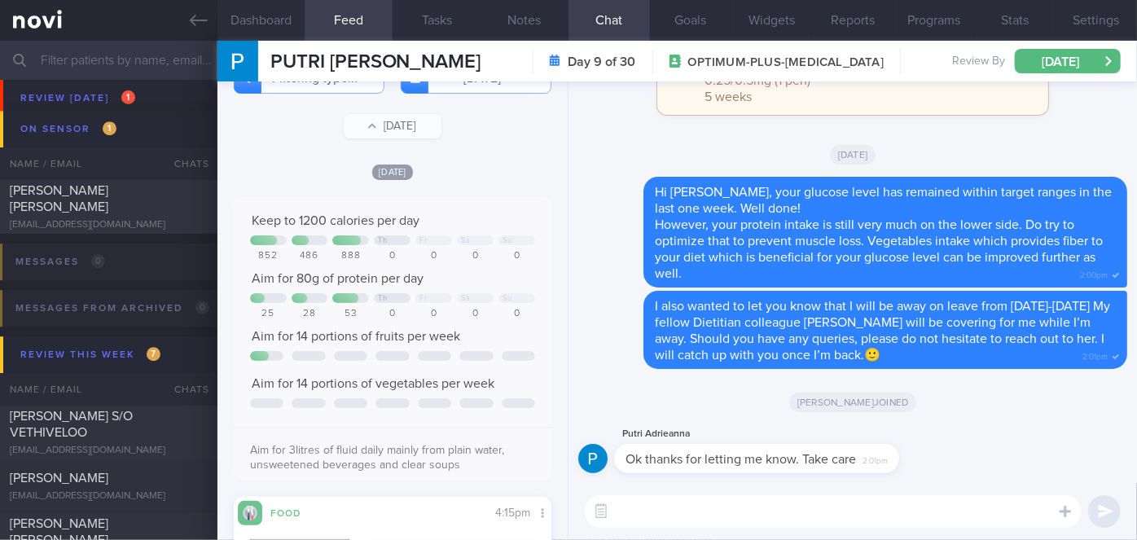
click at [675, 508] on textarea at bounding box center [833, 511] width 497 height 33
type textarea "Thanks Putri!"
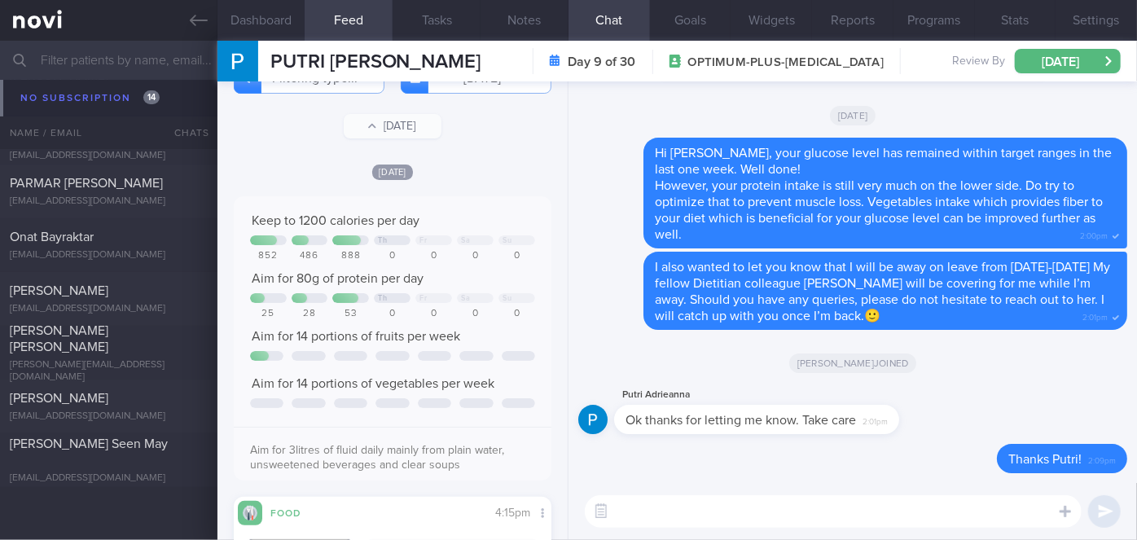
click at [67, 51] on input "text" at bounding box center [568, 60] width 1137 height 39
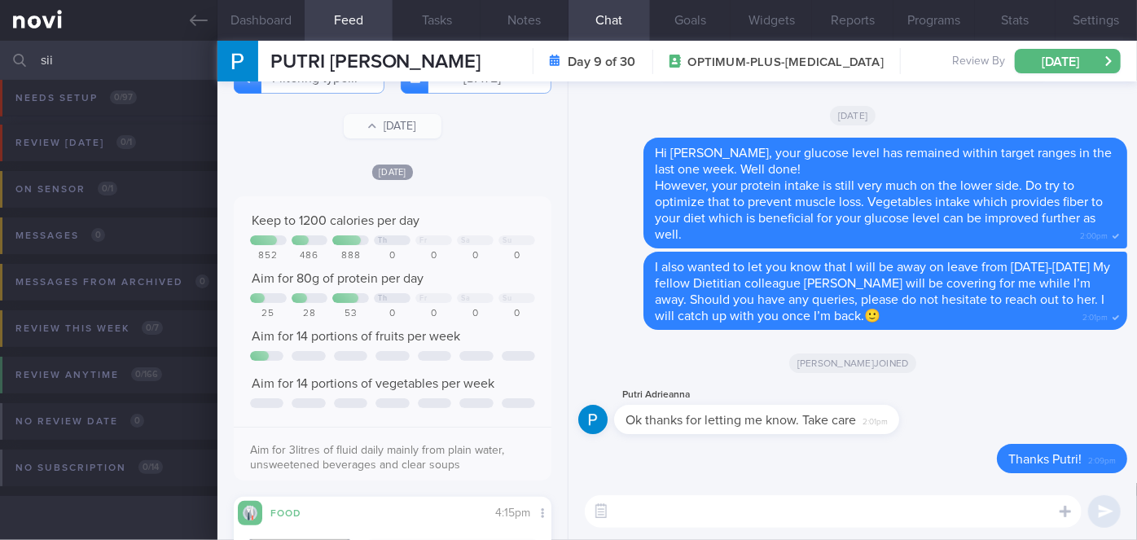
scroll to position [11, 0]
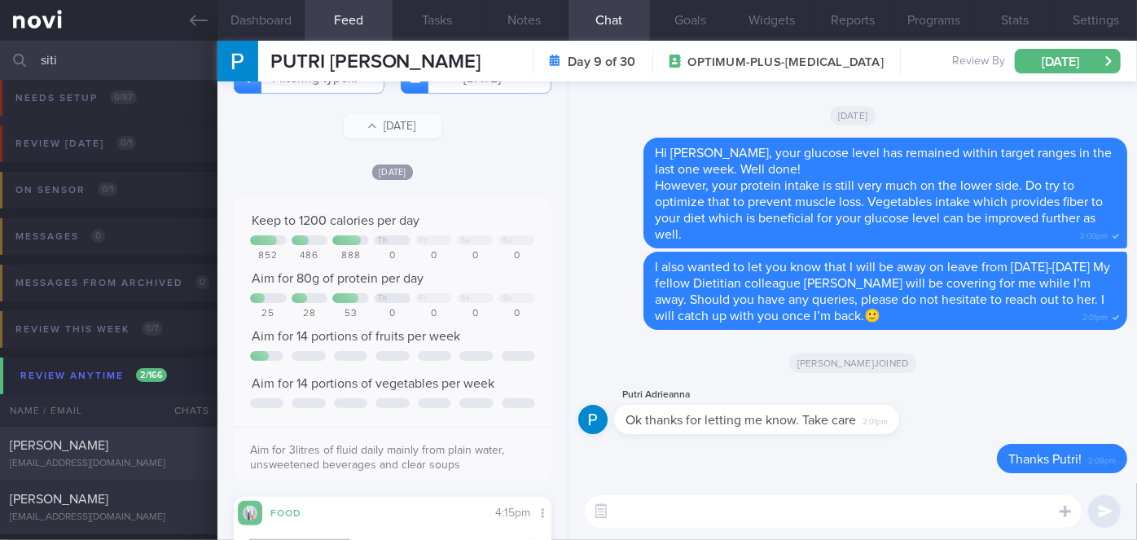
type input "siti"
click at [108, 439] on span "[PERSON_NAME]" at bounding box center [59, 445] width 99 height 13
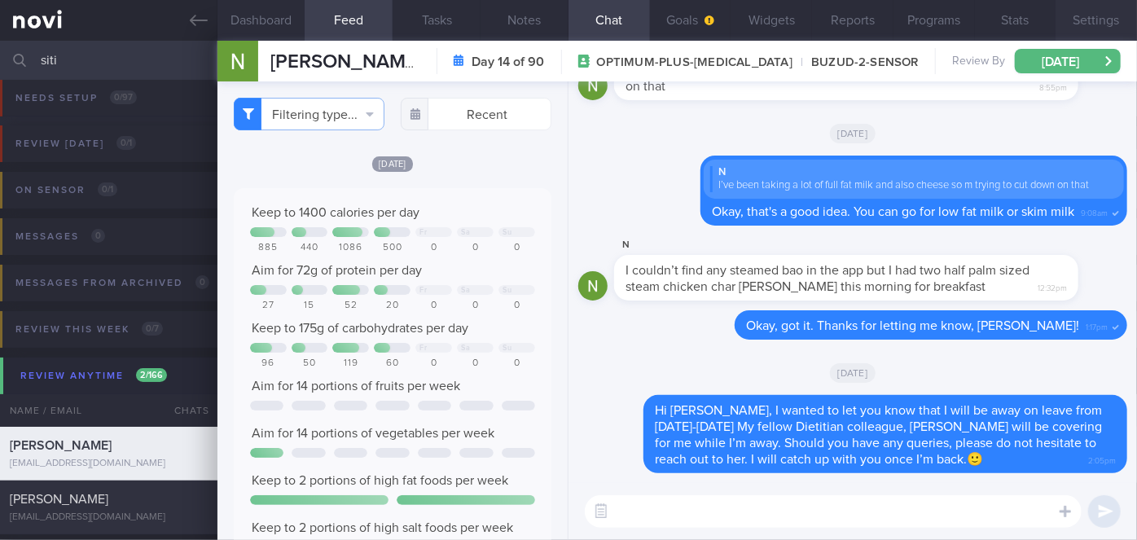
click at [1082, 27] on button "Settings" at bounding box center [1096, 20] width 81 height 41
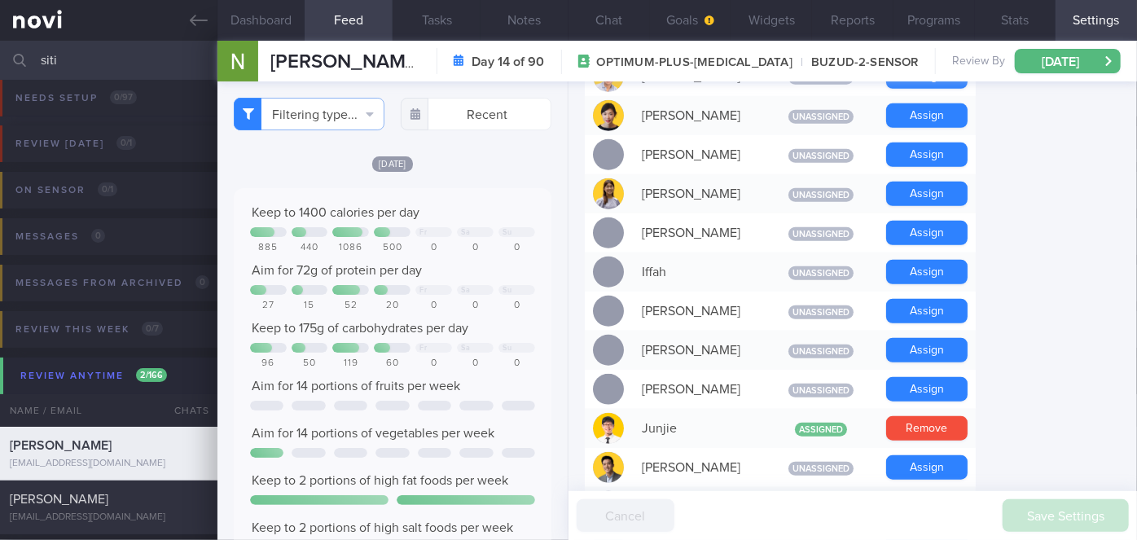
scroll to position [962, 0]
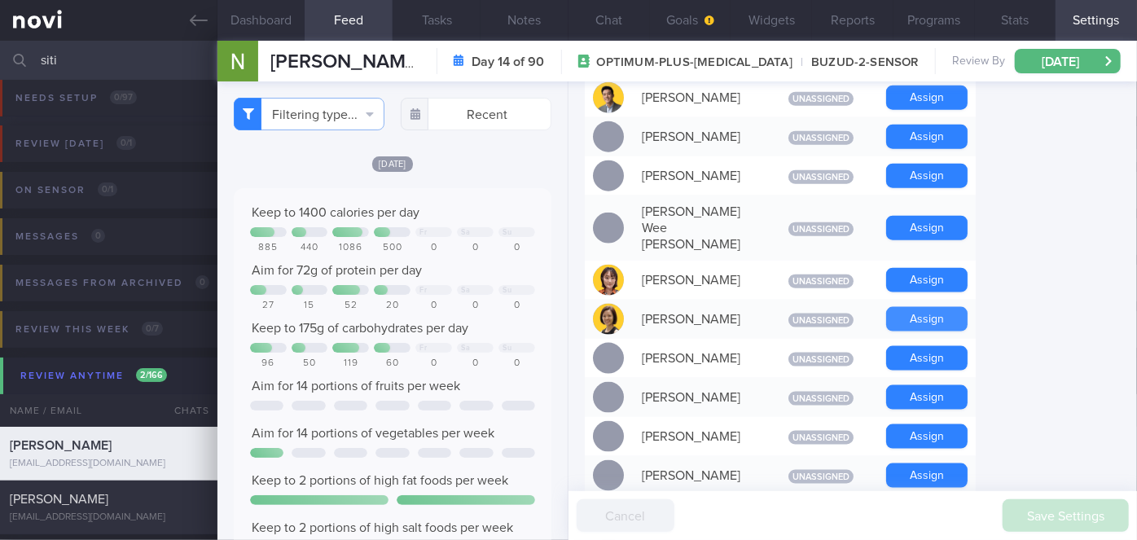
click at [890, 307] on button "Assign" at bounding box center [926, 319] width 81 height 24
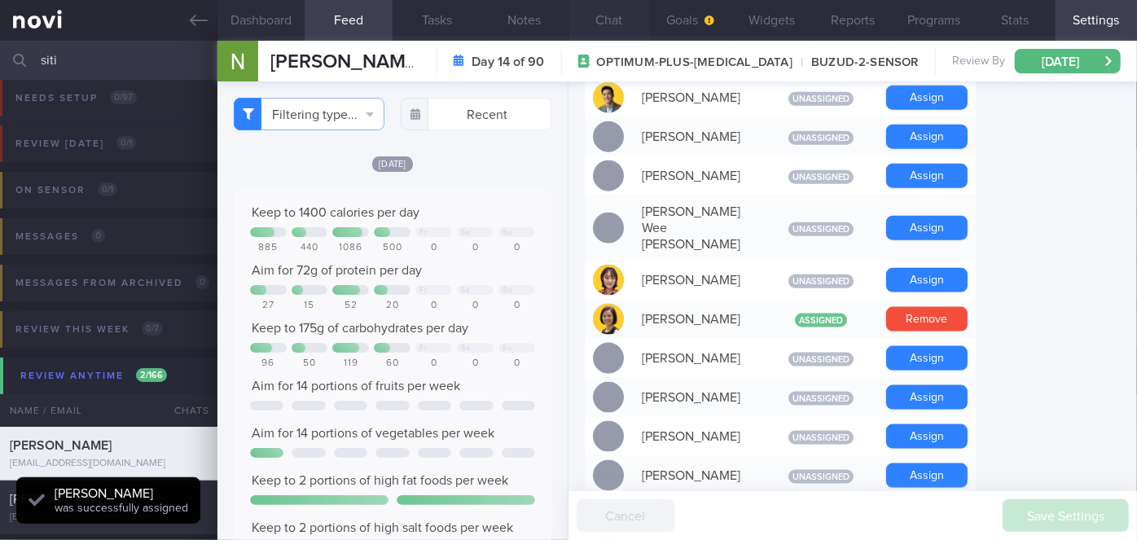
click at [614, 15] on button "Chat" at bounding box center [609, 20] width 81 height 41
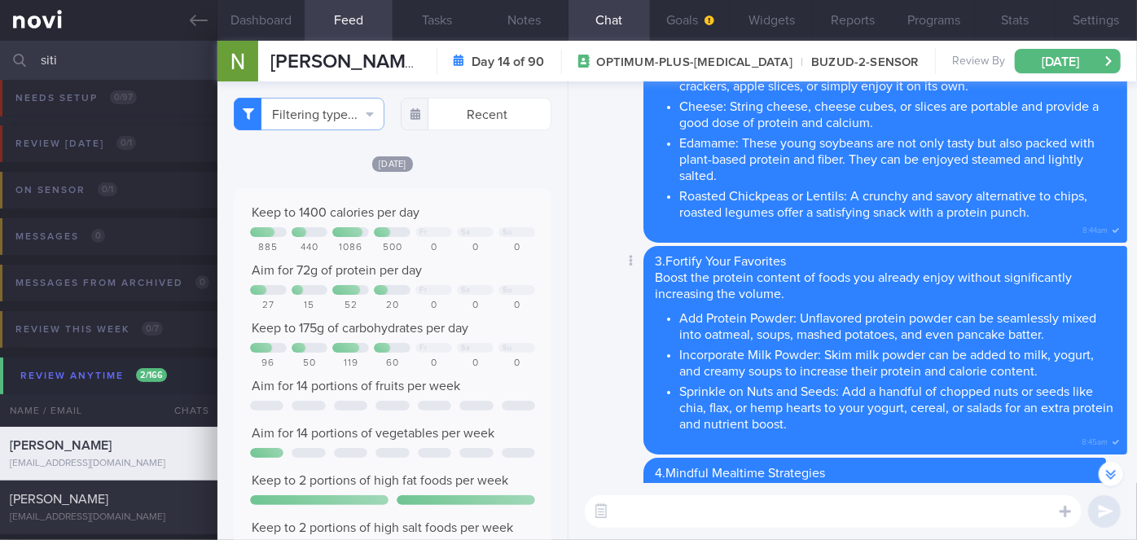
scroll to position [-3901, 0]
